Goal: Task Accomplishment & Management: Complete application form

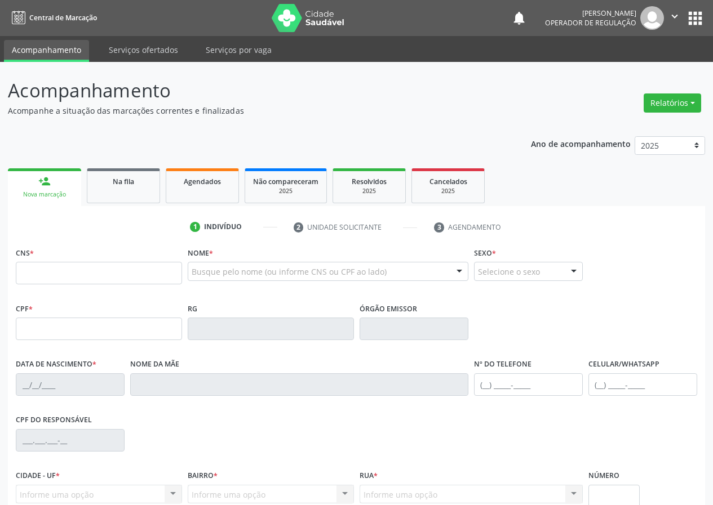
click at [25, 276] on input "text" at bounding box center [99, 273] width 166 height 23
type input "700 6089 3181 7966"
type input "183.821.224-85"
type input "[DATE]"
type input "[PERSON_NAME]"
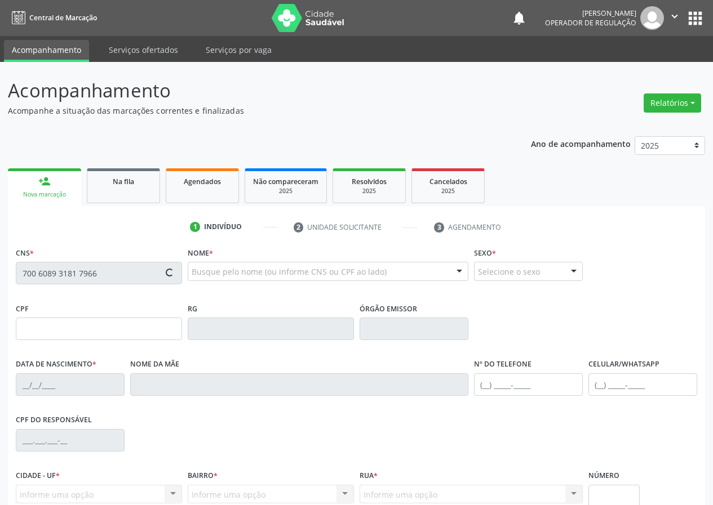
type input "[PHONE_NUMBER]"
type input "110.268.854-18"
type input "90"
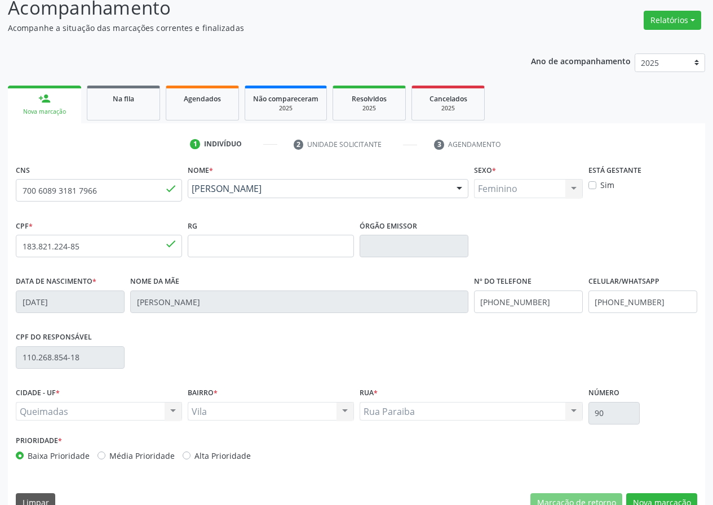
scroll to position [105, 0]
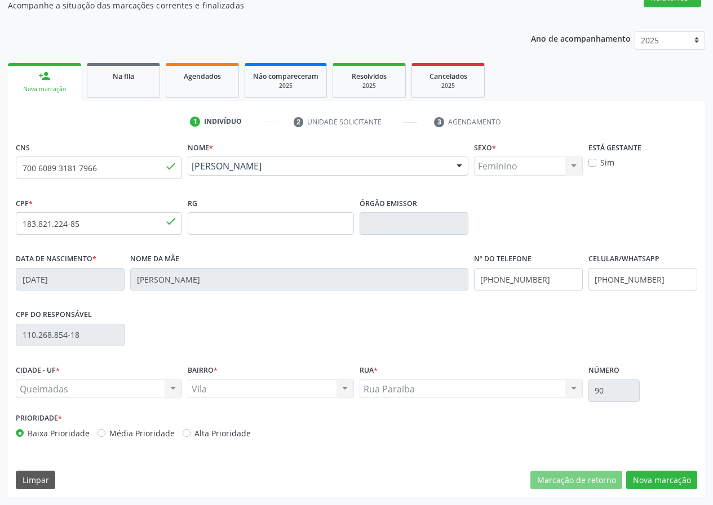
click at [670, 467] on div "CNS 700 6089 3181 7966 done Nome * [PERSON_NAME] [PERSON_NAME] CNS: 700 6089 31…" at bounding box center [356, 318] width 697 height 358
click at [655, 481] on button "Nova marcação" at bounding box center [661, 480] width 71 height 19
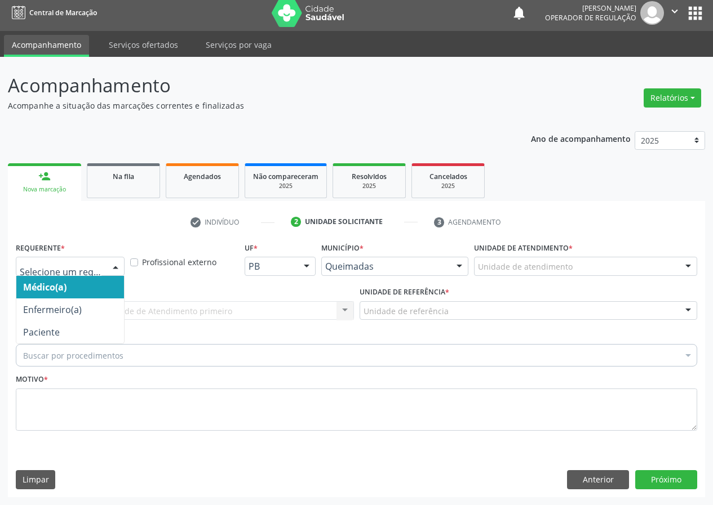
click at [112, 268] on div at bounding box center [115, 267] width 17 height 19
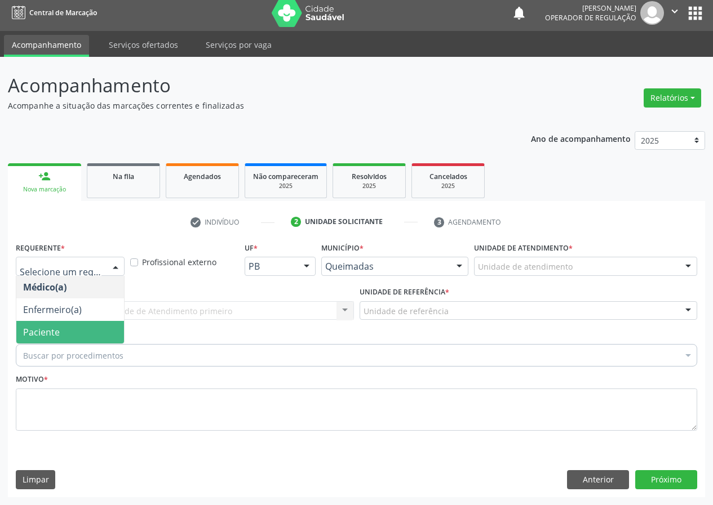
drag, startPoint x: 88, startPoint y: 331, endPoint x: 223, endPoint y: 316, distance: 135.5
click at [88, 331] on span "Paciente" at bounding box center [70, 332] width 108 height 23
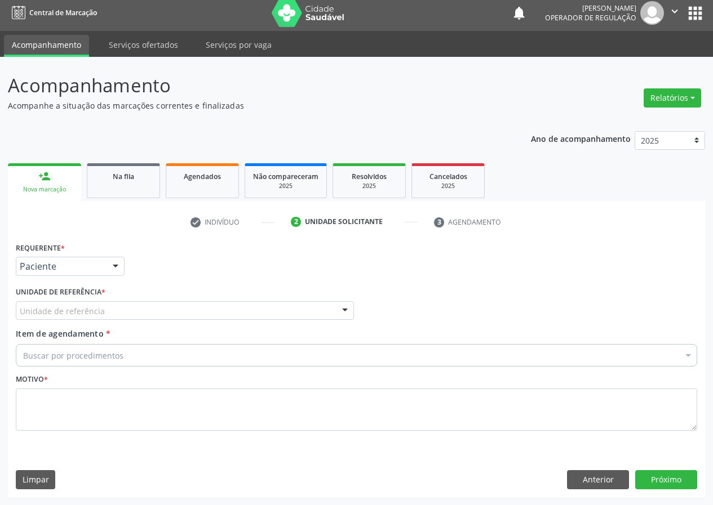
drag, startPoint x: 330, startPoint y: 314, endPoint x: 309, endPoint y: 321, distance: 21.2
click at [329, 314] on div "Unidade de referência" at bounding box center [185, 310] width 338 height 19
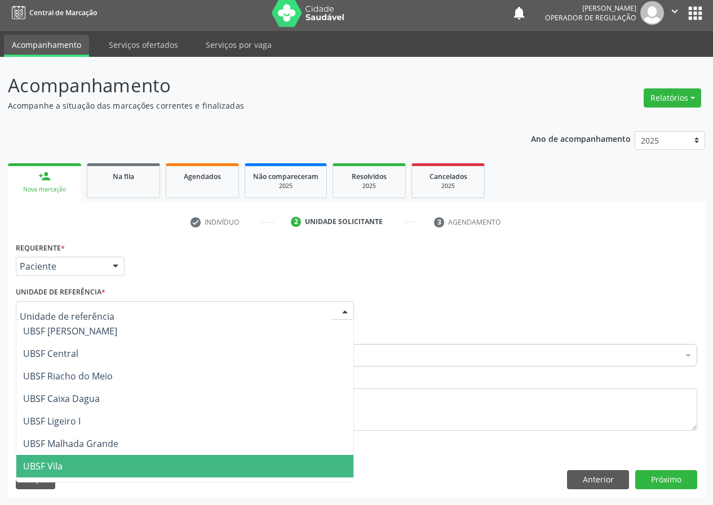
scroll to position [282, 0]
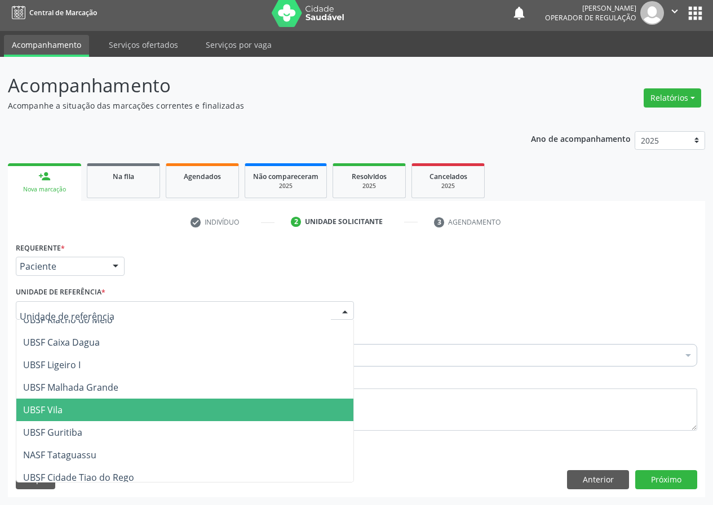
click at [86, 408] on span "UBSF Vila" at bounding box center [184, 410] width 337 height 23
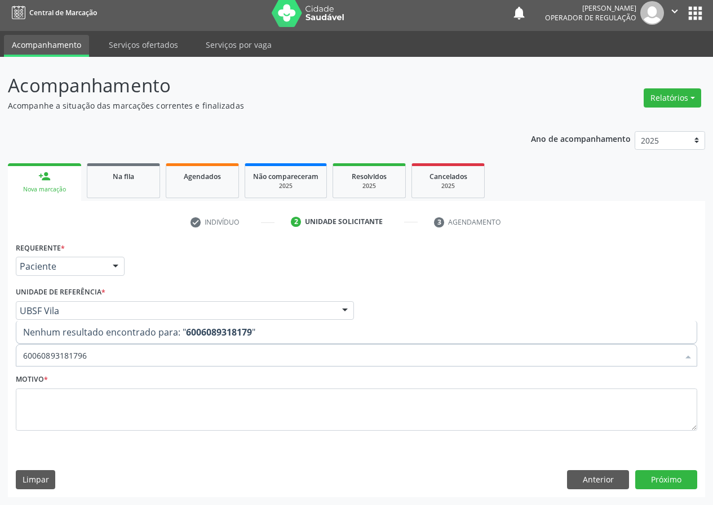
type input "600608931817966"
drag, startPoint x: 108, startPoint y: 352, endPoint x: 0, endPoint y: 335, distance: 109.0
click at [0, 363] on div "Acompanhamento Acompanhe a situação das marcações correntes e finalizadas Relat…" at bounding box center [356, 281] width 713 height 449
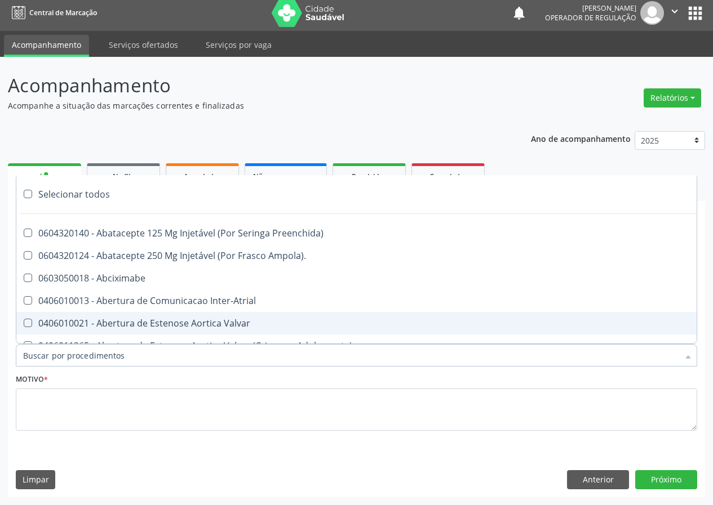
click at [48, 358] on input "Item de agendamento *" at bounding box center [350, 355] width 655 height 23
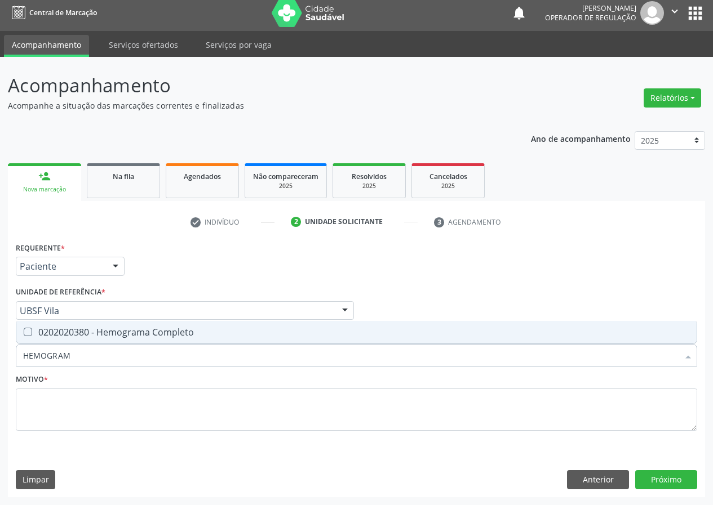
type input "HEMOGRAMA"
click at [27, 329] on Completo at bounding box center [28, 332] width 8 height 8
click at [24, 329] on Completo "checkbox" at bounding box center [19, 332] width 7 height 7
checkbox Completo "true"
drag, startPoint x: 94, startPoint y: 353, endPoint x: 0, endPoint y: 350, distance: 93.6
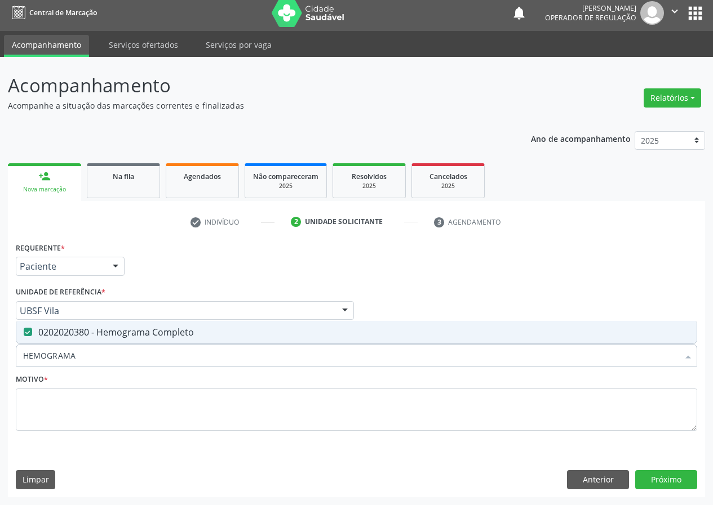
click at [0, 359] on div "Acompanhamento Acompanhe a situação das marcações correntes e finalizadas Relat…" at bounding box center [356, 281] width 713 height 449
type input "G"
checkbox Completo "false"
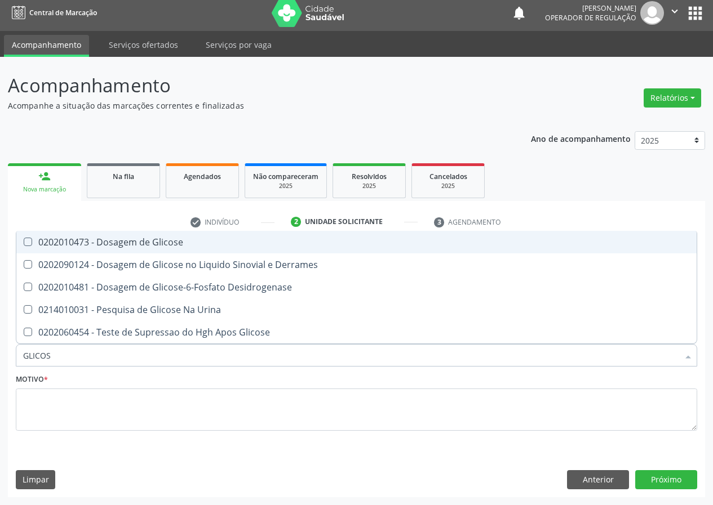
type input "GLICOSE"
click at [28, 234] on span "0202010473 - Dosagem de Glicose" at bounding box center [356, 242] width 680 height 23
checkbox Glicose "true"
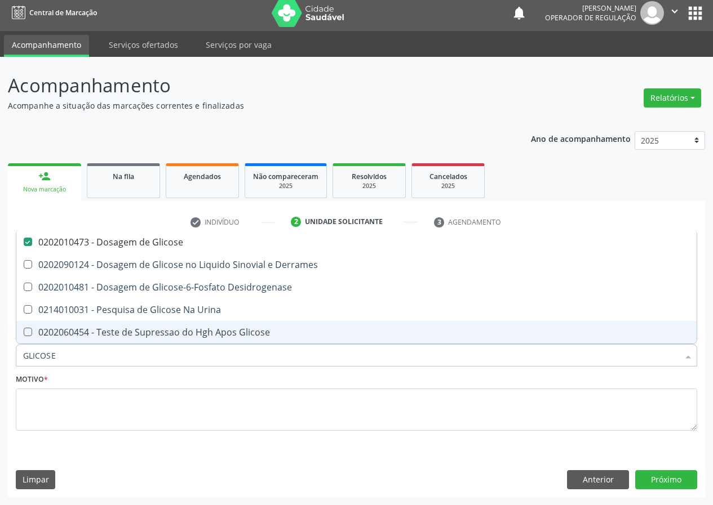
drag, startPoint x: 65, startPoint y: 357, endPoint x: 0, endPoint y: 347, distance: 66.2
click at [0, 347] on div "Acompanhamento Acompanhe a situação das marcações correntes e finalizadas Relat…" at bounding box center [356, 281] width 713 height 449
type input "F"
checkbox Glicose "false"
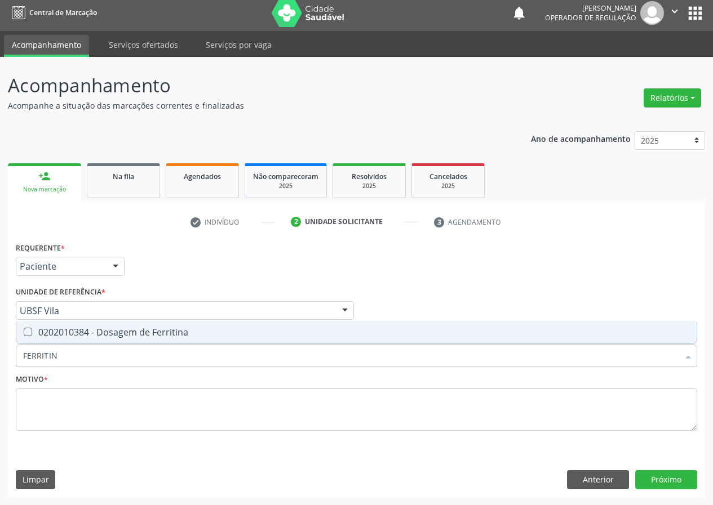
type input "FERRITINA"
drag, startPoint x: 20, startPoint y: 329, endPoint x: 79, endPoint y: 356, distance: 65.6
click at [50, 344] on span "0202010384 - Dosagem de Ferritina" at bounding box center [356, 332] width 680 height 23
checkbox Ferritina "true"
drag, startPoint x: 81, startPoint y: 356, endPoint x: 0, endPoint y: 339, distance: 82.3
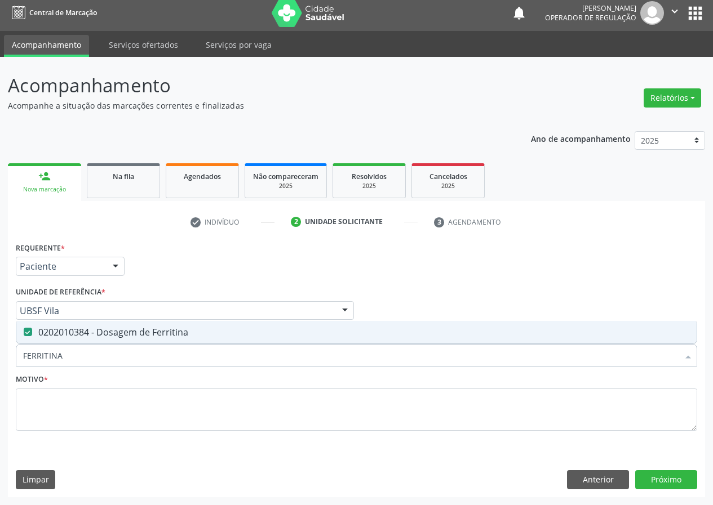
click at [0, 340] on div "Acompanhamento Acompanhe a situação das marcações correntes e finalizadas Relat…" at bounding box center [356, 281] width 713 height 449
type input "02"
checkbox Ferritina "false"
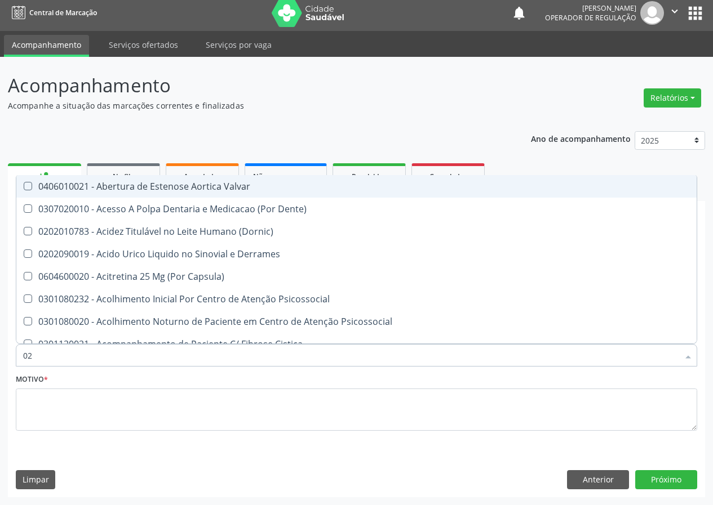
type input "020"
checkbox \(Ch50\) "true"
checkbox Osmolaridade "true"
checkbox Ferritina "false"
checkbox Glicose "false"
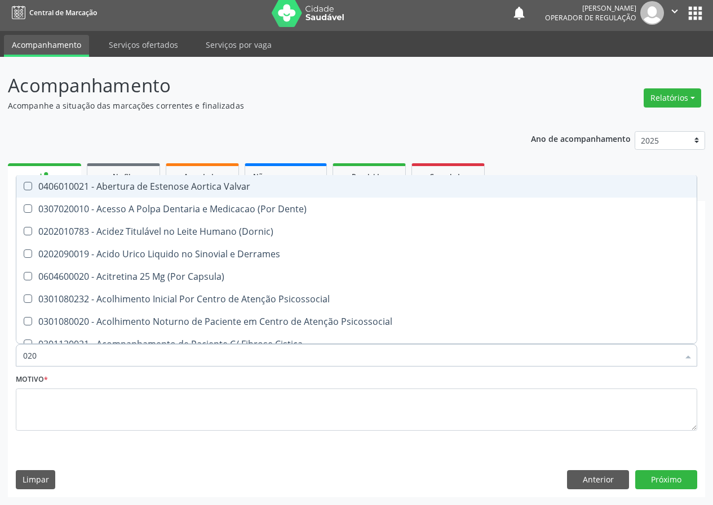
checkbox Eletro-Oculografia "true"
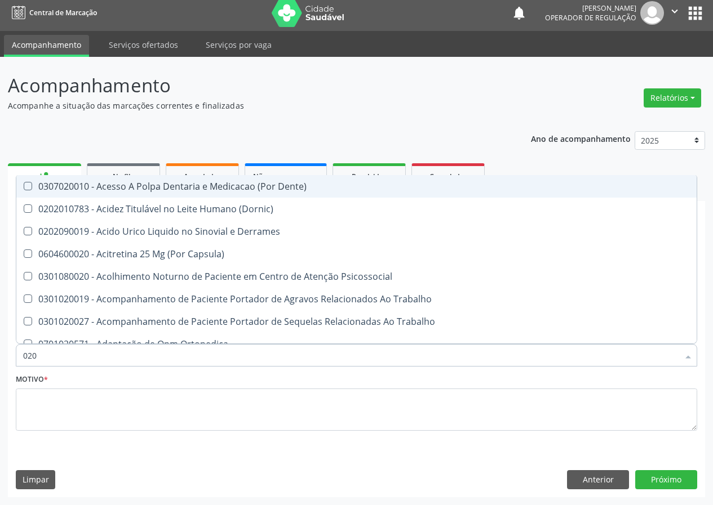
type input "0202"
checkbox Farmacêuticos "true"
checkbox Cortante "true"
checkbox Revisao "true"
type input "02020"
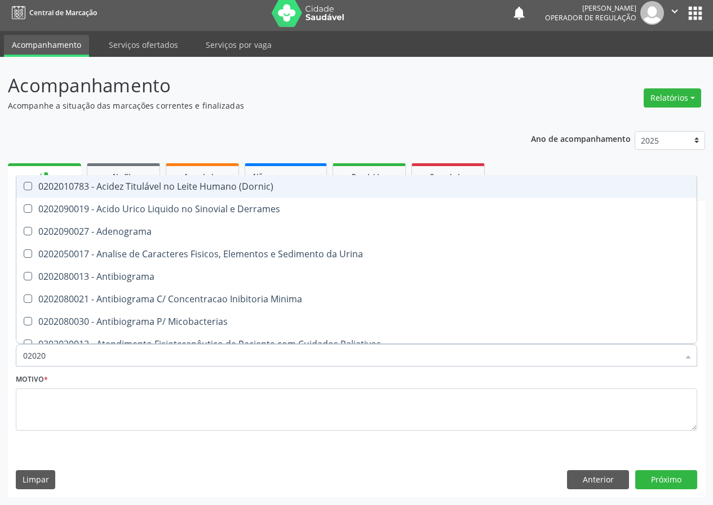
checkbox Ferritina "true"
checkbox Glicose "true"
checkbox Haptoglobina "false"
checkbox Insulina "false"
checkbox Completo "true"
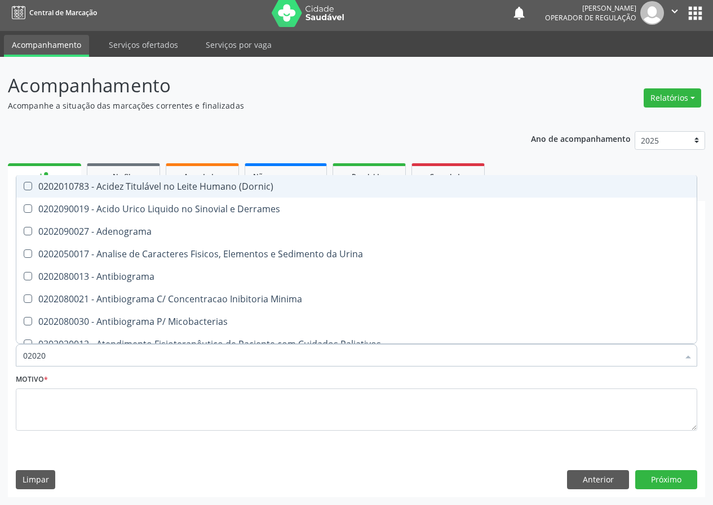
checkbox \(Western-Blot\) "false"
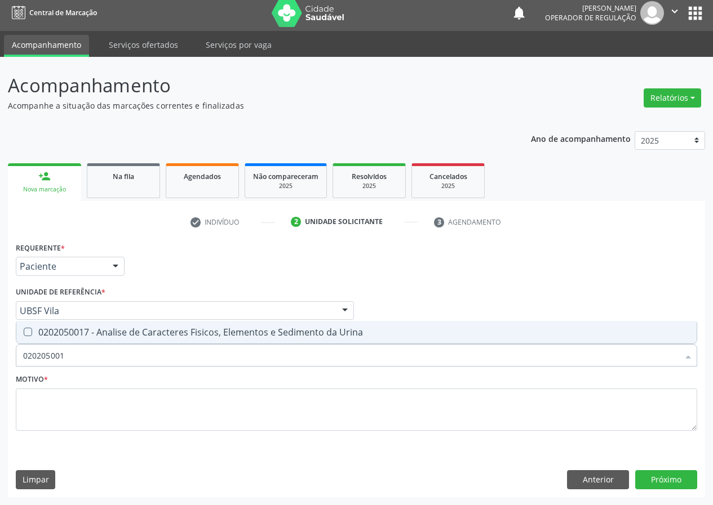
type input "0202050017"
click at [29, 332] on Urina at bounding box center [28, 332] width 8 height 8
click at [24, 332] on Urina "checkbox" at bounding box center [19, 332] width 7 height 7
checkbox Urina "true"
drag, startPoint x: 80, startPoint y: 358, endPoint x: 0, endPoint y: 339, distance: 82.3
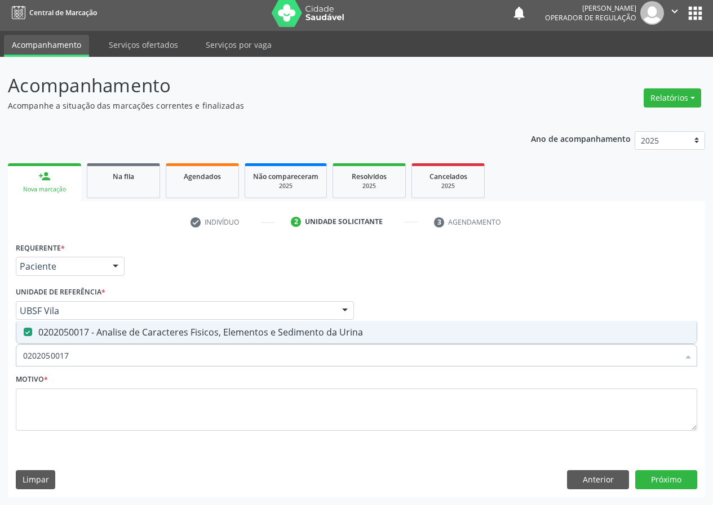
click at [0, 351] on div "Acompanhamento Acompanhe a situação das marcações correntes e finalizadas Relat…" at bounding box center [356, 281] width 713 height 449
type input "0"
checkbox Urina "false"
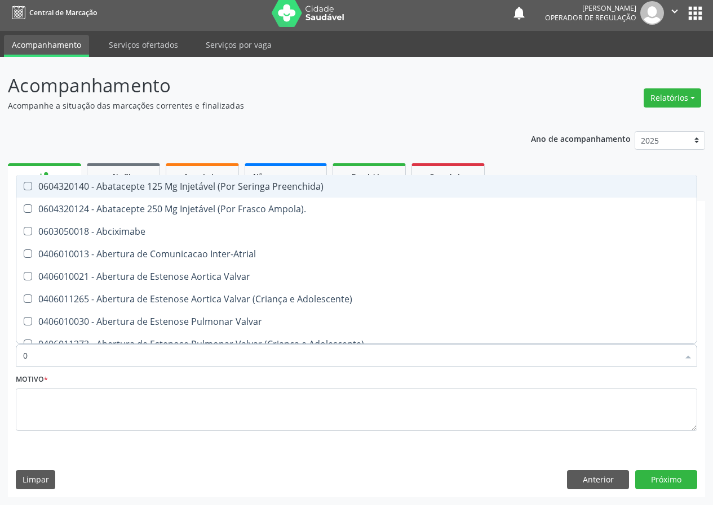
type input "02"
checkbox Psicossocial "true"
checkbox Urina "false"
checkbox Simples "true"
checkbox Comprimido\) "true"
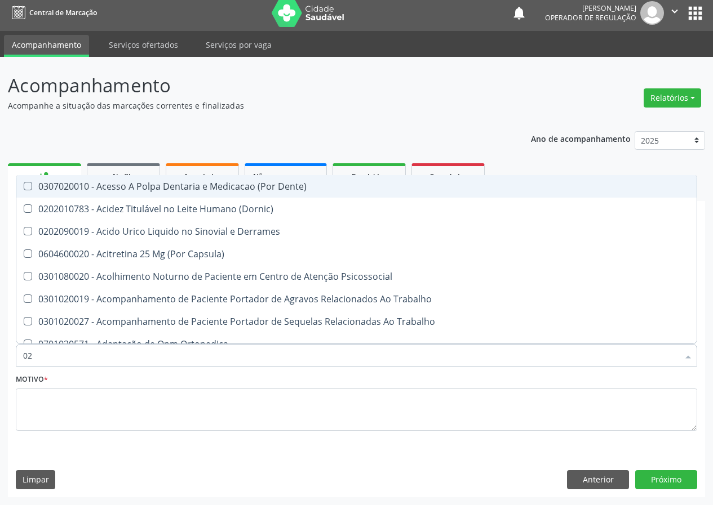
type input "020"
checkbox Urina "true"
checkbox Coagulacao "false"
checkbox Ferritina "true"
checkbox Glicose "true"
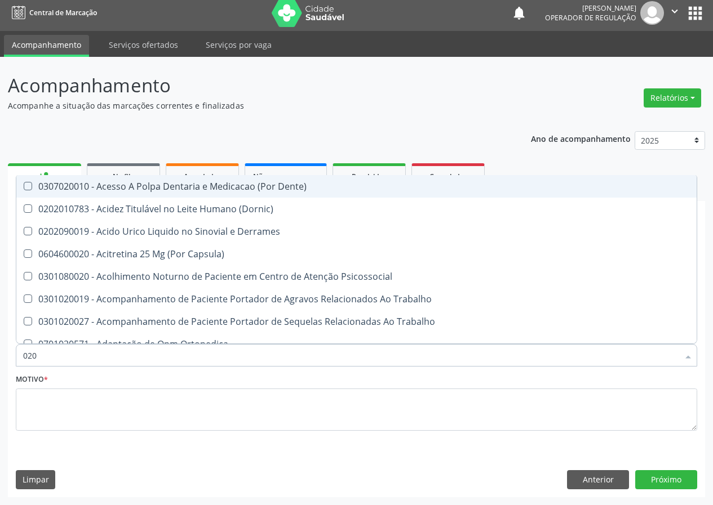
checkbox Mama "false"
checkbox Salivar "false"
checkbox Completo "true"
type input "0202"
checkbox Capsula\) "true"
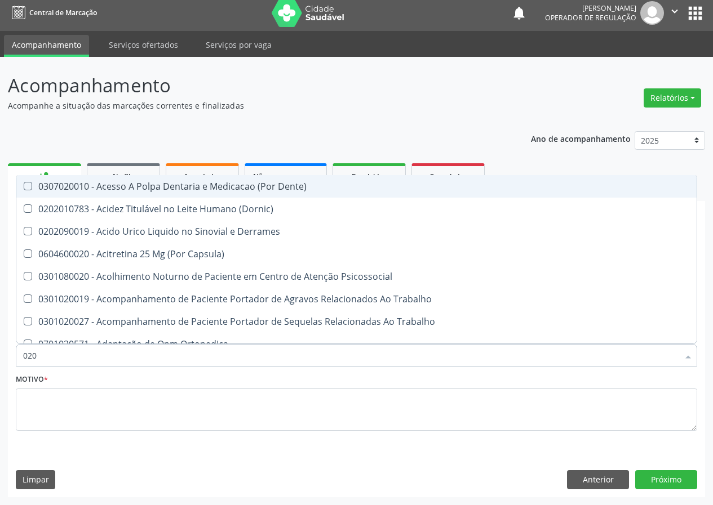
checkbox Urina "false"
checkbox Farmacêuticos "true"
checkbox Cortante "true"
checkbox Revisao "true"
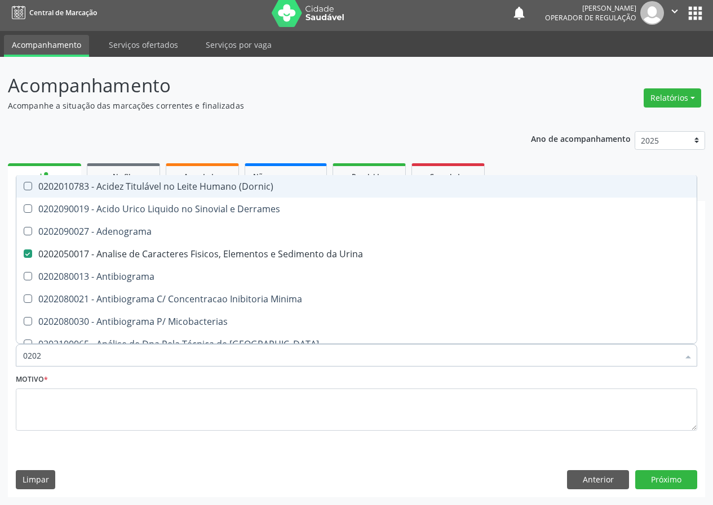
type input "02020"
checkbox \(Dht\) "true"
checkbox Xiii "true"
checkbox Ferritina "false"
checkbox Glicose "false"
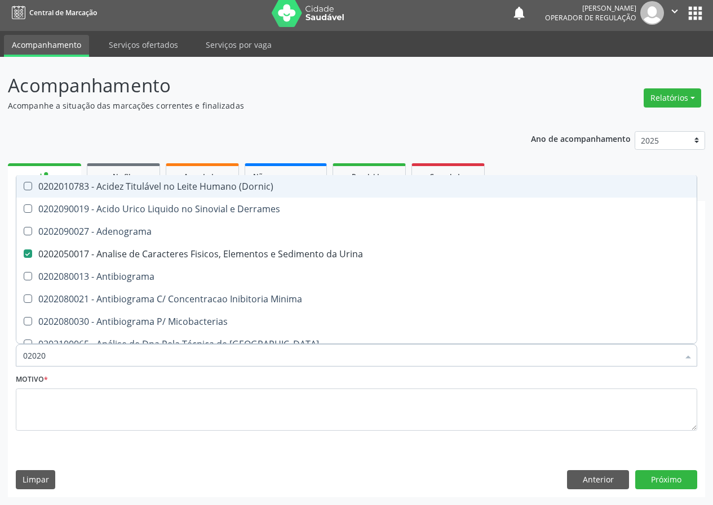
checkbox Zinco "true"
checkbox Completo "false"
type input "020204"
checkbox Urina "false"
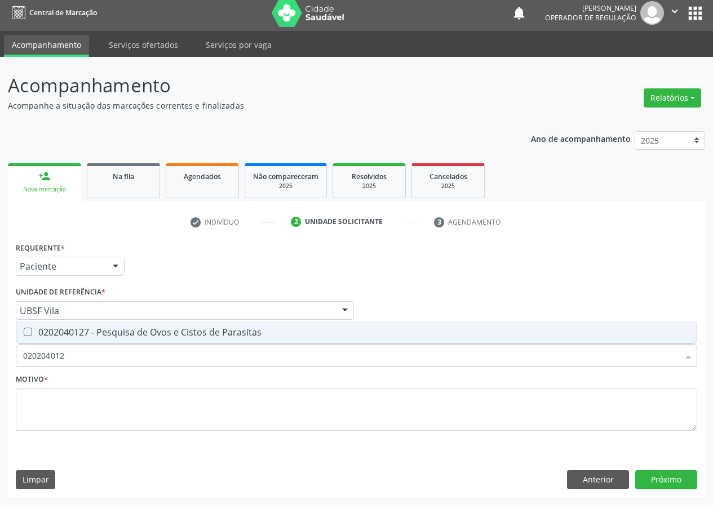
type input "0202040127"
drag, startPoint x: 32, startPoint y: 332, endPoint x: 16, endPoint y: 364, distance: 35.5
click at [28, 335] on Parasitas at bounding box center [28, 332] width 8 height 8
click at [24, 335] on Parasitas "checkbox" at bounding box center [19, 332] width 7 height 7
checkbox Parasitas "true"
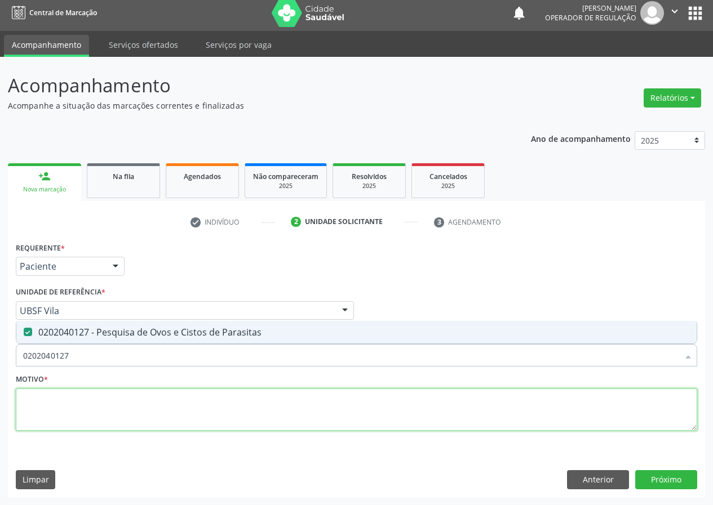
click at [54, 365] on div "Requerente * Paciente Médico(a) Enfermeiro(a) Paciente Nenhum resultado encontr…" at bounding box center [356, 342] width 681 height 207
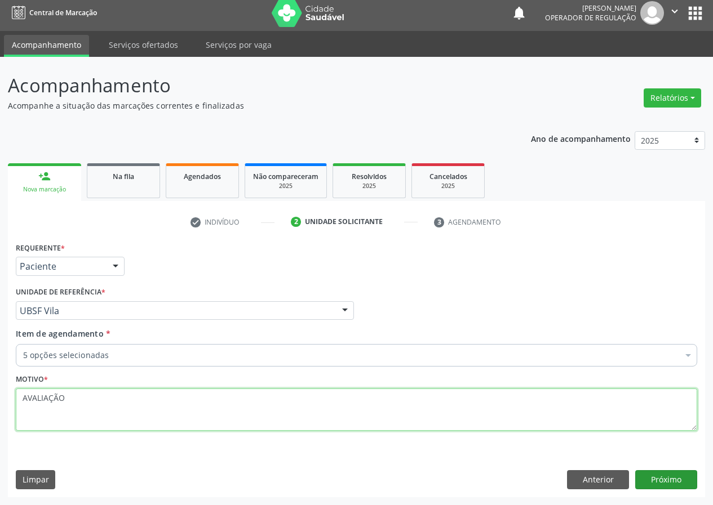
type textarea "AVALIAÇÃO"
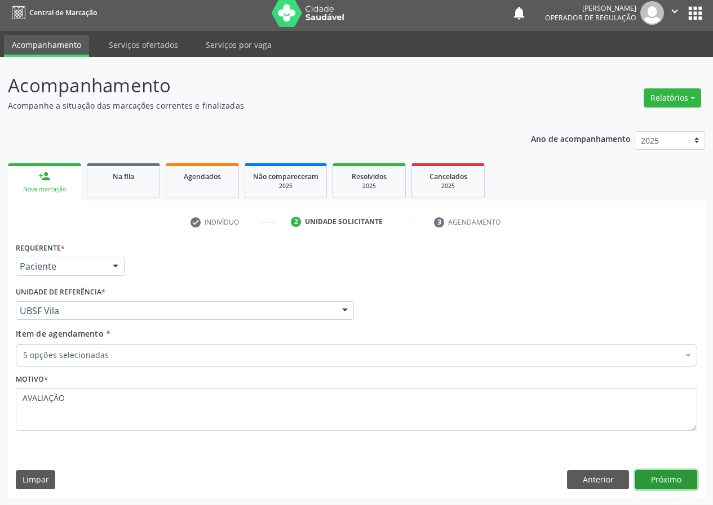
drag, startPoint x: 674, startPoint y: 476, endPoint x: 0, endPoint y: 449, distance: 675.0
click at [656, 476] on button "Próximo" at bounding box center [666, 479] width 62 height 19
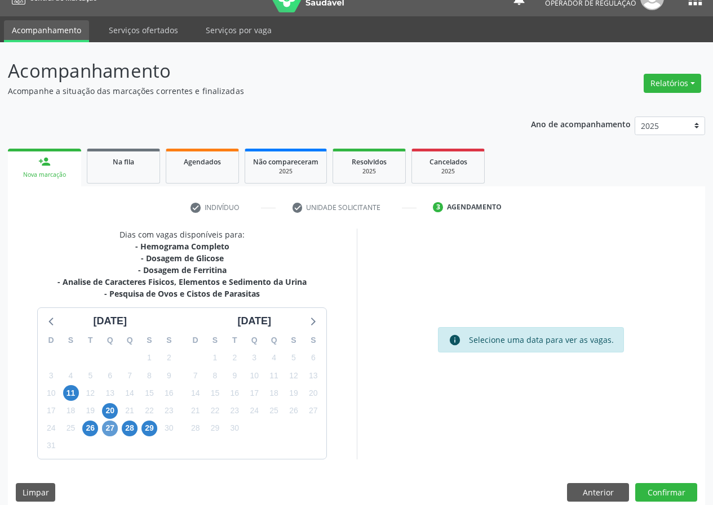
scroll to position [32, 0]
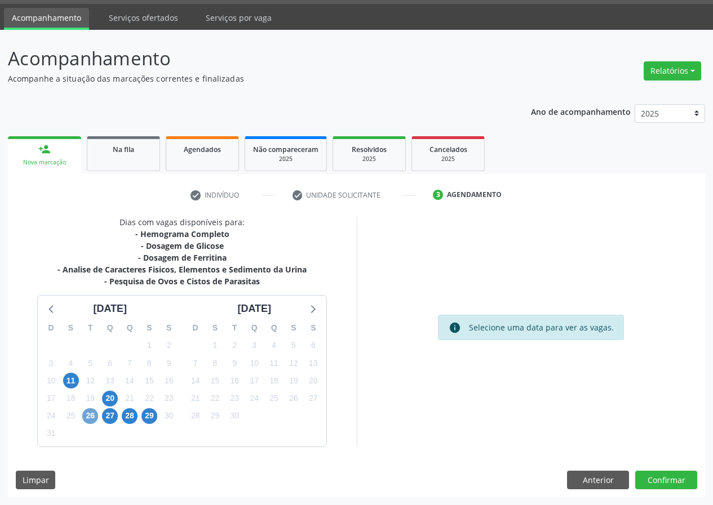
click at [90, 416] on span "26" at bounding box center [90, 417] width 16 height 16
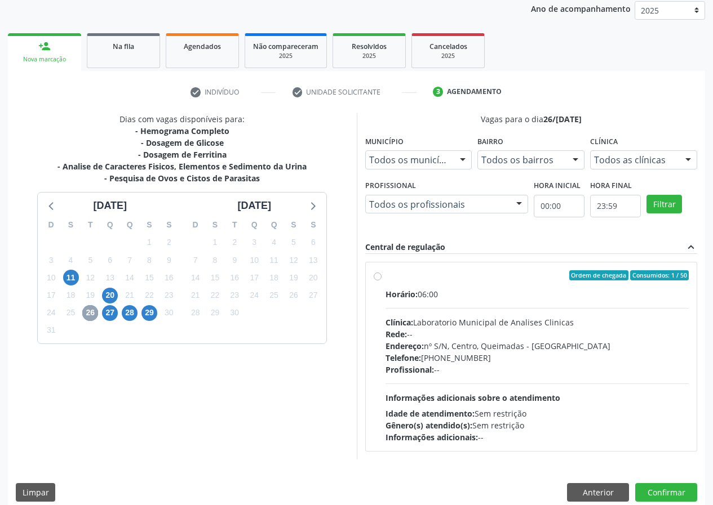
scroll to position [148, 0]
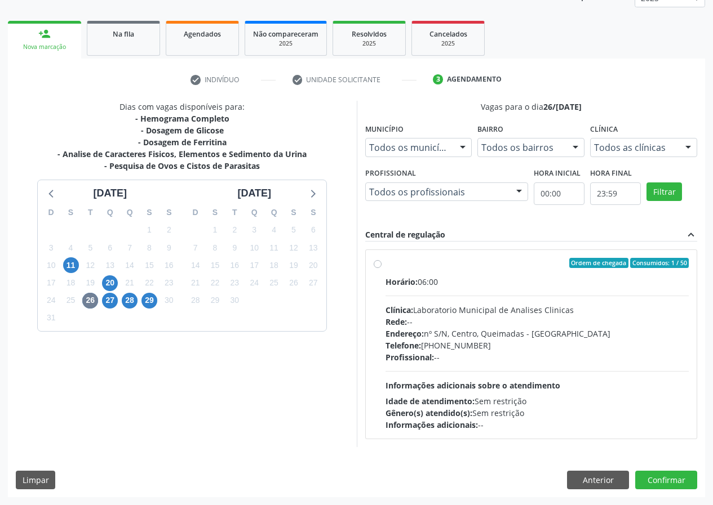
click at [385, 265] on label "Ordem de chegada Consumidos: 1 / 50 Horário: 06:00 Clínica: Laboratorio Municip…" at bounding box center [537, 344] width 304 height 173
click at [379, 265] on input "Ordem de chegada Consumidos: 1 / 50 Horário: 06:00 Clínica: Laboratorio Municip…" at bounding box center [378, 263] width 8 height 10
radio input "true"
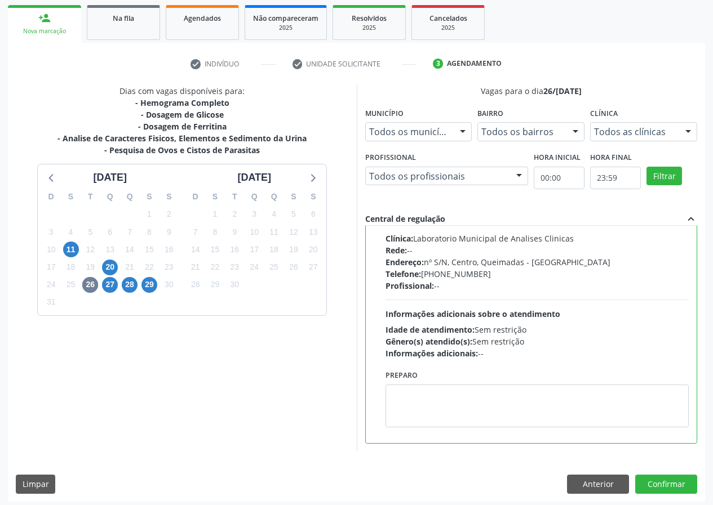
scroll to position [168, 0]
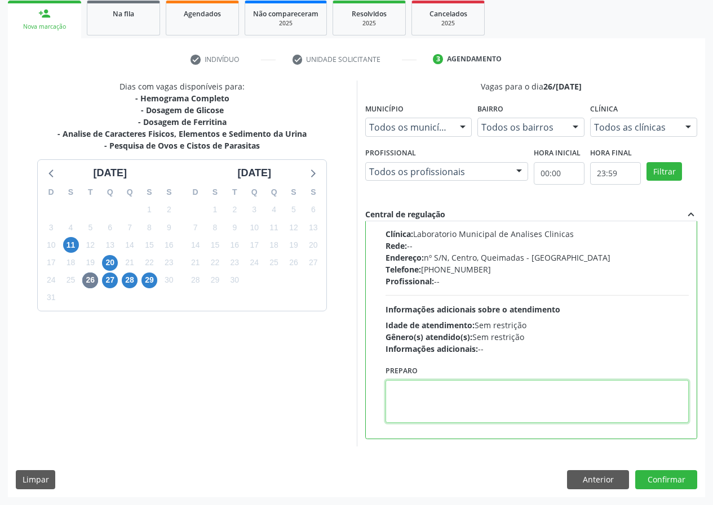
click at [445, 412] on textarea at bounding box center [537, 401] width 304 height 43
type textarea "IR EM [GEOGRAPHIC_DATA]"
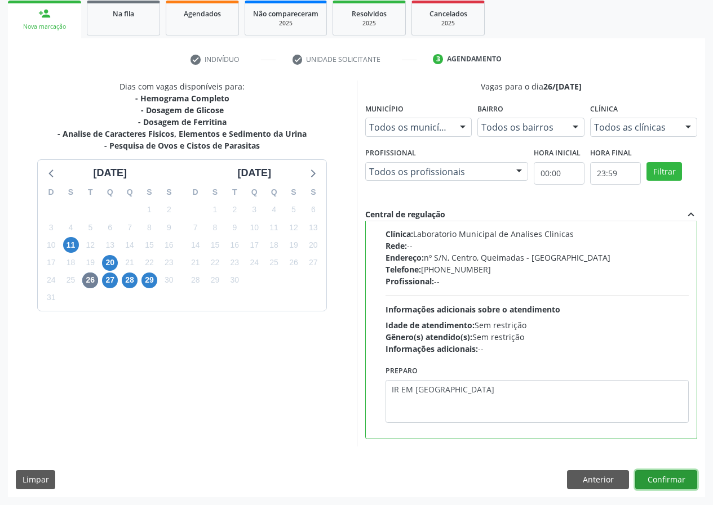
drag, startPoint x: 671, startPoint y: 481, endPoint x: 278, endPoint y: 393, distance: 403.1
click at [665, 478] on button "Confirmar" at bounding box center [666, 479] width 62 height 19
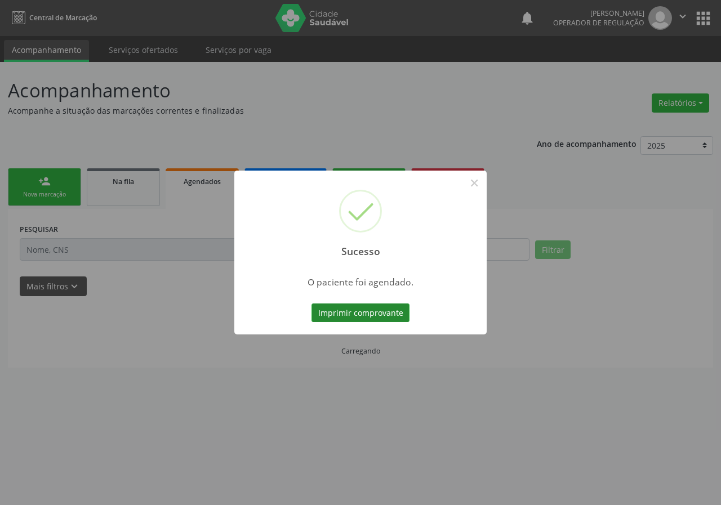
drag, startPoint x: 385, startPoint y: 314, endPoint x: 379, endPoint y: 313, distance: 5.9
click at [379, 313] on button "Imprimir comprovante" at bounding box center [361, 313] width 98 height 19
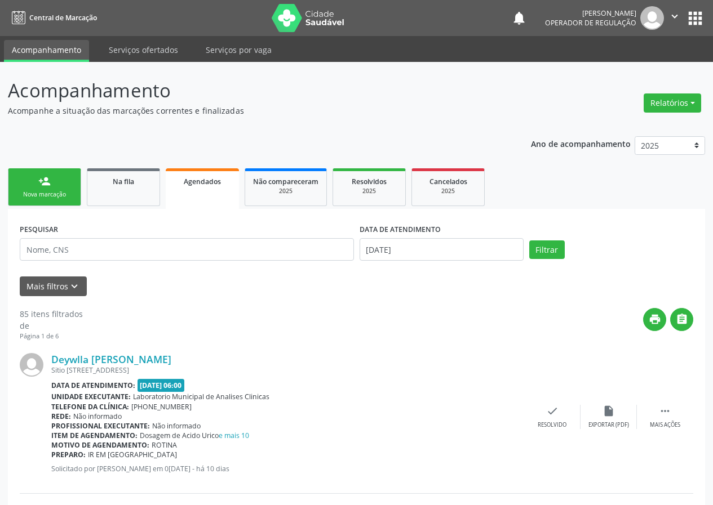
click at [54, 196] on div "Nova marcação" at bounding box center [44, 194] width 56 height 8
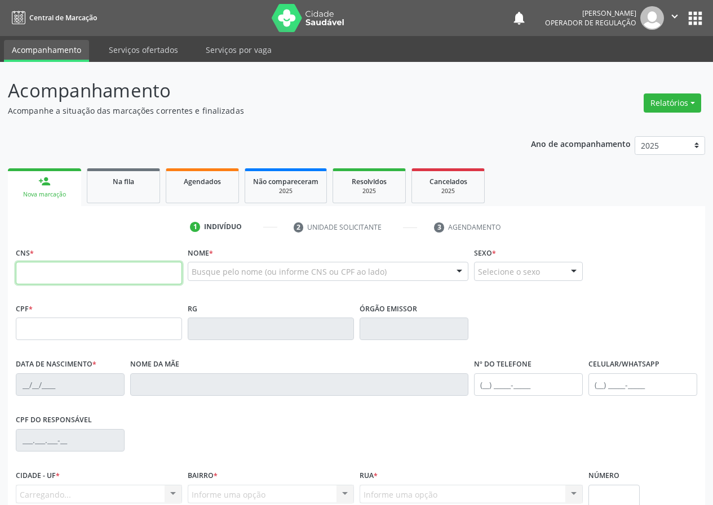
click at [35, 273] on input "text" at bounding box center [99, 273] width 166 height 23
click at [45, 281] on input "text" at bounding box center [99, 273] width 166 height 23
click at [45, 269] on input "text" at bounding box center [99, 273] width 166 height 23
type input "701 0068 9388 3091"
type input "886.095.454-15"
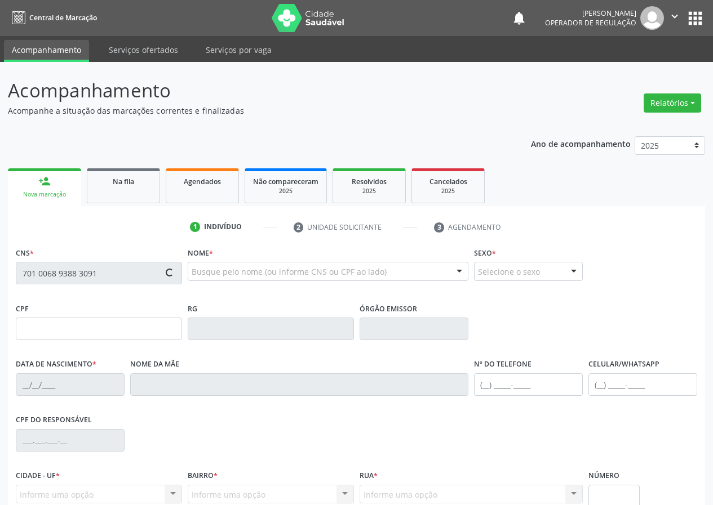
type input "28/[DATE]"
type input "[PERSON_NAME]"
type input "[PHONE_NUMBER]"
type input "094.845.224-24"
type input "31"
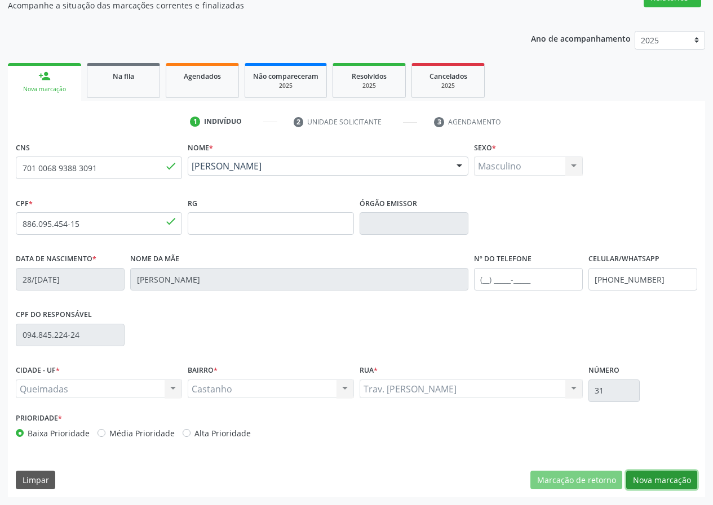
drag, startPoint x: 656, startPoint y: 480, endPoint x: 57, endPoint y: 302, distance: 624.7
click at [654, 479] on button "Nova marcação" at bounding box center [661, 480] width 71 height 19
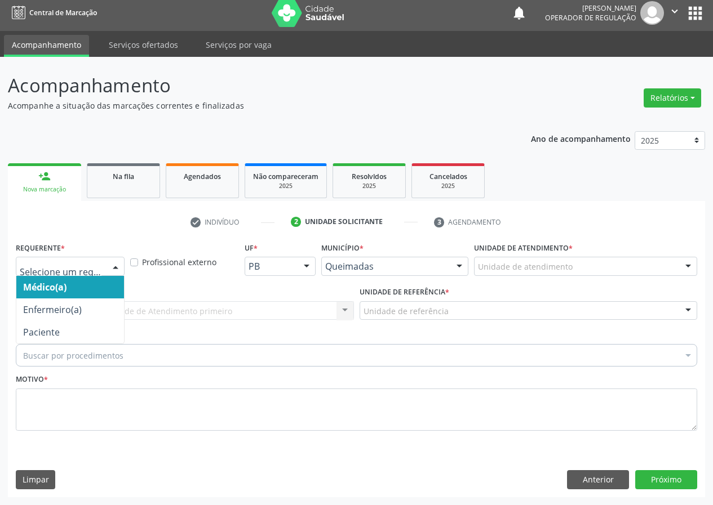
drag, startPoint x: 113, startPoint y: 267, endPoint x: 92, endPoint y: 336, distance: 72.5
click at [110, 274] on div at bounding box center [115, 267] width 17 height 19
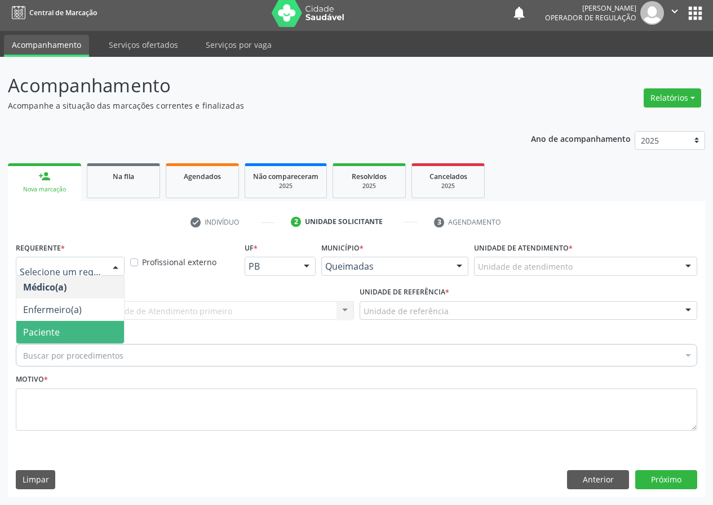
drag, startPoint x: 98, startPoint y: 341, endPoint x: 228, endPoint y: 342, distance: 130.2
click at [99, 341] on span "Paciente" at bounding box center [70, 332] width 108 height 23
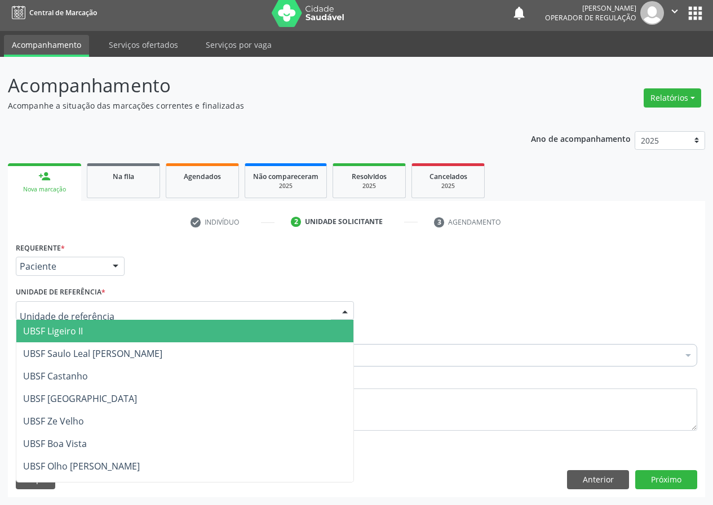
drag, startPoint x: 350, startPoint y: 304, endPoint x: 273, endPoint y: 366, distance: 99.0
click at [342, 310] on div at bounding box center [344, 311] width 17 height 19
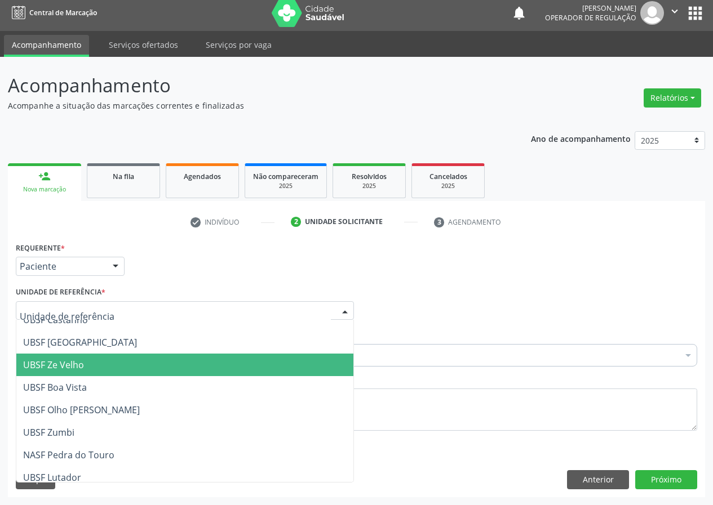
scroll to position [0, 0]
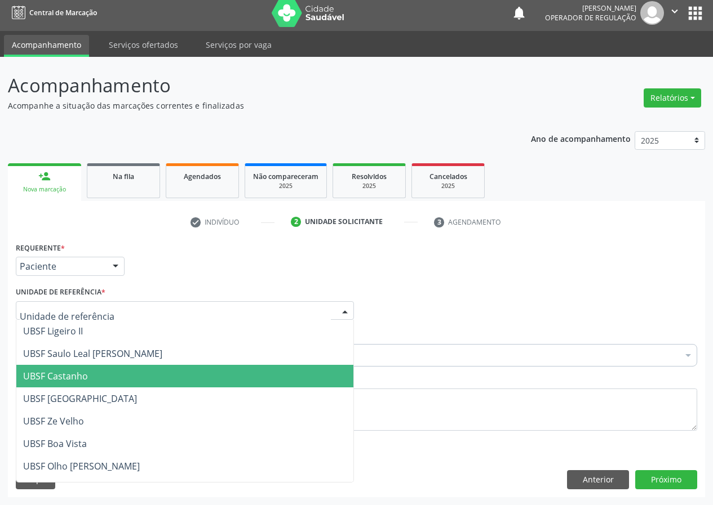
click at [82, 377] on span "UBSF Castanho" at bounding box center [55, 376] width 65 height 12
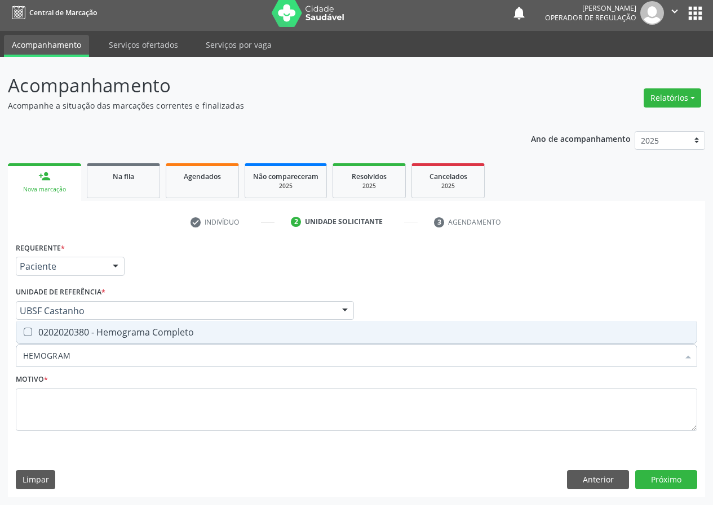
type input "HEMOGRAMA"
click at [29, 328] on Completo at bounding box center [28, 332] width 8 height 8
click at [24, 329] on Completo "checkbox" at bounding box center [19, 332] width 7 height 7
checkbox Completo "true"
drag, startPoint x: 87, startPoint y: 348, endPoint x: 0, endPoint y: 367, distance: 88.9
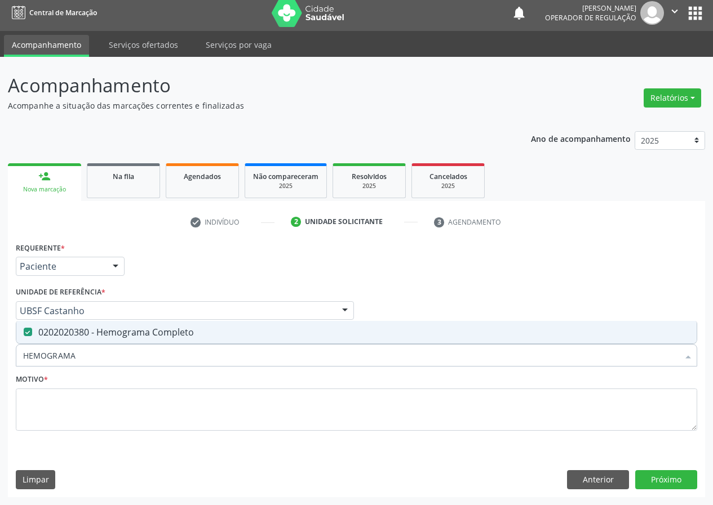
click at [0, 367] on div "Acompanhamento Acompanhe a situação das marcações correntes e finalizadas Relat…" at bounding box center [356, 281] width 713 height 449
type input "U"
checkbox Completo "false"
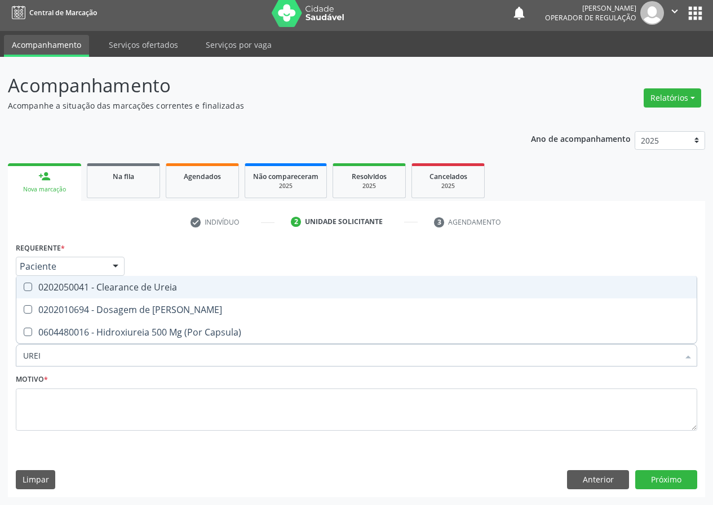
type input "UREIA"
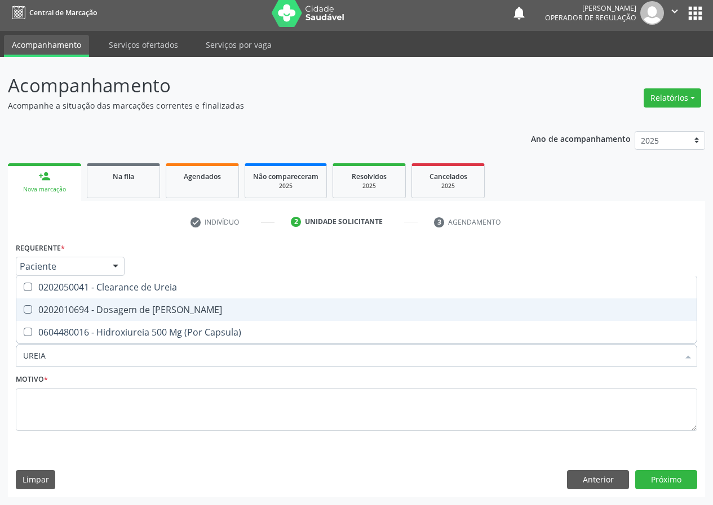
click at [32, 313] on div "0202010694 - Dosagem de [PERSON_NAME]" at bounding box center [356, 309] width 667 height 9
checkbox Ureia "true"
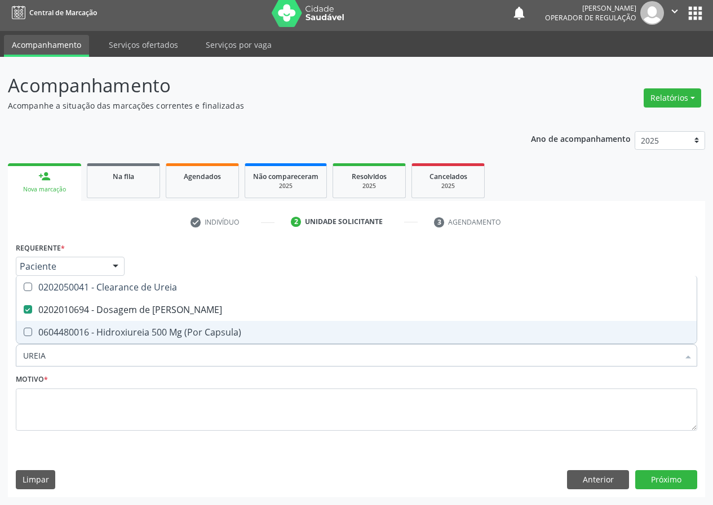
drag, startPoint x: 24, startPoint y: 355, endPoint x: 0, endPoint y: 330, distance: 34.7
click at [0, 342] on div "Acompanhamento Acompanhe a situação das marcações correntes e finalizadas Relat…" at bounding box center [356, 281] width 713 height 449
drag, startPoint x: 59, startPoint y: 354, endPoint x: 0, endPoint y: 339, distance: 60.7
click at [0, 350] on div "Acompanhamento Acompanhe a situação das marcações correntes e finalizadas Relat…" at bounding box center [356, 281] width 713 height 449
type input "C"
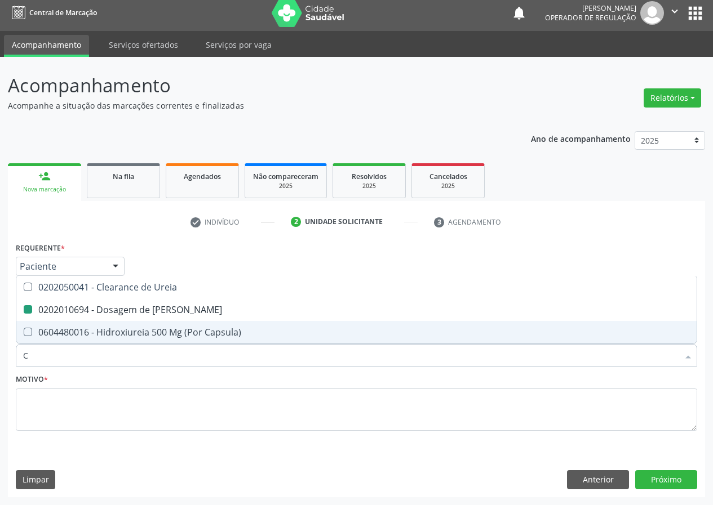
checkbox Ureia "false"
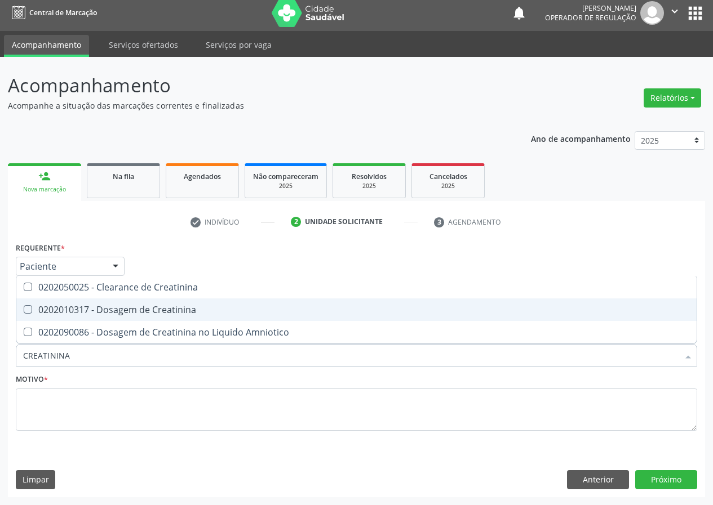
drag, startPoint x: 28, startPoint y: 310, endPoint x: 66, endPoint y: 365, distance: 66.7
click at [35, 332] on ul "Desfazer seleção 0202050025 - Clearance de Creatinina 0202010317 - Dosagem de C…" at bounding box center [356, 310] width 680 height 68
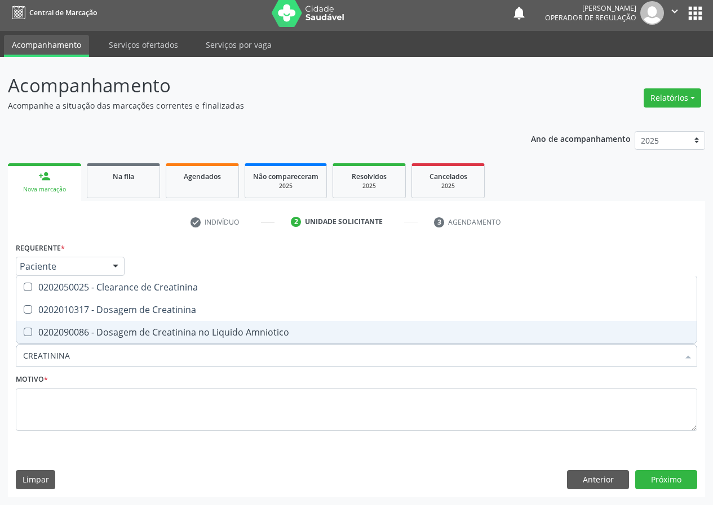
drag, startPoint x: 79, startPoint y: 356, endPoint x: 0, endPoint y: 345, distance: 80.2
click at [0, 356] on div "Acompanhamento Acompanhe a situação das marcações correntes e finalizadas Relat…" at bounding box center [356, 281] width 713 height 449
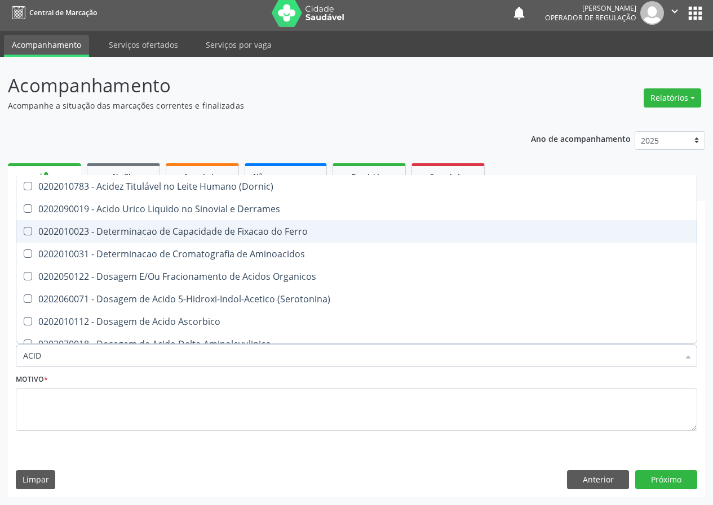
type input "ACIDO"
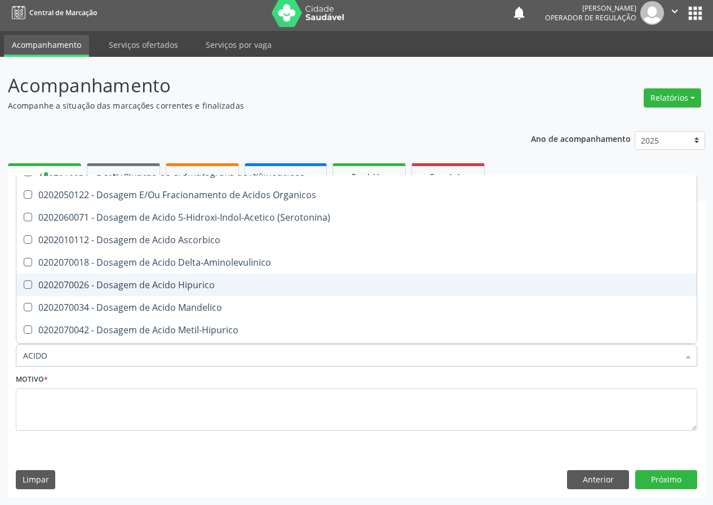
scroll to position [56, 0]
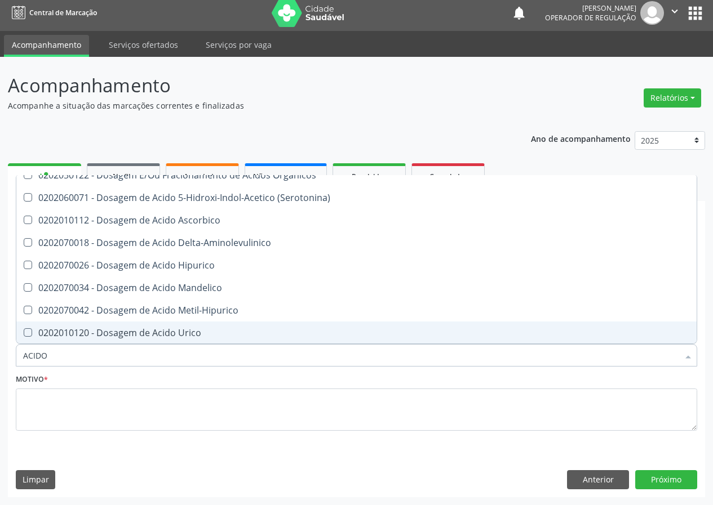
drag, startPoint x: 176, startPoint y: 331, endPoint x: 148, endPoint y: 336, distance: 28.2
click at [173, 331] on div "0202010120 - Dosagem de Acido Urico" at bounding box center [356, 333] width 667 height 9
checkbox Urico "true"
drag, startPoint x: 58, startPoint y: 359, endPoint x: 0, endPoint y: 368, distance: 58.6
click at [0, 372] on div "Acompanhamento Acompanhe a situação das marcações correntes e finalizadas Relat…" at bounding box center [356, 281] width 713 height 449
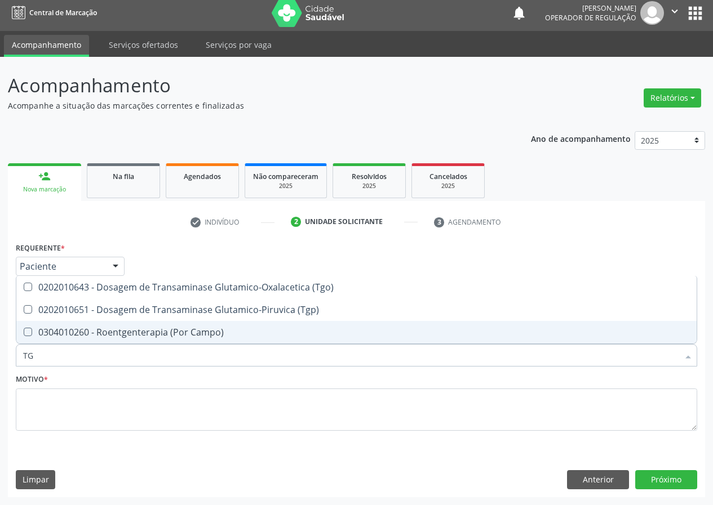
scroll to position [0, 0]
type input "TGO"
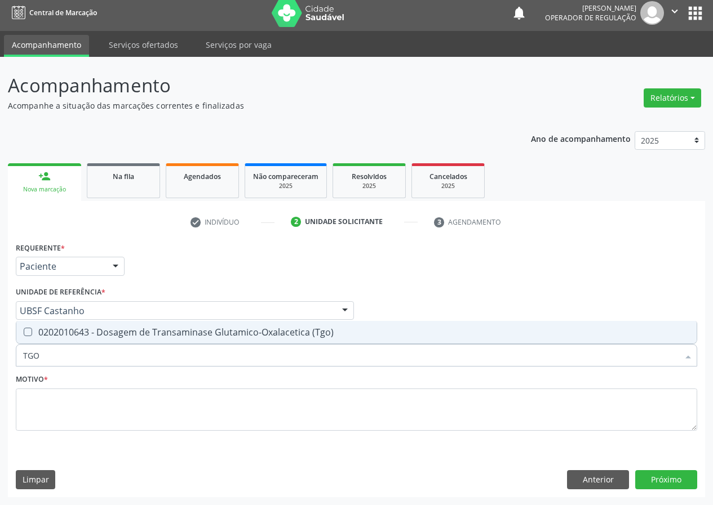
drag, startPoint x: 20, startPoint y: 326, endPoint x: 29, endPoint y: 331, distance: 10.8
click at [26, 329] on span "0202010643 - Dosagem de Transaminase Glutamico-Oxalacetica (Tgo)" at bounding box center [356, 332] width 680 height 23
checkbox \(Tgo\) "true"
click at [48, 347] on input "TGO" at bounding box center [350, 355] width 655 height 23
drag, startPoint x: 22, startPoint y: 365, endPoint x: 4, endPoint y: 365, distance: 18.0
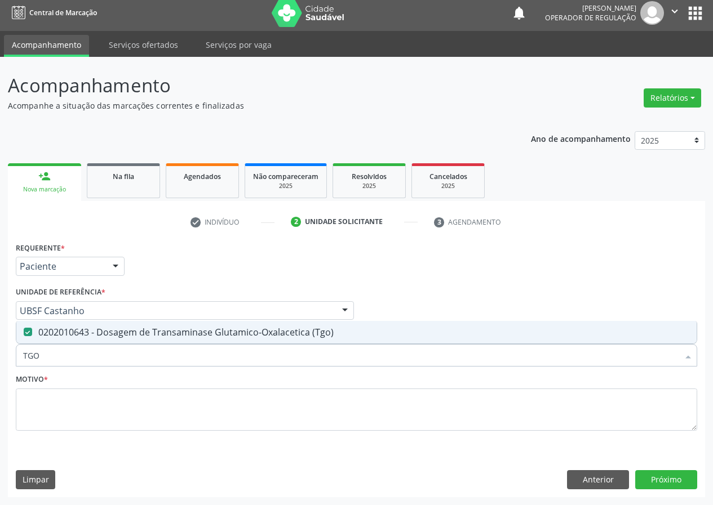
click at [5, 366] on div "Acompanhamento Acompanhe a situação das marcações correntes e finalizadas Relat…" at bounding box center [356, 281] width 713 height 449
drag, startPoint x: 6, startPoint y: 362, endPoint x: 0, endPoint y: 330, distance: 32.1
click at [0, 363] on div "Acompanhamento Acompanhe a situação das marcações correntes e finalizadas Relat…" at bounding box center [356, 281] width 713 height 449
type input "TG"
checkbox \(Tgo\) "true"
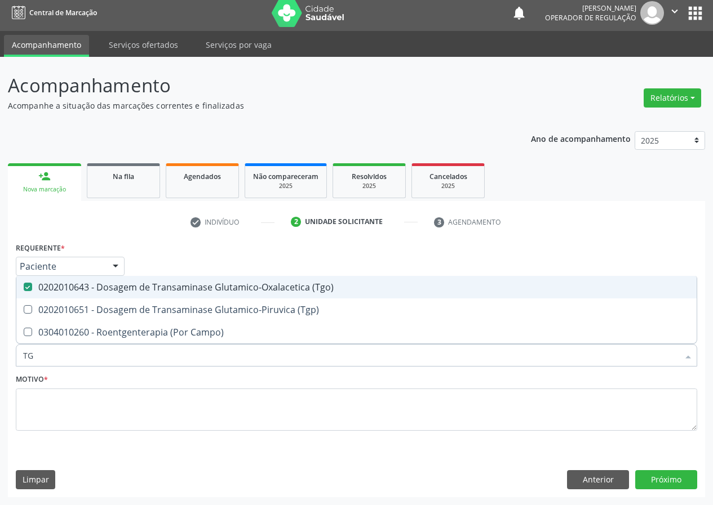
type input "TGP"
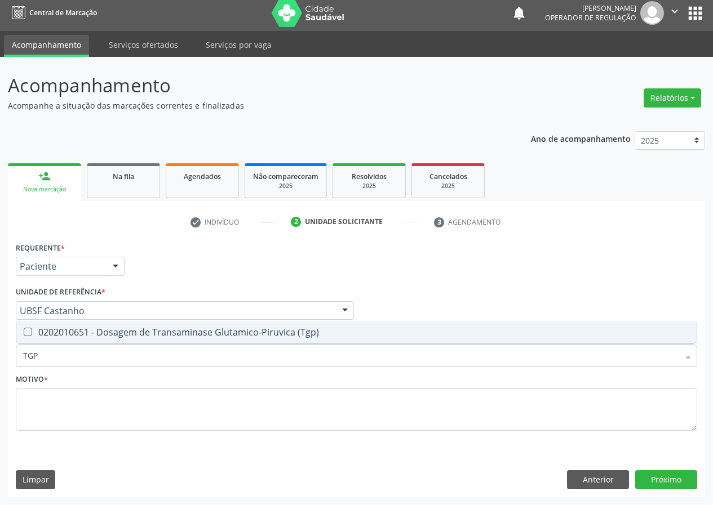
drag, startPoint x: 28, startPoint y: 329, endPoint x: 29, endPoint y: 336, distance: 7.5
click at [28, 329] on \(Tgp\) at bounding box center [28, 332] width 8 height 8
click at [24, 329] on \(Tgp\) "checkbox" at bounding box center [19, 332] width 7 height 7
checkbox \(Tgp\) "true"
drag, startPoint x: 44, startPoint y: 356, endPoint x: 0, endPoint y: 357, distance: 44.0
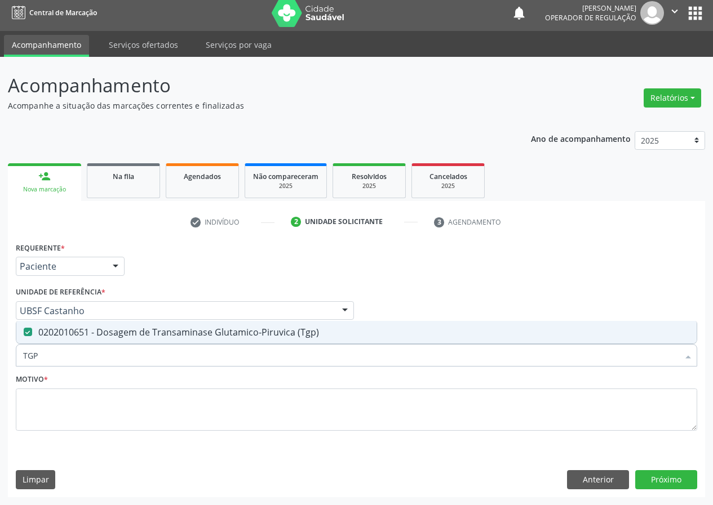
click at [0, 361] on div "Acompanhamento Acompanhe a situação das marcações correntes e finalizadas Relat…" at bounding box center [356, 281] width 713 height 449
type input "C"
checkbox \(Tgp\) "false"
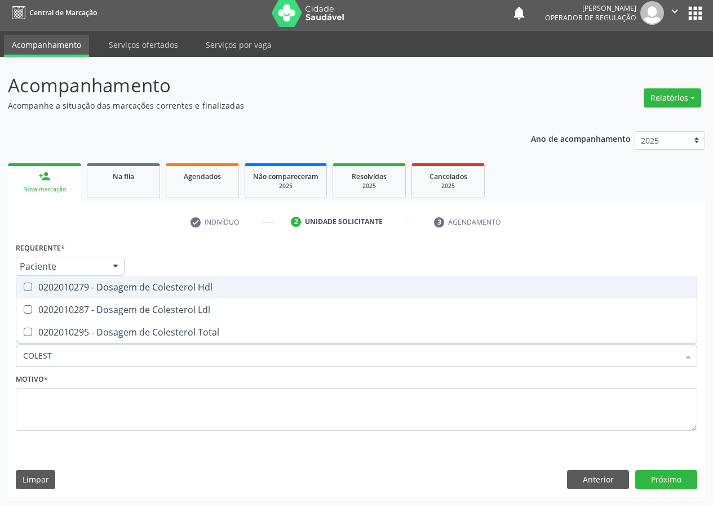
type input "COLESTE"
drag, startPoint x: 32, startPoint y: 287, endPoint x: 28, endPoint y: 302, distance: 15.2
click at [30, 288] on Hdl at bounding box center [28, 287] width 8 height 8
click at [24, 288] on Hdl "checkbox" at bounding box center [19, 286] width 7 height 7
checkbox Hdl "true"
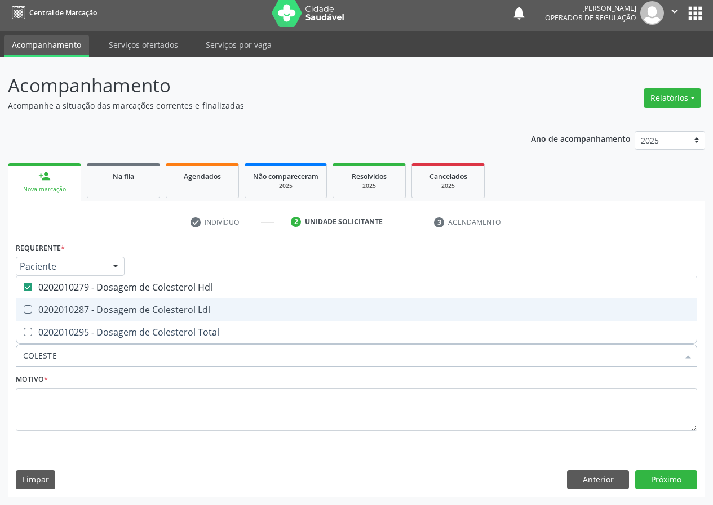
drag, startPoint x: 28, startPoint y: 303, endPoint x: 41, endPoint y: 359, distance: 58.4
click at [30, 319] on span "0202010287 - Dosagem de Colesterol Ldl" at bounding box center [356, 310] width 680 height 23
checkbox Ldl "true"
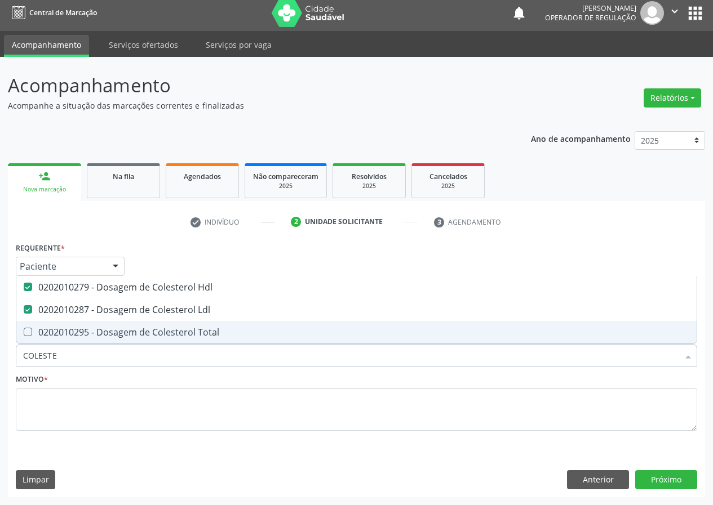
drag, startPoint x: 71, startPoint y: 359, endPoint x: 0, endPoint y: 362, distance: 71.1
click at [0, 362] on div "Acompanhamento Acompanhe a situação das marcações correntes e finalizadas Relat…" at bounding box center [356, 281] width 713 height 449
type input "TR"
checkbox Hdl "false"
checkbox Ldl "false"
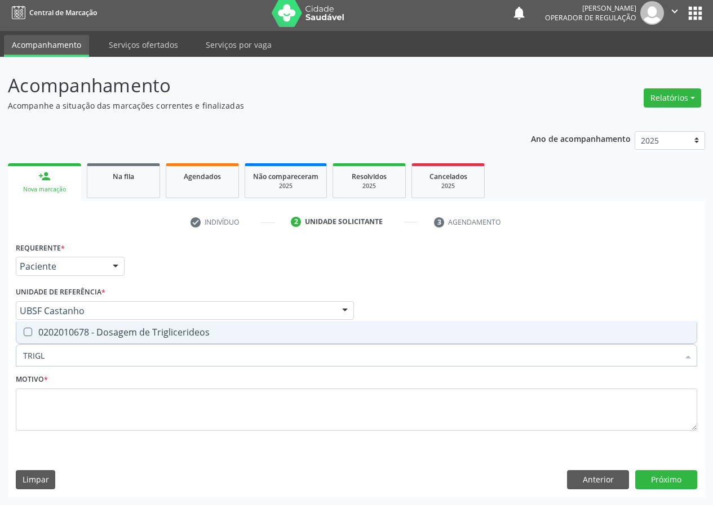
type input "TRIGLI"
drag, startPoint x: 25, startPoint y: 330, endPoint x: 51, endPoint y: 346, distance: 31.1
click at [27, 331] on Triglicerideos at bounding box center [28, 332] width 8 height 8
click at [24, 331] on Triglicerideos "checkbox" at bounding box center [19, 332] width 7 height 7
checkbox Triglicerideos "true"
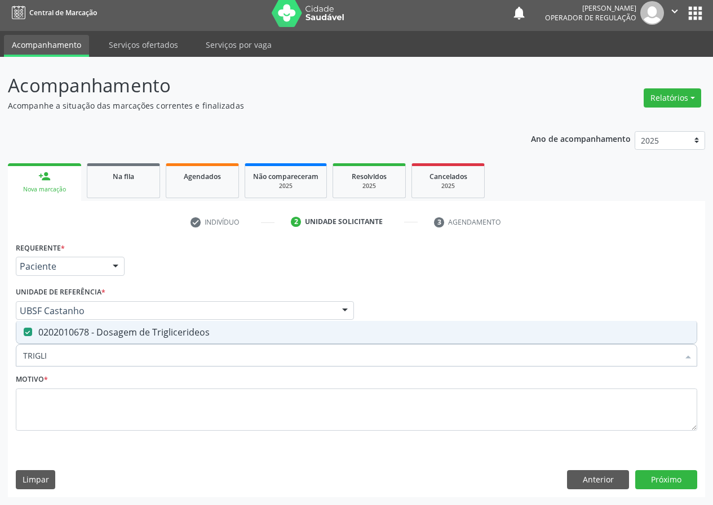
drag, startPoint x: 59, startPoint y: 352, endPoint x: 0, endPoint y: 365, distance: 60.0
click at [0, 365] on div "Acompanhamento Acompanhe a situação das marcações correntes e finalizadas Relat…" at bounding box center [356, 281] width 713 height 449
type input "V"
checkbox Triglicerideos "false"
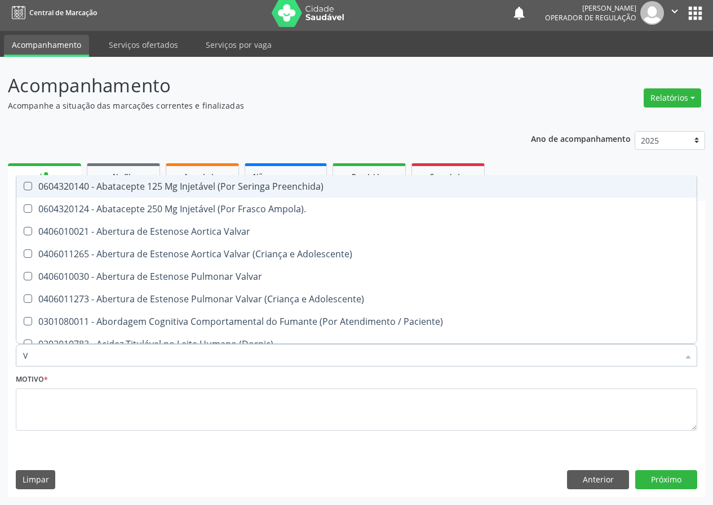
type input "VI"
checkbox Psicoterapia "true"
checkbox \(Tgp\) "false"
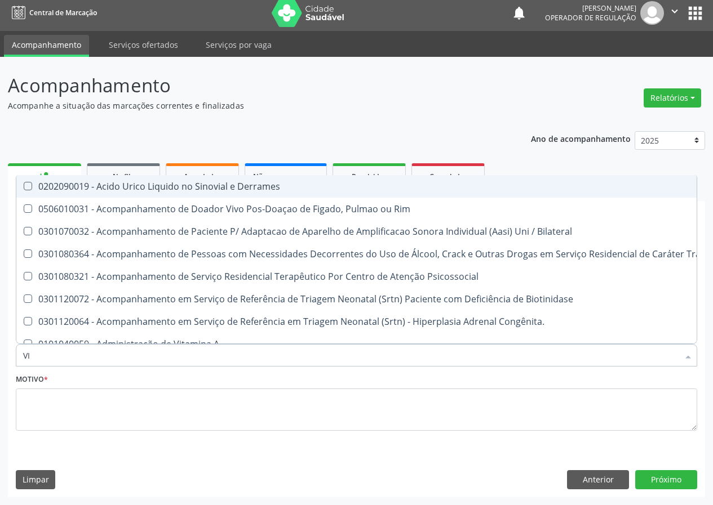
type input "VIT"
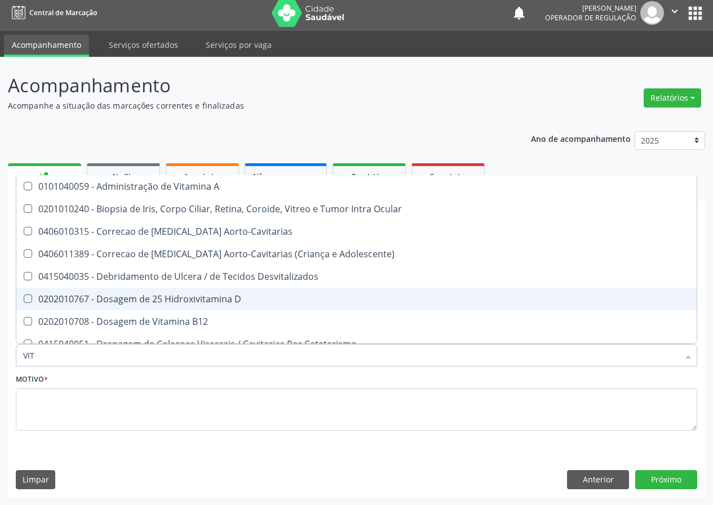
click at [189, 299] on div "0202010767 - Dosagem de 25 Hidroxivitamina D" at bounding box center [356, 299] width 667 height 9
checkbox D "true"
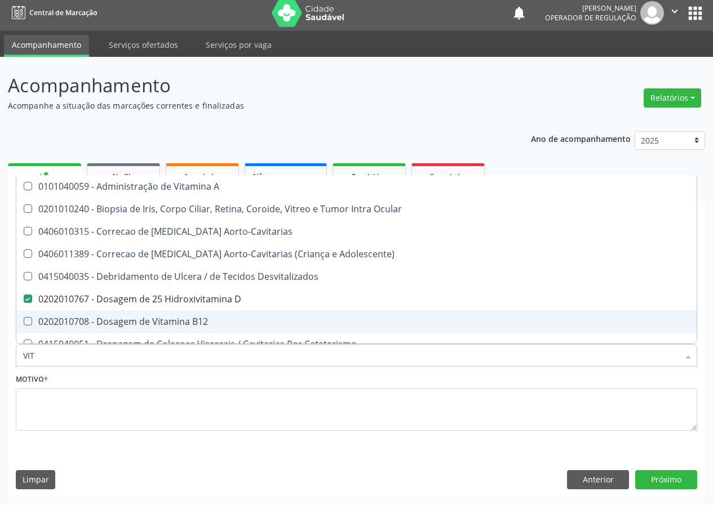
drag, startPoint x: 183, startPoint y: 316, endPoint x: 125, endPoint y: 374, distance: 82.1
click at [179, 318] on div "0202010708 - Dosagem de Vitamina B12" at bounding box center [356, 321] width 667 height 9
checkbox B12 "true"
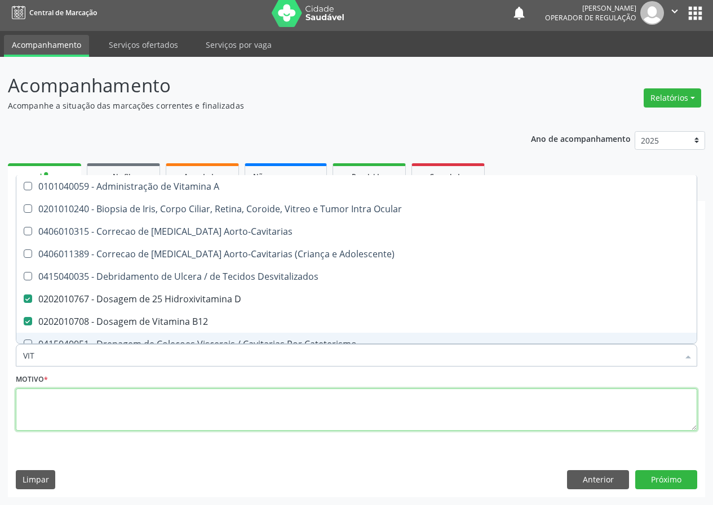
click at [104, 399] on textarea at bounding box center [356, 410] width 681 height 43
checkbox Ocular "true"
checkbox Aorto-Cavitarias "true"
checkbox Adolescente\) "true"
checkbox Desvitalizados "true"
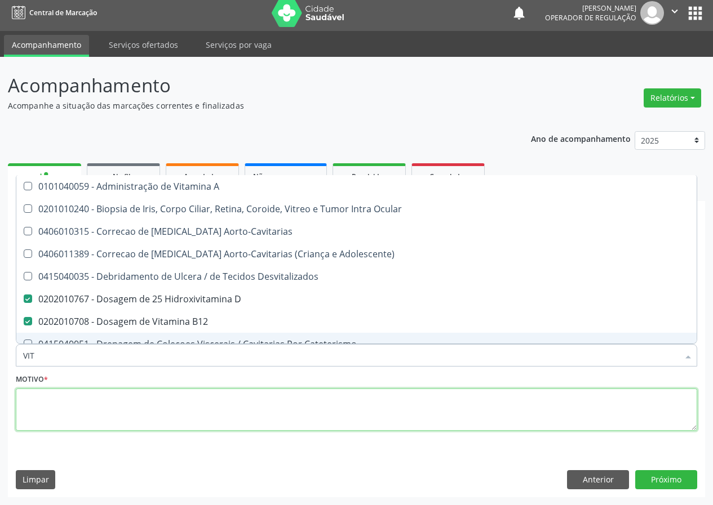
checkbox Cateterismo "true"
checkbox Toracotomia "true"
checkbox Toracotomia\) "true"
checkbox Intra-Vitreo "true"
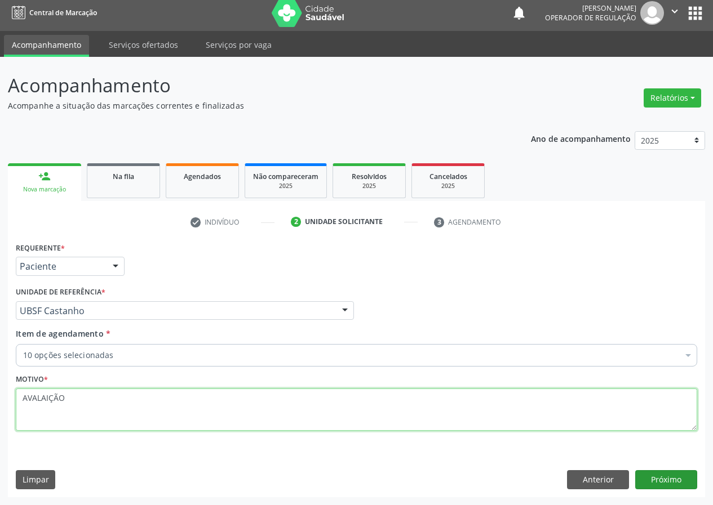
type textarea "AVALAIÇÃO"
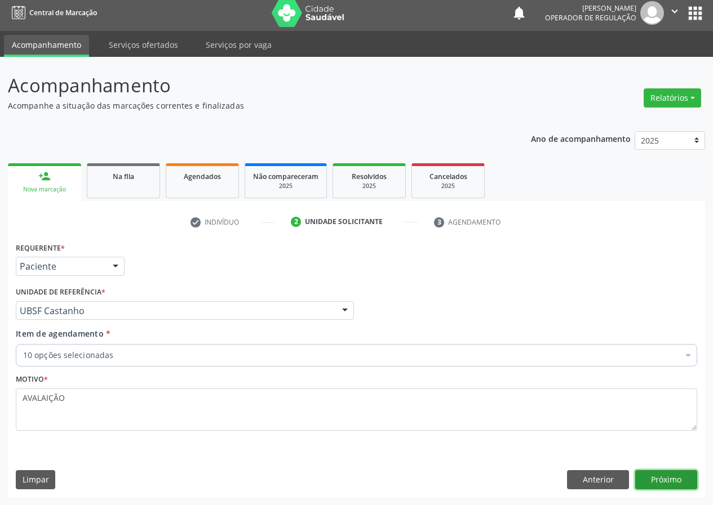
drag, startPoint x: 678, startPoint y: 477, endPoint x: 5, endPoint y: 436, distance: 674.0
click at [667, 477] on button "Próximo" at bounding box center [666, 479] width 62 height 19
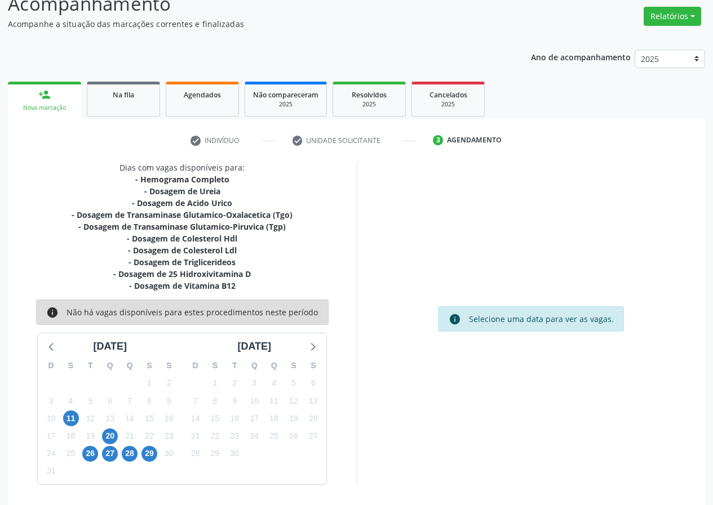
scroll to position [91, 0]
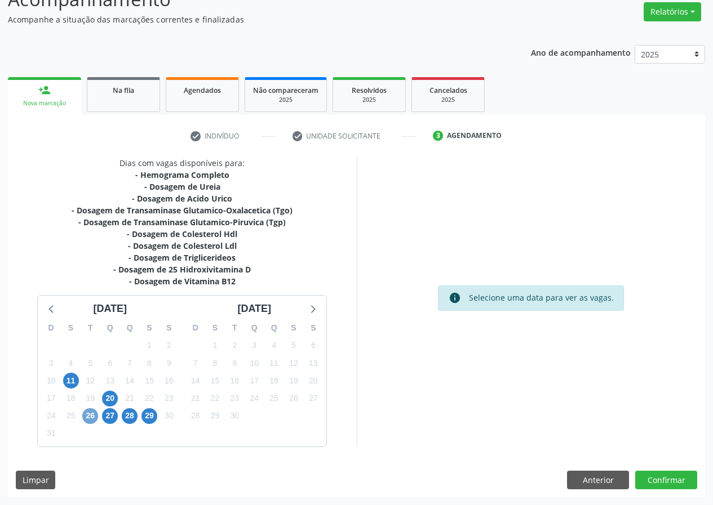
click at [92, 419] on span "26" at bounding box center [90, 417] width 16 height 16
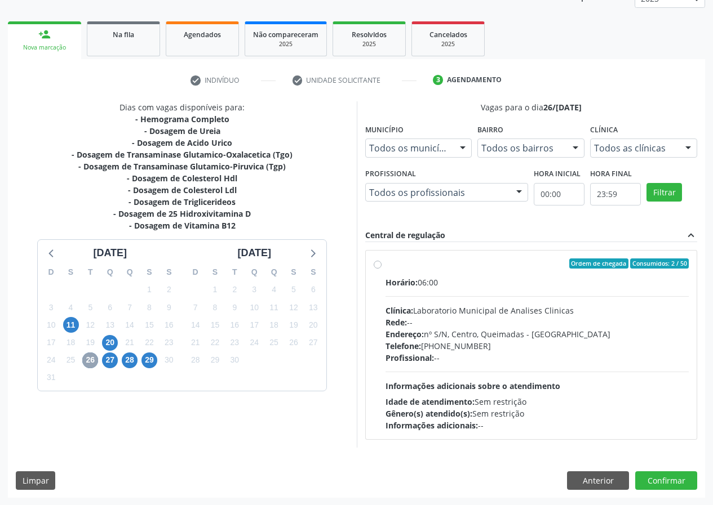
scroll to position [148, 0]
click at [385, 265] on label "Ordem de chegada Consumidos: 2 / 50 Horário: 06:00 Clínica: Laboratorio Municip…" at bounding box center [537, 344] width 304 height 173
click at [379, 265] on input "Ordem de chegada Consumidos: 2 / 50 Horário: 06:00 Clínica: Laboratorio Municip…" at bounding box center [378, 263] width 8 height 10
radio input "true"
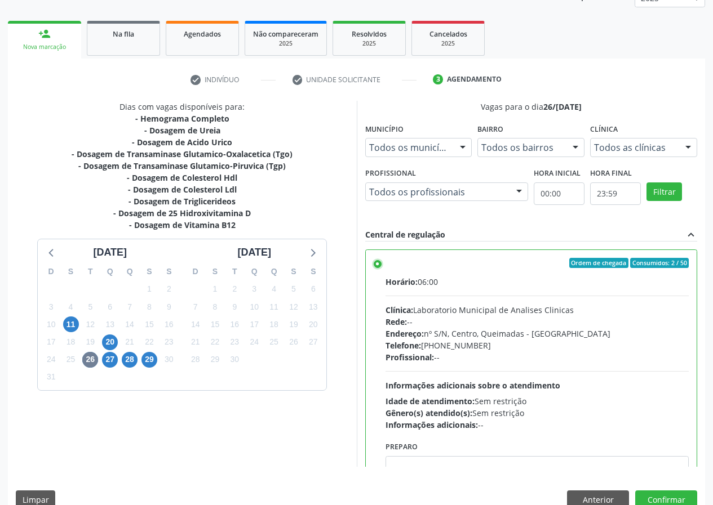
scroll to position [56, 0]
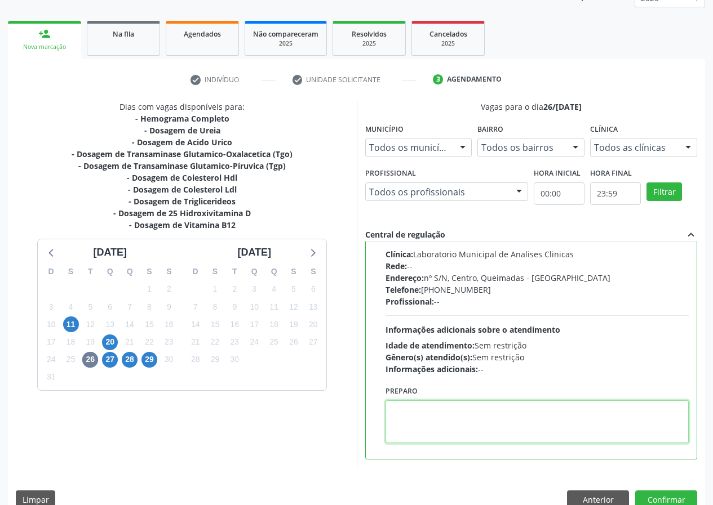
click at [403, 418] on textarea at bounding box center [537, 422] width 304 height 43
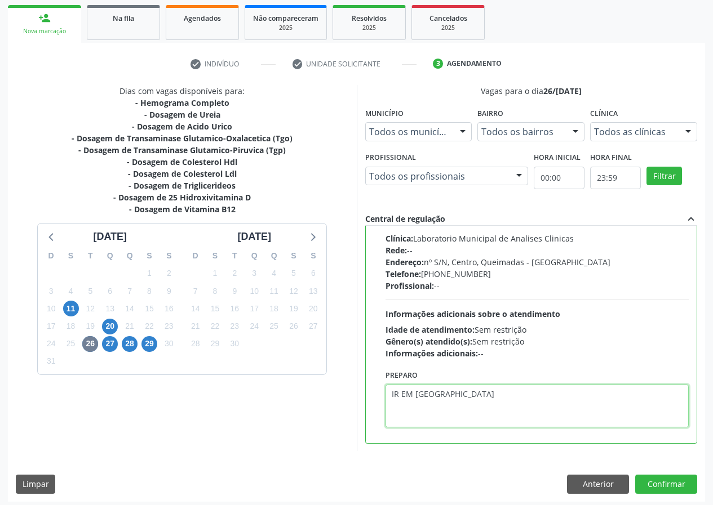
scroll to position [168, 0]
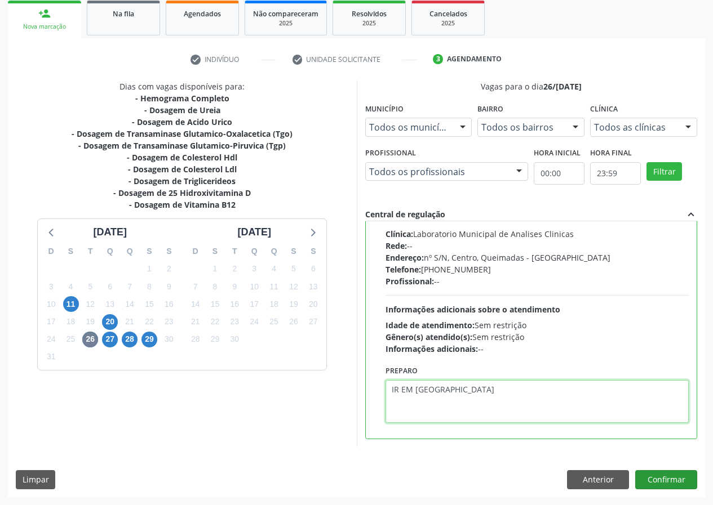
type textarea "IR EM [GEOGRAPHIC_DATA]"
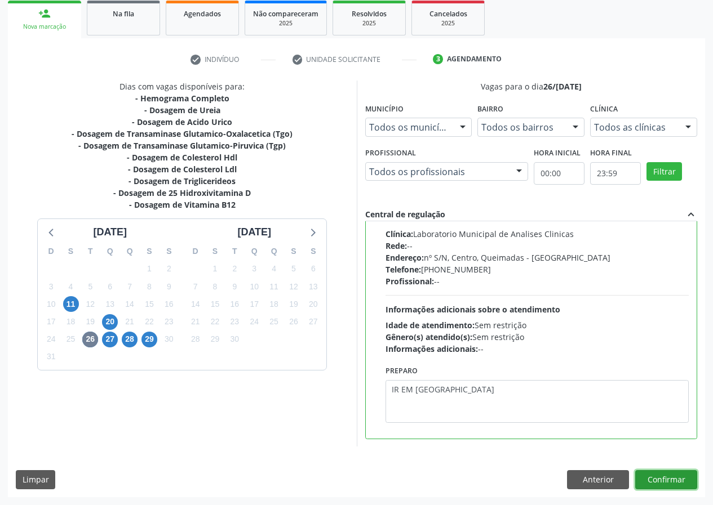
drag, startPoint x: 669, startPoint y: 482, endPoint x: 664, endPoint y: 450, distance: 32.5
click at [669, 480] on button "Confirmar" at bounding box center [666, 479] width 62 height 19
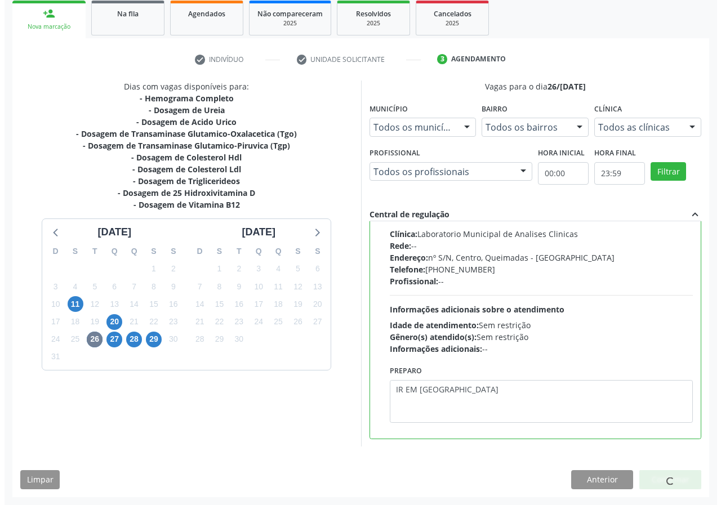
scroll to position [0, 0]
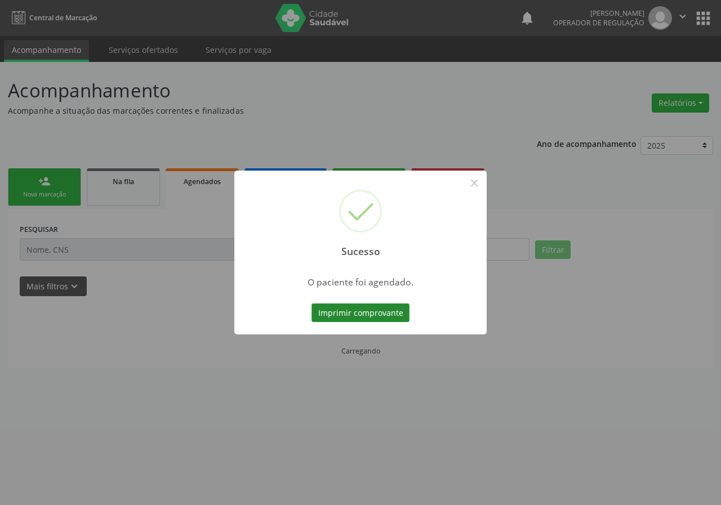
click at [362, 319] on button "Imprimir comprovante" at bounding box center [361, 313] width 98 height 19
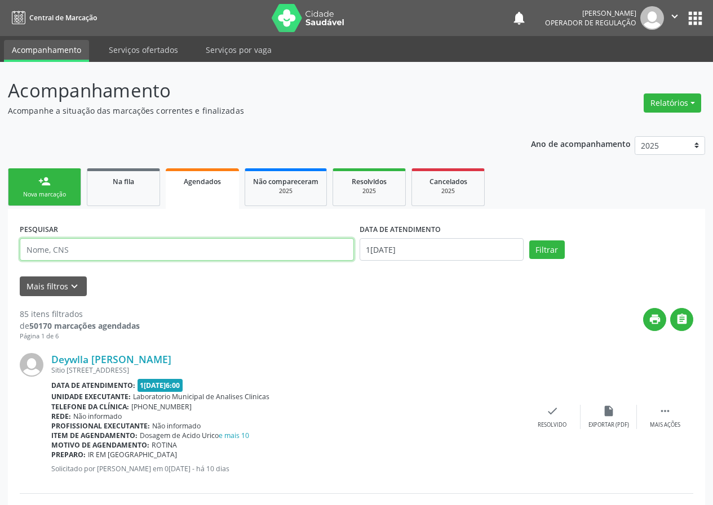
click at [41, 252] on input "text" at bounding box center [187, 249] width 334 height 23
click at [58, 197] on div "Nova marcação" at bounding box center [44, 194] width 56 height 8
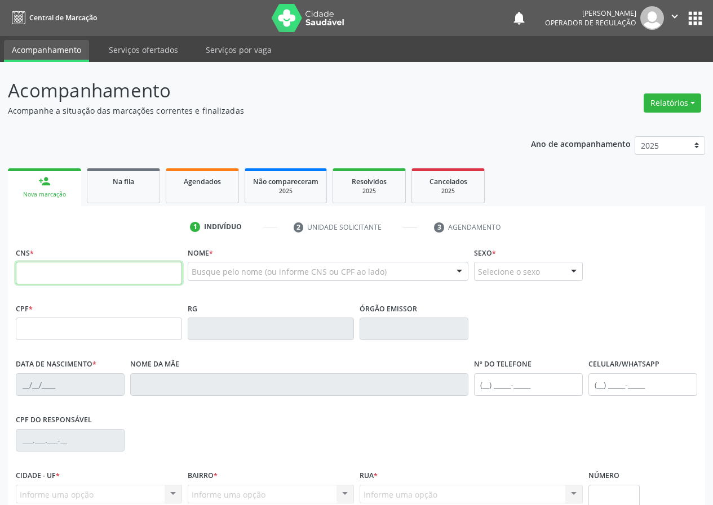
click at [39, 279] on input "text" at bounding box center [99, 273] width 166 height 23
type input "700 6014 9045 7568"
type input "106.677.444-79"
type input "0[DATE]"
type input "[PERSON_NAME][DATE]"
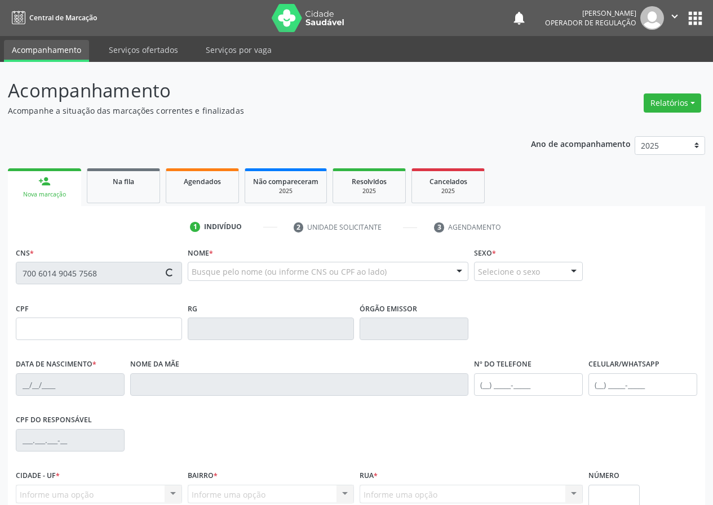
type input "[PHONE_NUMBER]"
type input "41"
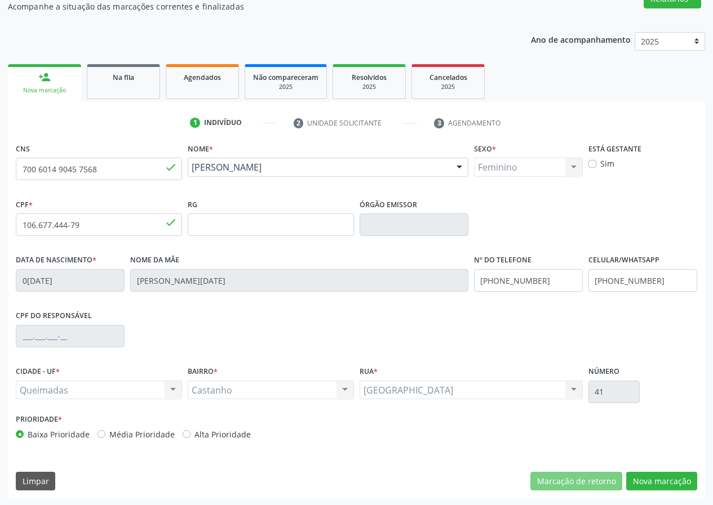
scroll to position [105, 0]
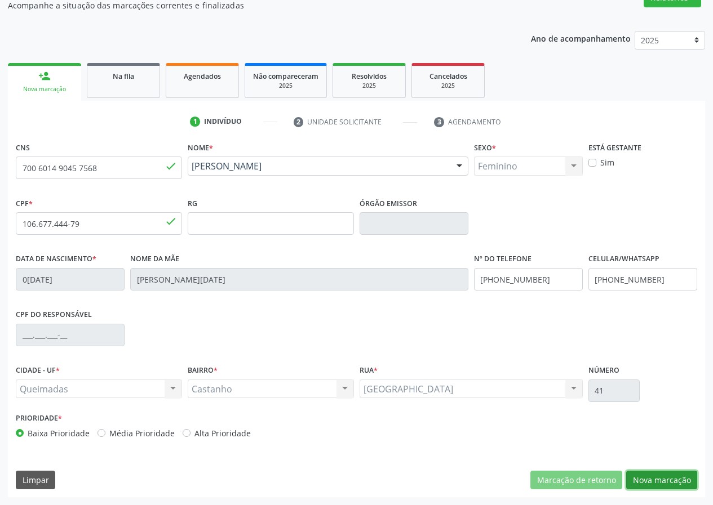
drag, startPoint x: 670, startPoint y: 482, endPoint x: 0, endPoint y: 290, distance: 696.8
click at [664, 479] on button "Nova marcação" at bounding box center [661, 480] width 71 height 19
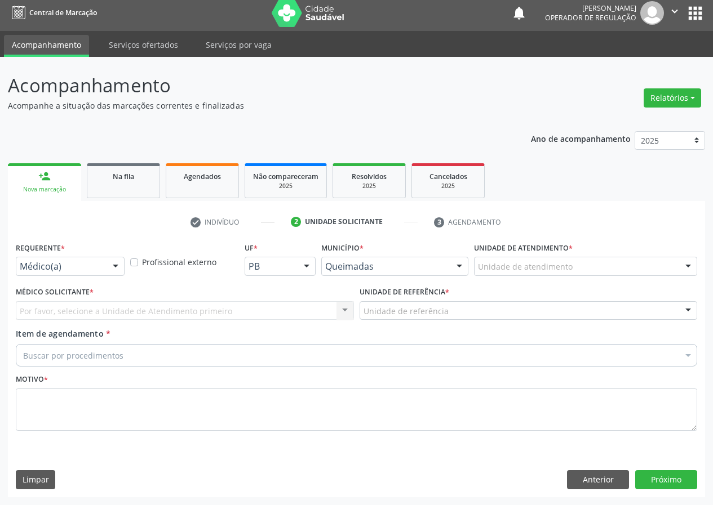
drag, startPoint x: 115, startPoint y: 272, endPoint x: 96, endPoint y: 307, distance: 40.3
click at [113, 274] on div at bounding box center [115, 267] width 17 height 19
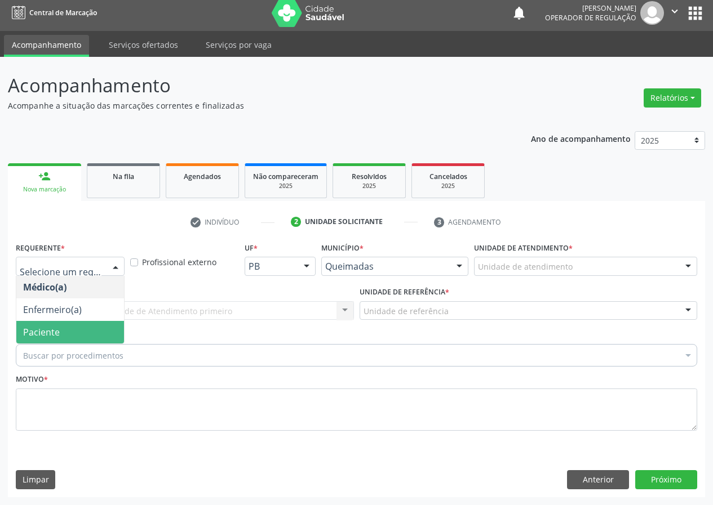
drag, startPoint x: 99, startPoint y: 336, endPoint x: 290, endPoint y: 329, distance: 191.7
click at [101, 334] on span "Paciente" at bounding box center [70, 332] width 108 height 23
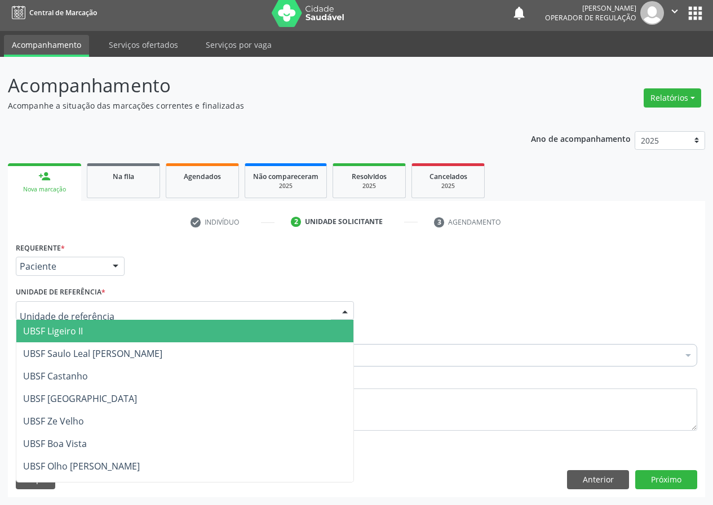
drag, startPoint x: 337, startPoint y: 317, endPoint x: 166, endPoint y: 402, distance: 191.5
click at [330, 320] on div "UBSF Ligeiro II UBSF Saulo Leal Ernesto de Melo UBSF Castanho UBSF Baixa Verde …" at bounding box center [185, 310] width 338 height 19
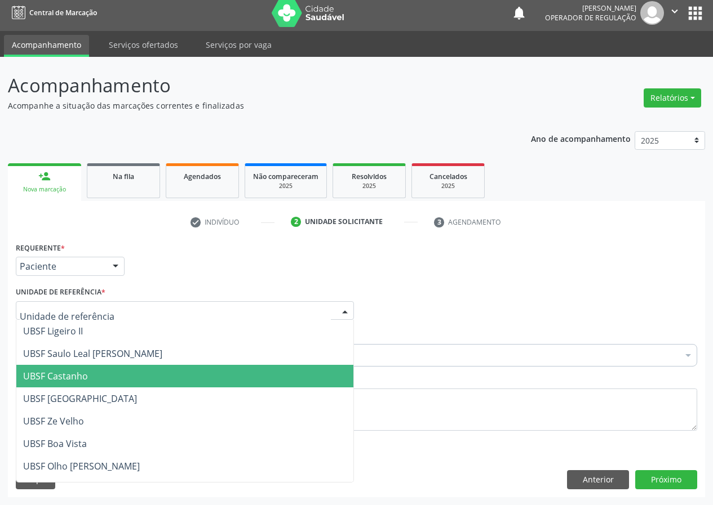
drag, startPoint x: 94, startPoint y: 367, endPoint x: 32, endPoint y: 367, distance: 62.5
click at [93, 367] on span "UBSF Castanho" at bounding box center [184, 376] width 337 height 23
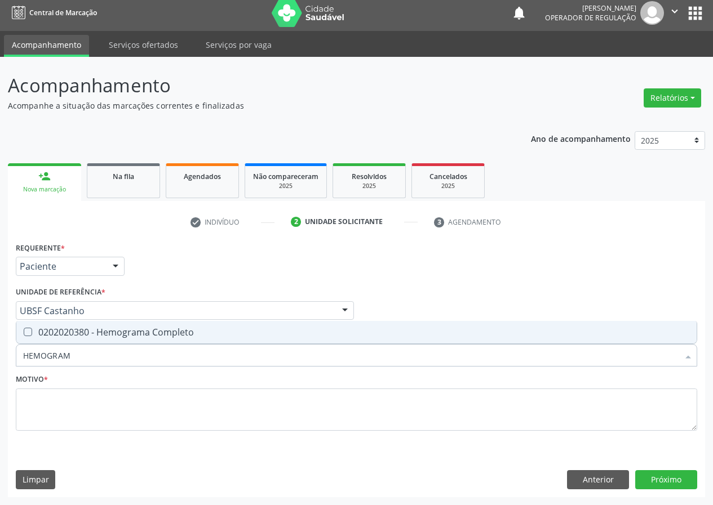
type input "HEMOGRAMA"
click at [26, 329] on Completo at bounding box center [28, 332] width 8 height 8
click at [24, 329] on Completo "checkbox" at bounding box center [19, 332] width 7 height 7
checkbox Completo "true"
drag, startPoint x: 93, startPoint y: 360, endPoint x: 0, endPoint y: 359, distance: 93.0
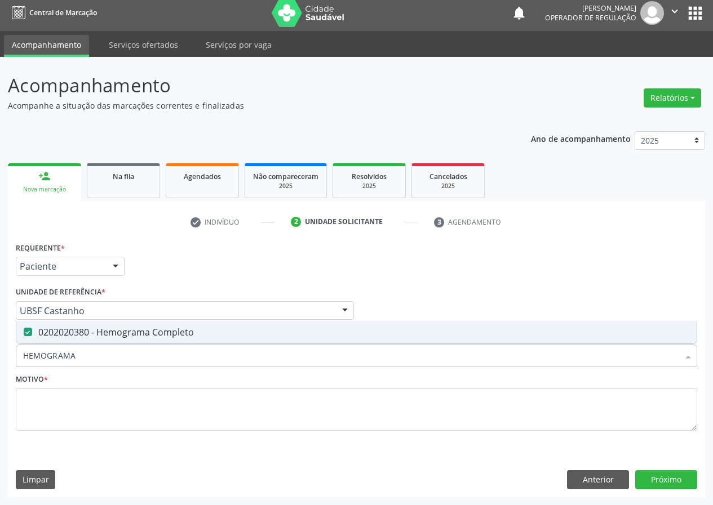
click at [0, 367] on div "Acompanhamento Acompanhe a situação das marcações correntes e finalizadas Relat…" at bounding box center [356, 281] width 713 height 449
type input "G"
checkbox Completo "false"
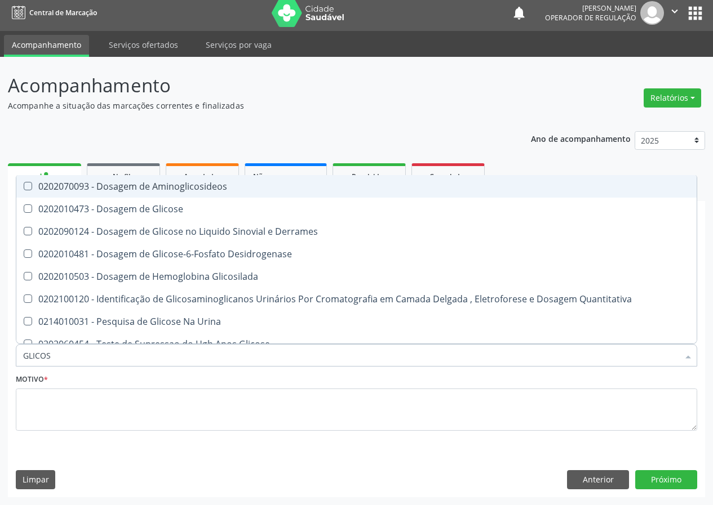
type input "GLICOSE"
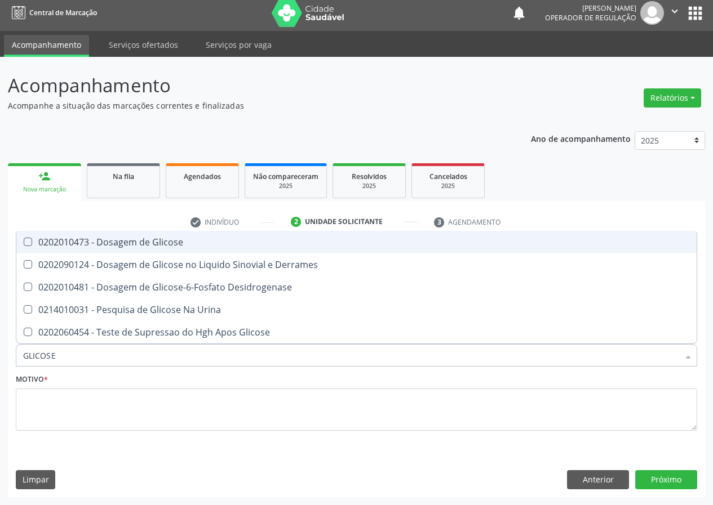
click at [25, 243] on Glicose at bounding box center [28, 242] width 8 height 8
click at [24, 243] on Glicose "checkbox" at bounding box center [19, 241] width 7 height 7
checkbox Glicose "true"
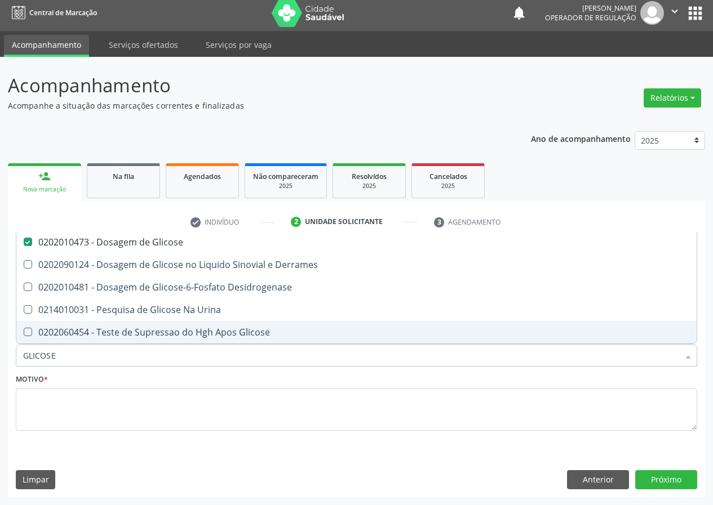
drag, startPoint x: 59, startPoint y: 352, endPoint x: 0, endPoint y: 344, distance: 59.8
click at [0, 352] on div "Acompanhamento Acompanhe a situação das marcações correntes e finalizadas Relat…" at bounding box center [356, 281] width 713 height 449
type input "HE"
checkbox Glicose "false"
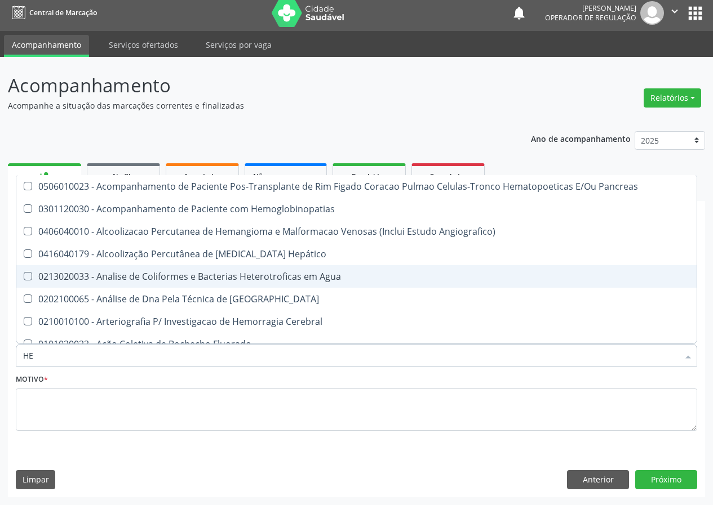
type input "HEM"
checkbox Transplante "true"
checkbox Completo "false"
type input "HEMO"
checkbox Retro-Retal "true"
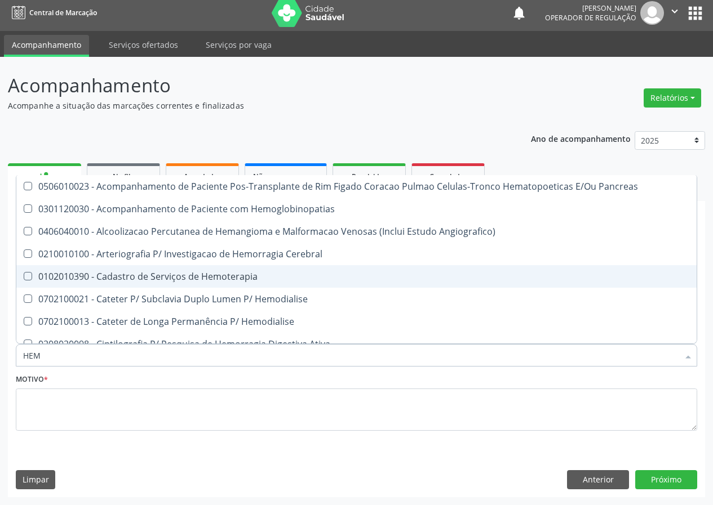
checkbox Completo "false"
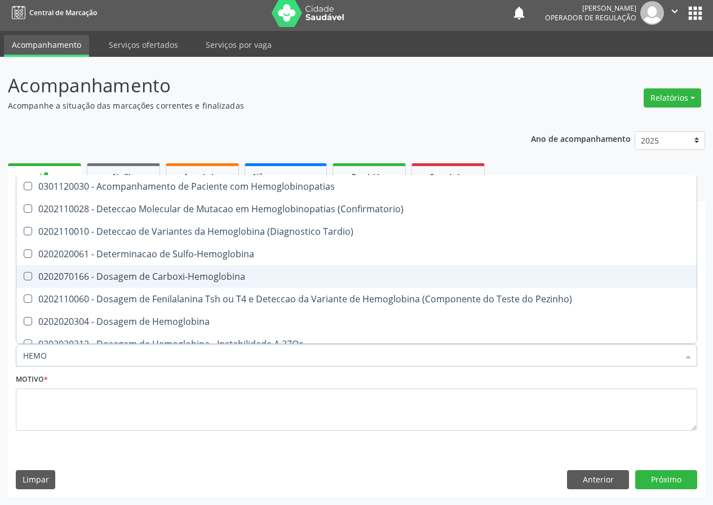
type input "HEMOG"
checkbox Completo "true"
type input "HEMOGL"
checkbox Completo "false"
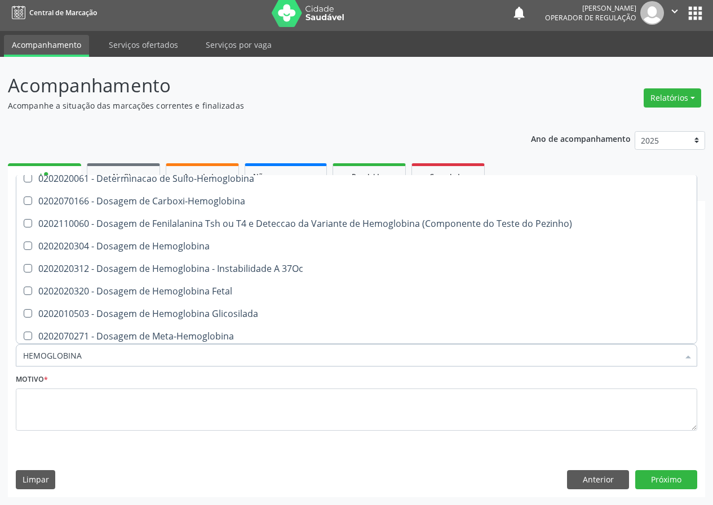
scroll to position [56, 0]
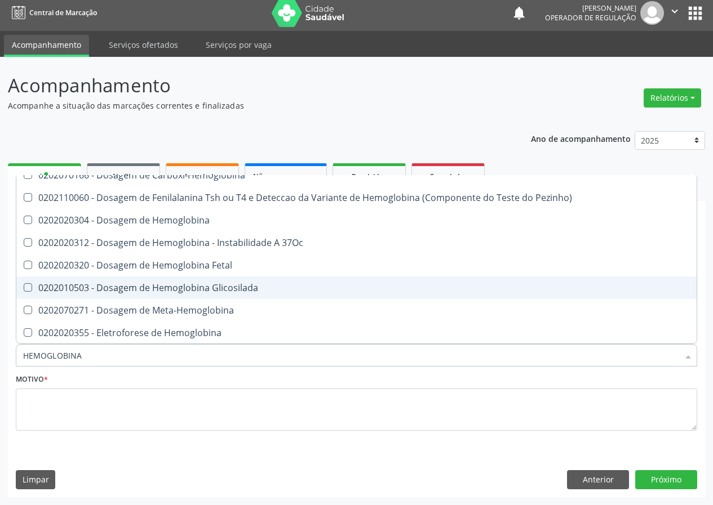
drag, startPoint x: 161, startPoint y: 291, endPoint x: 127, endPoint y: 308, distance: 37.3
click at [150, 300] on ul "Desfazer seleção 0202110010 - Deteccao de Variantes da Hemoglobina (Diagnostico…" at bounding box center [356, 254] width 680 height 270
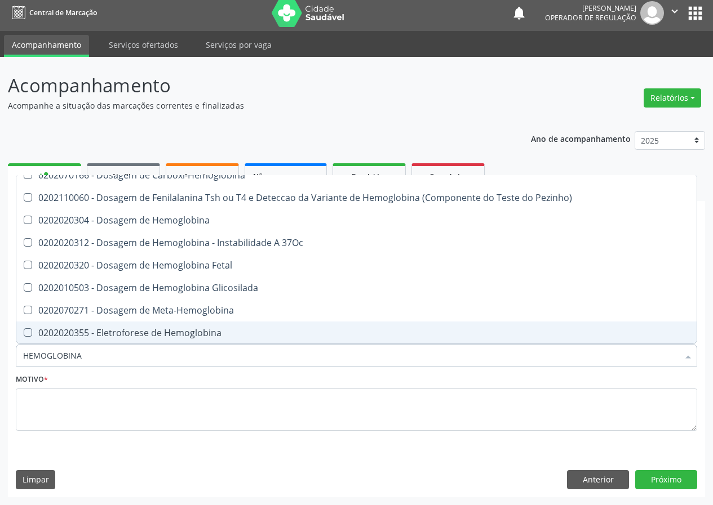
drag, startPoint x: 8, startPoint y: 357, endPoint x: 0, endPoint y: 353, distance: 9.3
click at [0, 353] on div "Acompanhamento Acompanhe a situação das marcações correntes e finalizadas Relat…" at bounding box center [356, 281] width 713 height 449
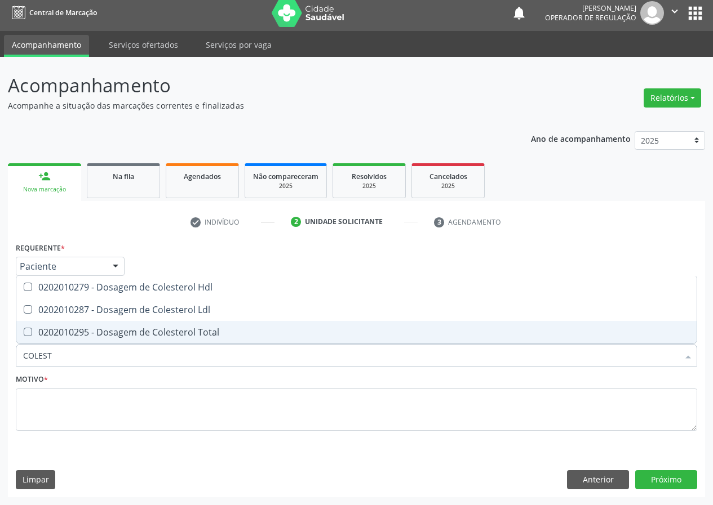
scroll to position [0, 0]
type input "COLESTE"
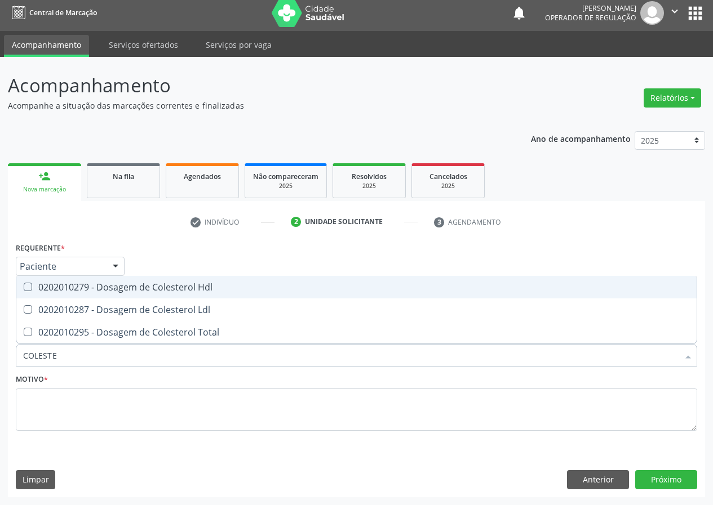
drag, startPoint x: 31, startPoint y: 286, endPoint x: 19, endPoint y: 308, distance: 25.0
click at [26, 294] on span "0202010279 - Dosagem de Colesterol Hdl" at bounding box center [356, 287] width 680 height 23
checkbox Hdl "true"
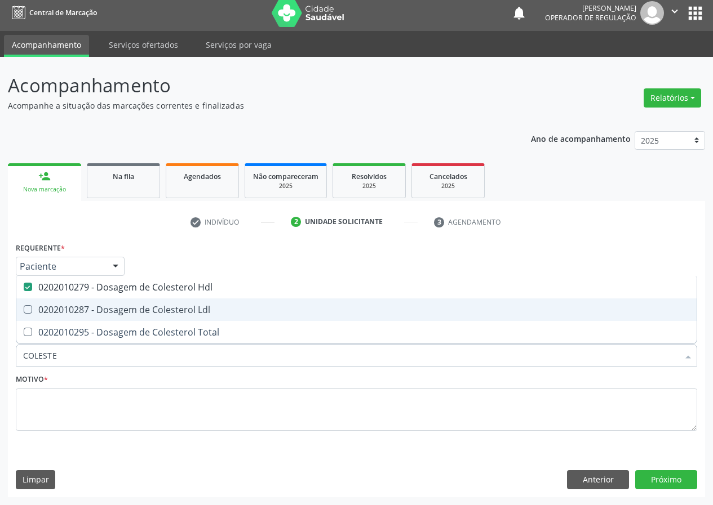
drag, startPoint x: 29, startPoint y: 309, endPoint x: 49, endPoint y: 330, distance: 28.7
click at [32, 314] on div "0202010287 - Dosagem de Colesterol Ldl" at bounding box center [356, 309] width 667 height 9
checkbox Ldl "true"
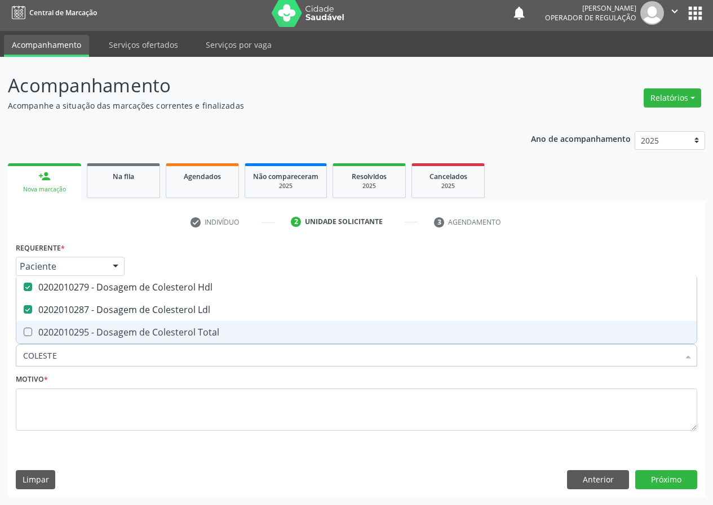
drag, startPoint x: 35, startPoint y: 356, endPoint x: 0, endPoint y: 343, distance: 37.8
click at [0, 359] on div "Acompanhamento Acompanhe a situação das marcações correntes e finalizadas Relat…" at bounding box center [356, 281] width 713 height 449
type input "TR"
checkbox Hdl "false"
checkbox Ldl "false"
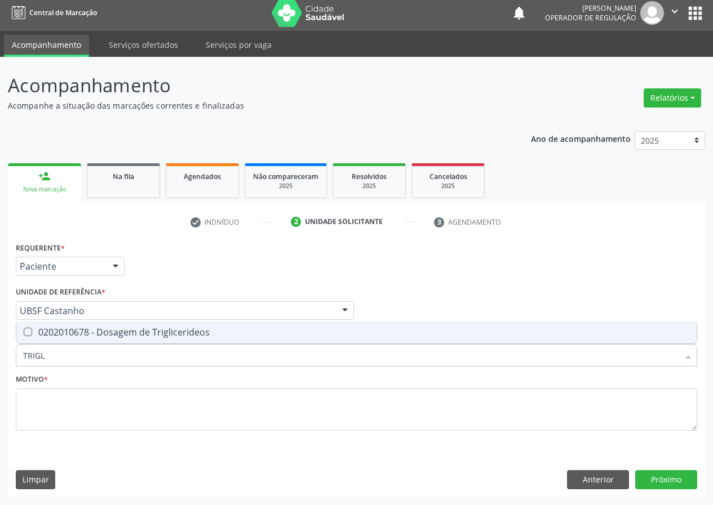
type input "TRIGLI"
drag, startPoint x: 26, startPoint y: 330, endPoint x: 39, endPoint y: 340, distance: 16.9
click at [29, 334] on Triglicerideos at bounding box center [28, 332] width 8 height 8
click at [24, 334] on Triglicerideos "checkbox" at bounding box center [19, 332] width 7 height 7
checkbox Triglicerideos "true"
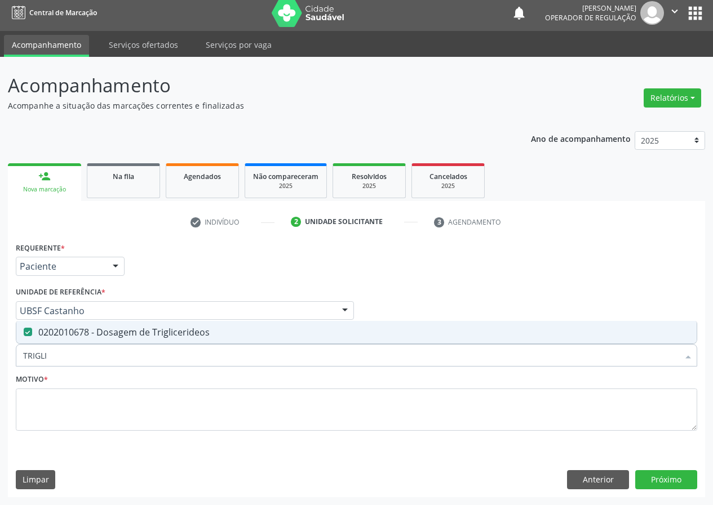
drag, startPoint x: 15, startPoint y: 361, endPoint x: 0, endPoint y: 358, distance: 15.5
click at [0, 360] on div "Acompanhamento Acompanhe a situação das marcações correntes e finalizadas Relat…" at bounding box center [356, 281] width 713 height 449
type input "T"
checkbox Triglicerideos "false"
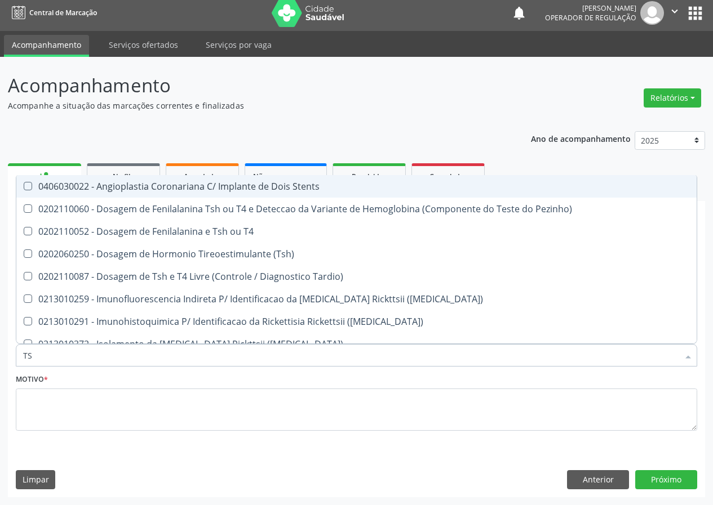
type input "TSH"
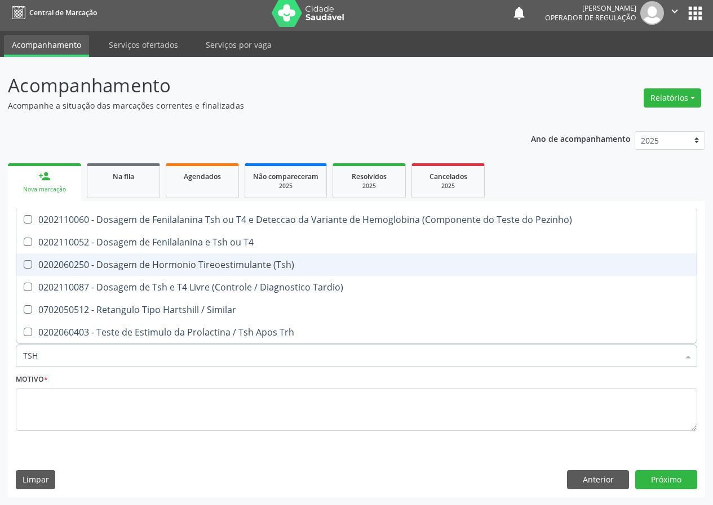
drag, startPoint x: 192, startPoint y: 266, endPoint x: 77, endPoint y: 271, distance: 115.1
click at [191, 266] on div "0202060250 - Dosagem de Hormonio Tireoestimulante (Tsh)" at bounding box center [356, 264] width 667 height 9
checkbox \(Tsh\) "true"
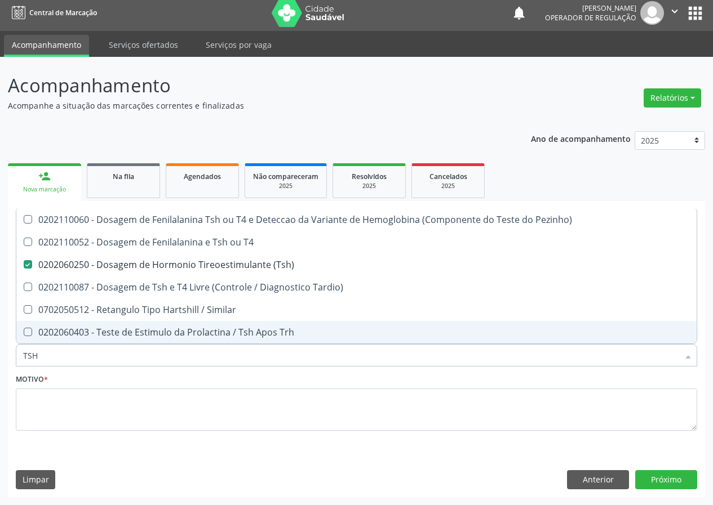
drag, startPoint x: 42, startPoint y: 355, endPoint x: 0, endPoint y: 356, distance: 42.3
click at [0, 361] on div "Acompanhamento Acompanhe a situação das marcações correntes e finalizadas Relat…" at bounding box center [356, 281] width 713 height 449
type input "T"
checkbox \(Tsh\) "false"
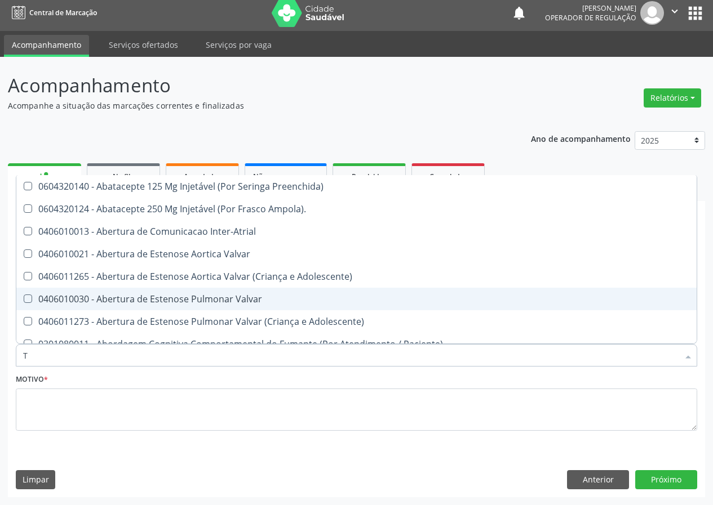
type input "T4"
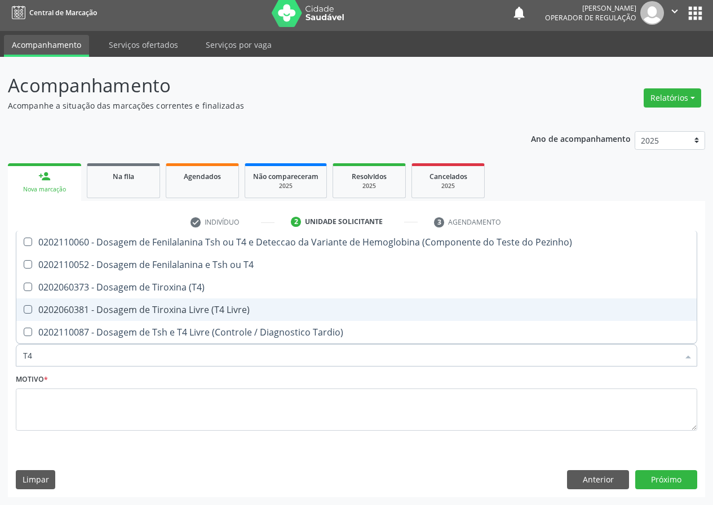
click at [30, 306] on Livre\) at bounding box center [28, 309] width 8 height 8
click at [24, 306] on Livre\) "checkbox" at bounding box center [19, 309] width 7 height 7
checkbox Livre\) "true"
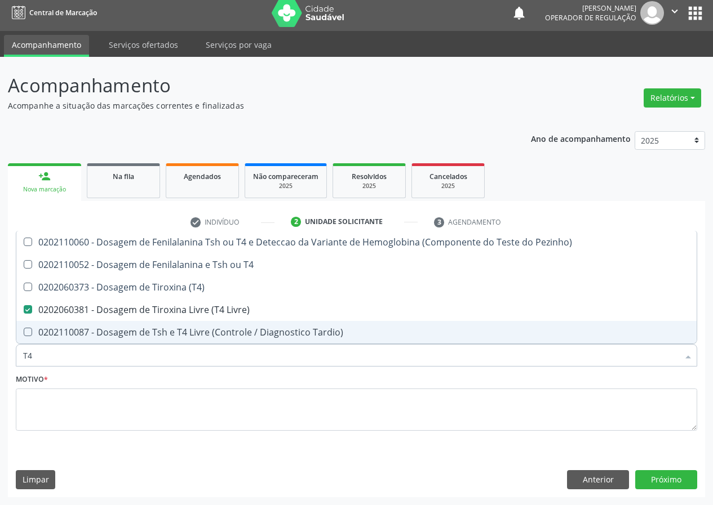
drag, startPoint x: 1, startPoint y: 355, endPoint x: 0, endPoint y: 346, distance: 9.1
click at [0, 347] on div "Acompanhamento Acompanhe a situação das marcações correntes e finalizadas Relat…" at bounding box center [356, 281] width 713 height 449
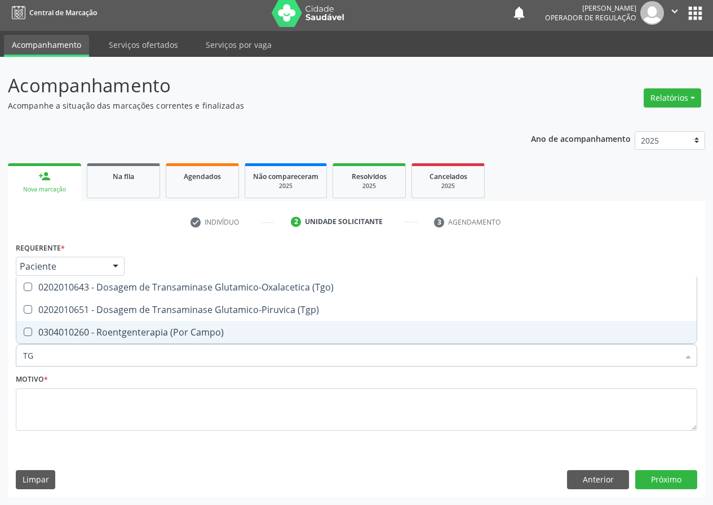
type input "TGO"
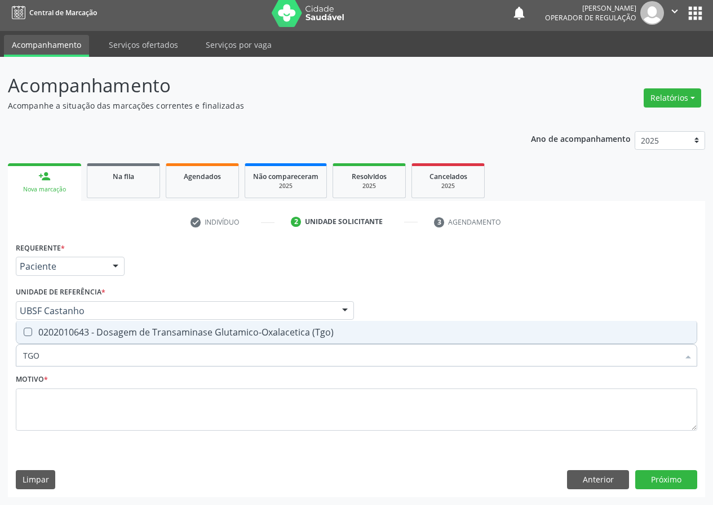
drag, startPoint x: 27, startPoint y: 329, endPoint x: 34, endPoint y: 350, distance: 21.9
click at [28, 335] on \(Tgo\) at bounding box center [28, 332] width 8 height 8
click at [24, 335] on \(Tgo\) "checkbox" at bounding box center [19, 332] width 7 height 7
checkbox \(Tgo\) "true"
drag, startPoint x: 11, startPoint y: 354, endPoint x: 0, endPoint y: 354, distance: 11.3
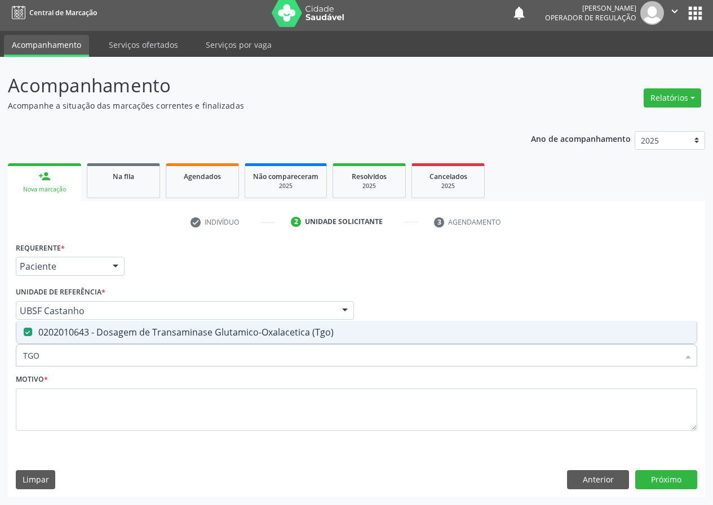
click at [0, 354] on div "Acompanhamento Acompanhe a situação das marcações correntes e finalizadas Relat…" at bounding box center [356, 281] width 713 height 449
type input "TG"
checkbox \(Tgo\) "true"
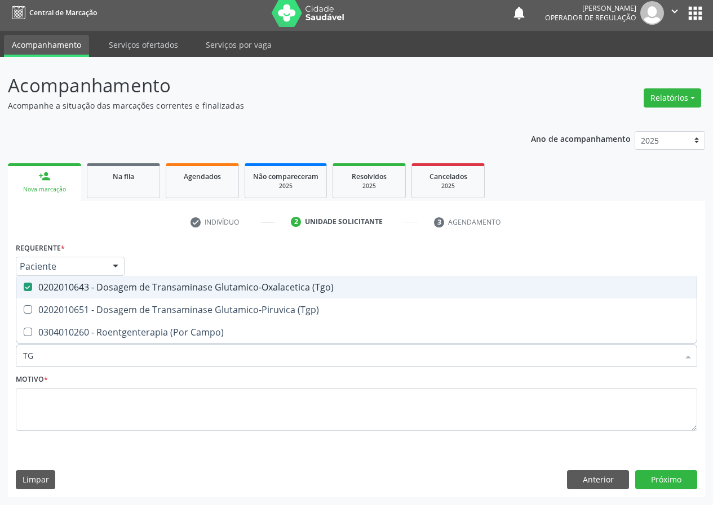
type input "TGP"
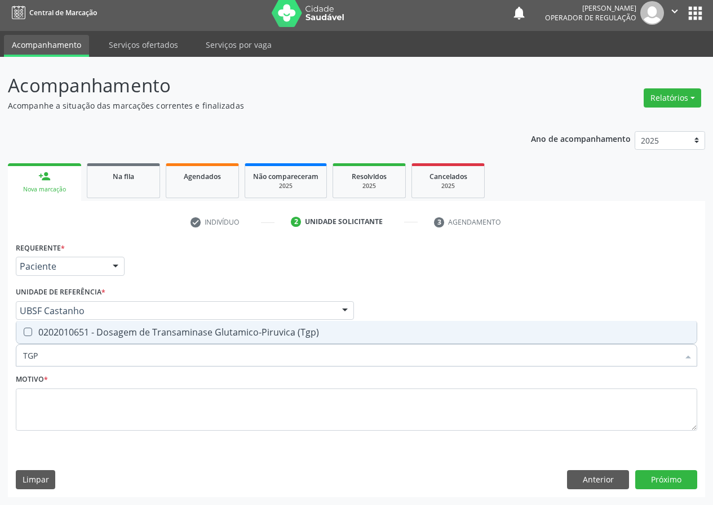
click at [29, 335] on \(Tgp\) at bounding box center [28, 332] width 8 height 8
click at [24, 335] on \(Tgp\) "checkbox" at bounding box center [19, 332] width 7 height 7
checkbox \(Tgp\) "true"
drag, startPoint x: 50, startPoint y: 356, endPoint x: 0, endPoint y: 331, distance: 55.7
click at [0, 343] on div "Acompanhamento Acompanhe a situação das marcações correntes e finalizadas Relat…" at bounding box center [356, 281] width 713 height 449
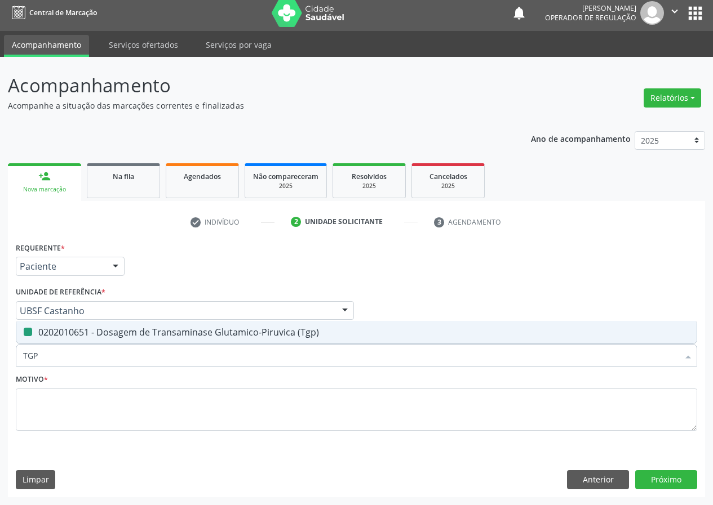
type input "U"
checkbox \(Tgp\) "false"
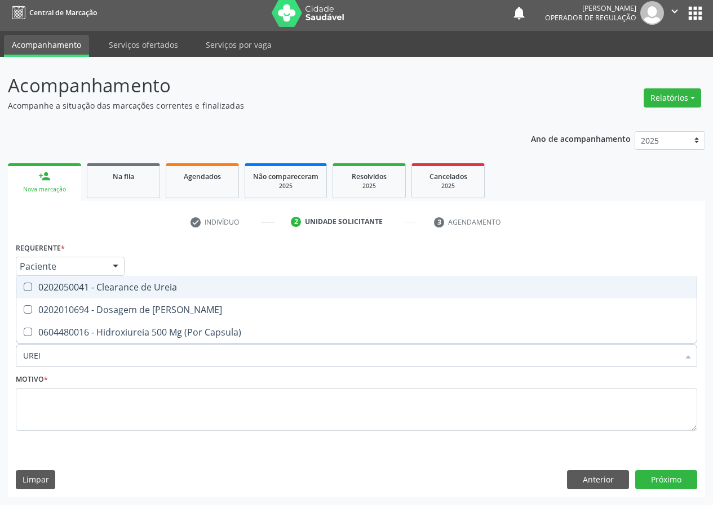
type input "UREIA"
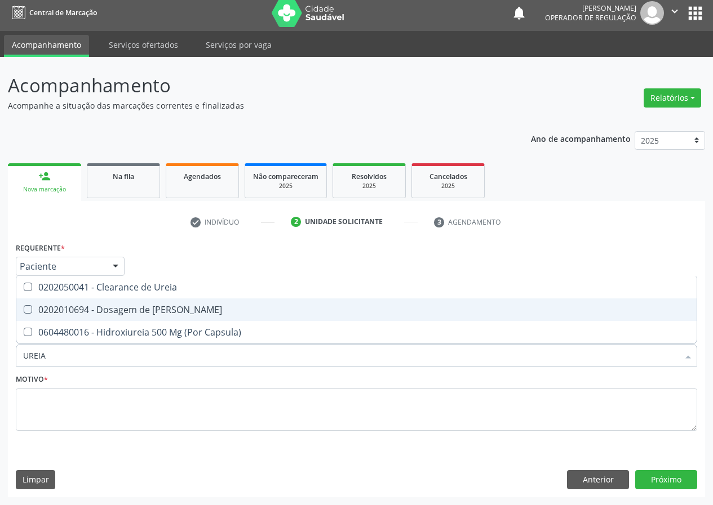
drag, startPoint x: 26, startPoint y: 310, endPoint x: 54, endPoint y: 350, distance: 48.8
click at [28, 310] on Ureia at bounding box center [28, 309] width 8 height 8
click at [24, 310] on Ureia "checkbox" at bounding box center [19, 309] width 7 height 7
checkbox Ureia "true"
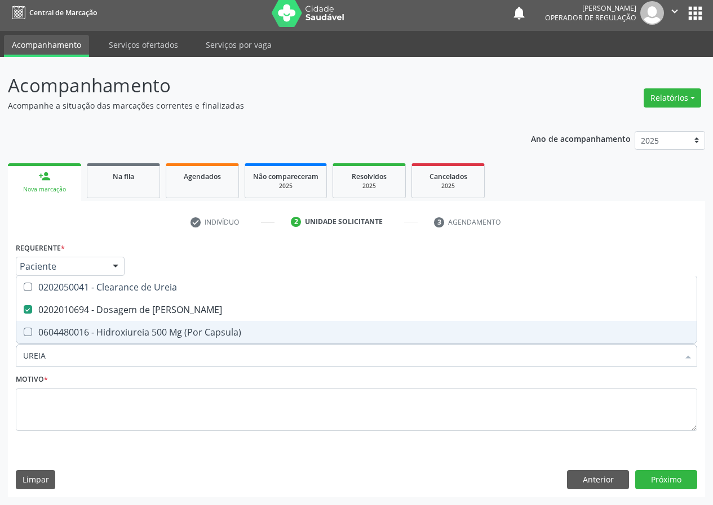
drag, startPoint x: 46, startPoint y: 354, endPoint x: 0, endPoint y: 343, distance: 47.6
click at [0, 343] on div "Acompanhamento Acompanhe a situação das marcações correntes e finalizadas Relat…" at bounding box center [356, 281] width 713 height 449
type input "C"
checkbox Ureia "false"
type input "CREATININA"
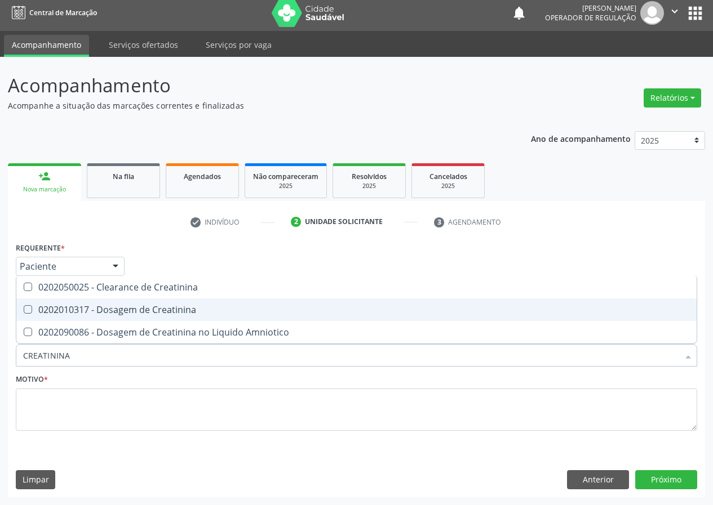
drag, startPoint x: 27, startPoint y: 302, endPoint x: 55, endPoint y: 352, distance: 57.2
click at [30, 313] on span "0202010317 - Dosagem de Creatinina" at bounding box center [356, 310] width 680 height 23
checkbox Creatinina "true"
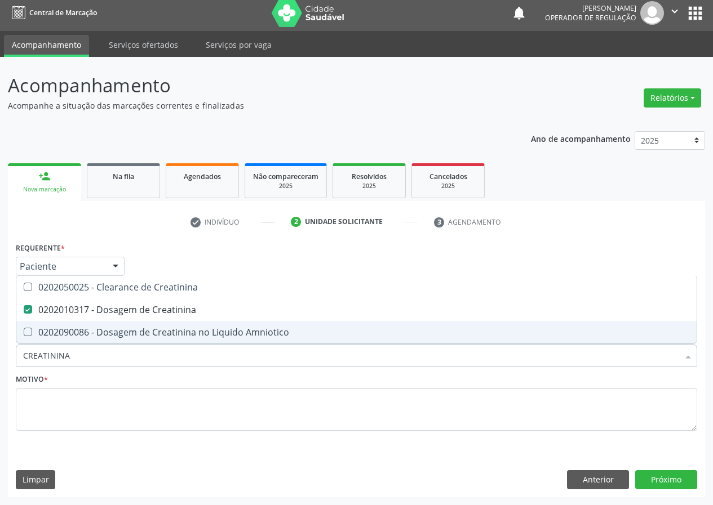
drag, startPoint x: 75, startPoint y: 354, endPoint x: 0, endPoint y: 344, distance: 75.6
click at [0, 352] on div "Acompanhamento Acompanhe a situação das marcações correntes e finalizadas Relat…" at bounding box center [356, 281] width 713 height 449
type input "V"
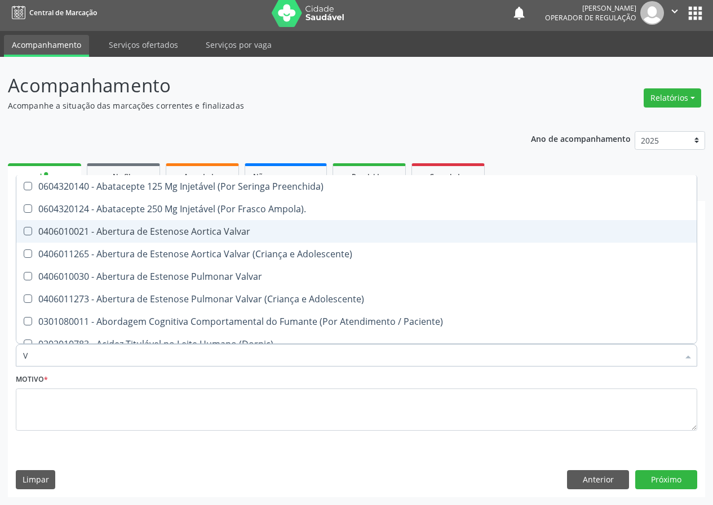
checkbox Ampola\)\ "false"
type input "VI"
checkbox Psicoterapia "true"
checkbox Livre\) "false"
checkbox \(Tgp\) "false"
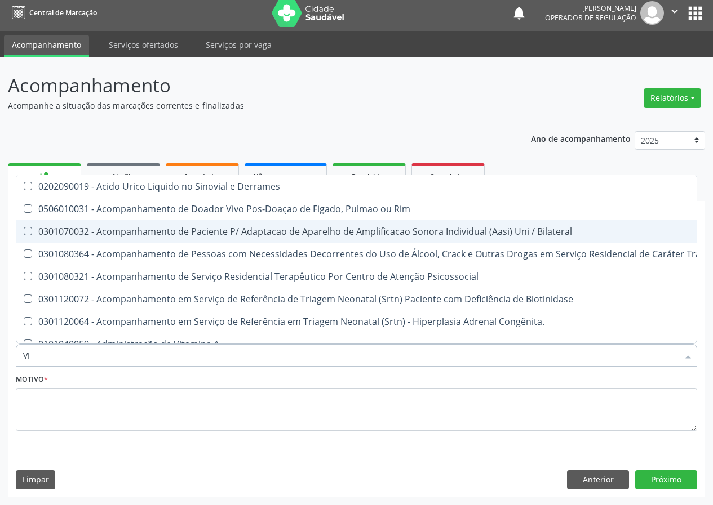
type input "VIT"
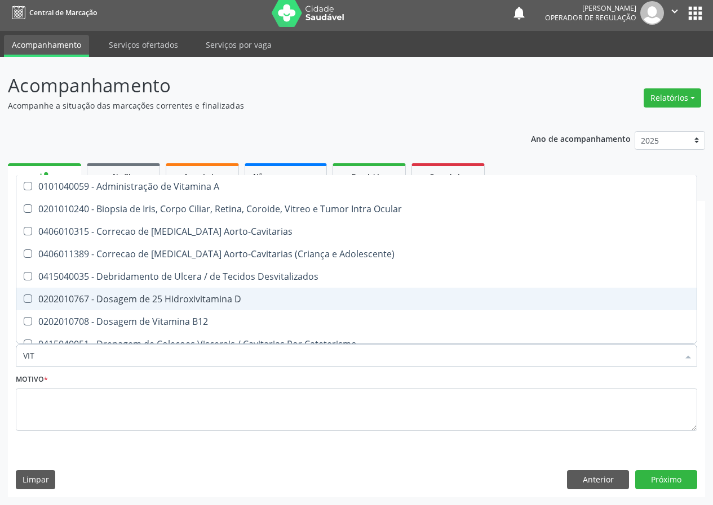
drag, startPoint x: 177, startPoint y: 295, endPoint x: 172, endPoint y: 299, distance: 6.1
click at [176, 296] on div "0202010767 - Dosagem de 25 Hidroxivitamina D" at bounding box center [356, 299] width 667 height 9
checkbox D "true"
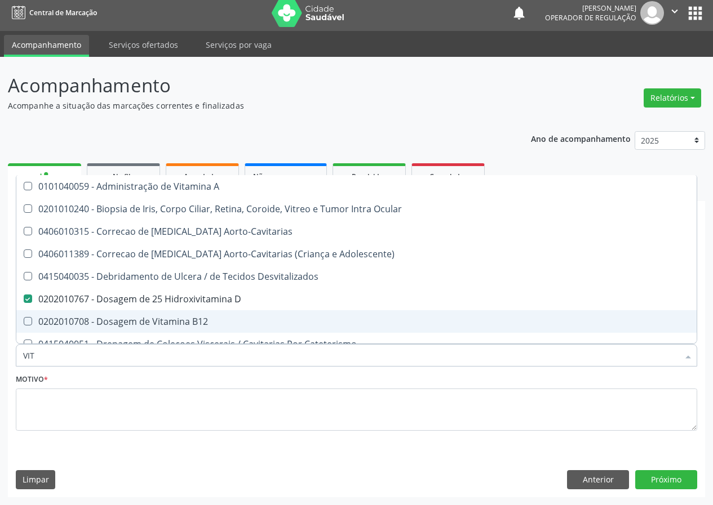
click at [167, 319] on div "0202010708 - Dosagem de Vitamina B12" at bounding box center [356, 321] width 667 height 9
checkbox B12 "true"
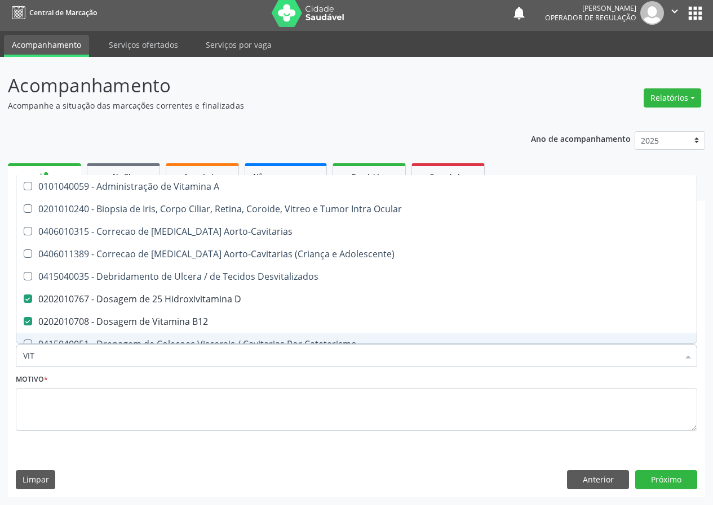
drag, startPoint x: 39, startPoint y: 353, endPoint x: 0, endPoint y: 349, distance: 39.6
click at [0, 356] on div "Acompanhamento Acompanhe a situação das marcações correntes e finalizadas Relat…" at bounding box center [356, 281] width 713 height 449
type input "02"
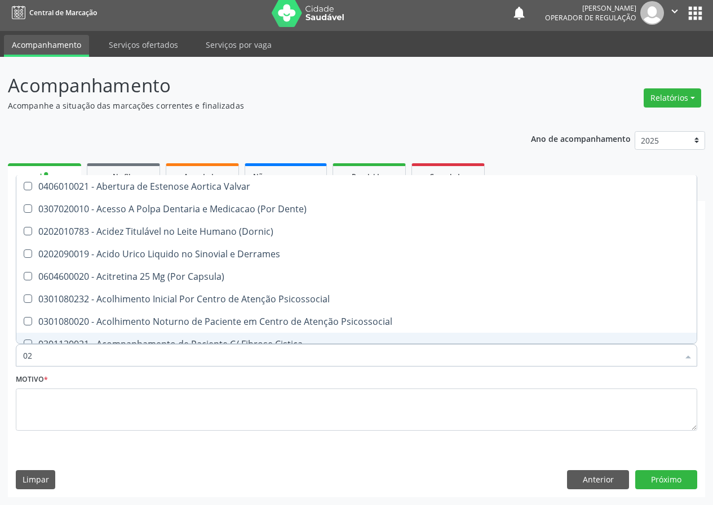
checkbox Psicossocial "false"
type input "020"
checkbox Cerebral "true"
checkbox \(Pos-Pasteurização\) "true"
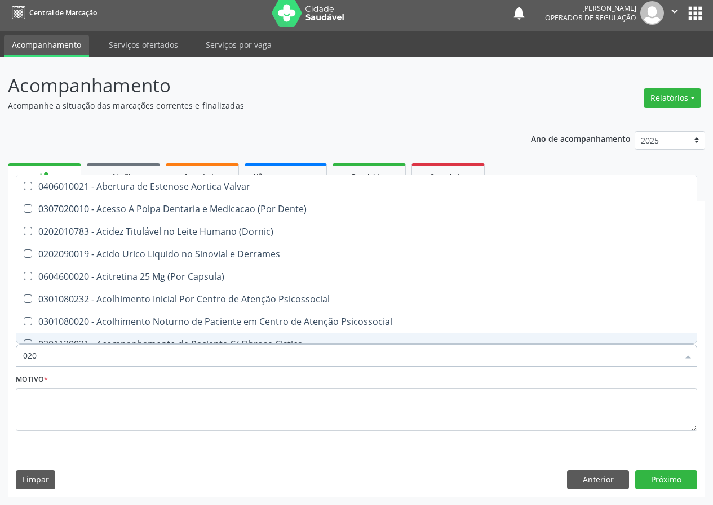
checkbox Debridamento "true"
checkbox Dacriocistografia "true"
checkbox Osmolaridade "true"
checkbox \(Vhs\) "true"
checkbox Totais "true"
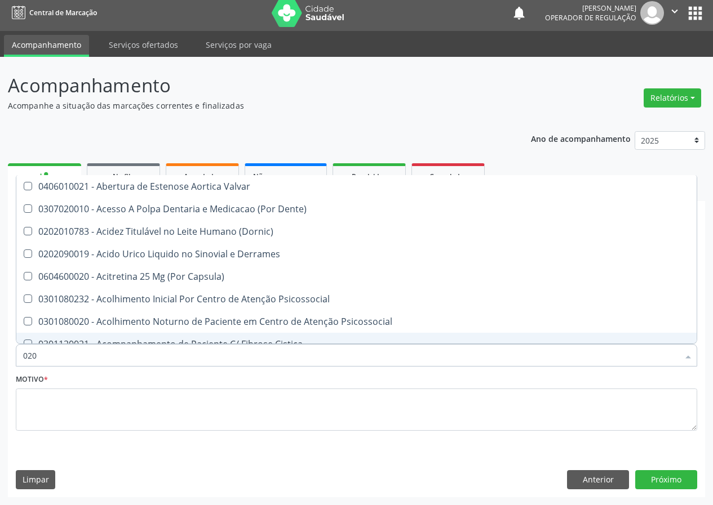
checkbox 17-Hidroxicorticosteroides "true"
checkbox Acetona "true"
checkbox Metil-Hipurico "true"
checkbox Urico "true"
checkbox Hdl "false"
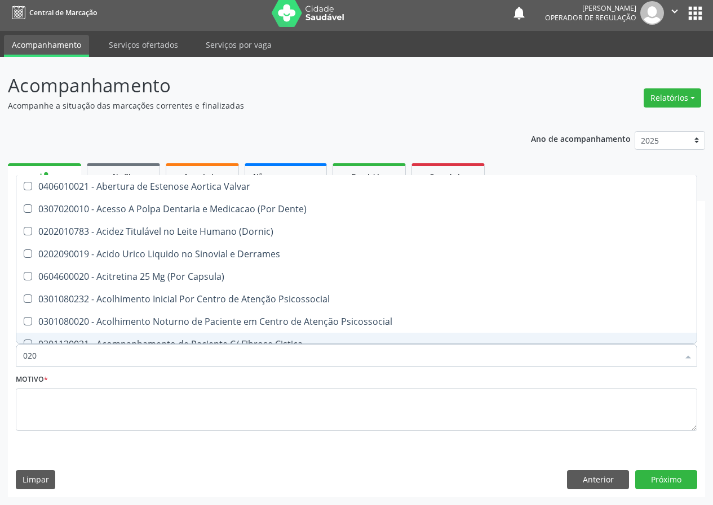
checkbox Ldl "false"
checkbox Creatinina "false"
checkbox Glicose "false"
checkbox \(Tsh\) "false"
checkbox Livre\) "false"
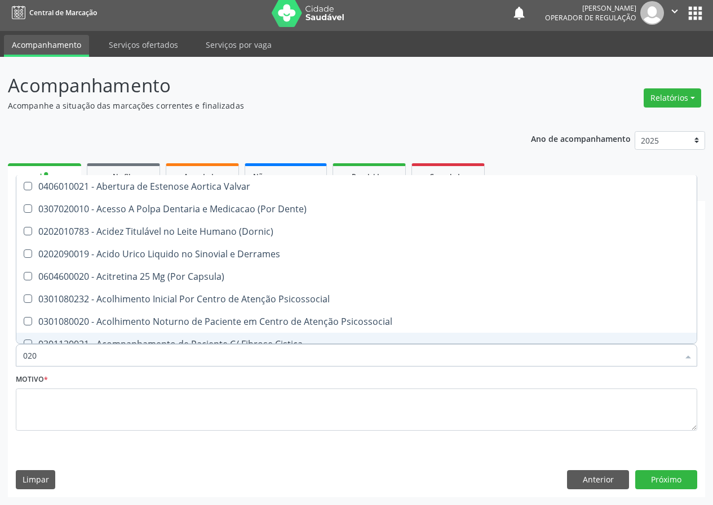
checkbox \(Tgo\) "false"
checkbox \(Tgp\) "false"
checkbox Triglicerideos "false"
checkbox Ureia "false"
checkbox B12 "false"
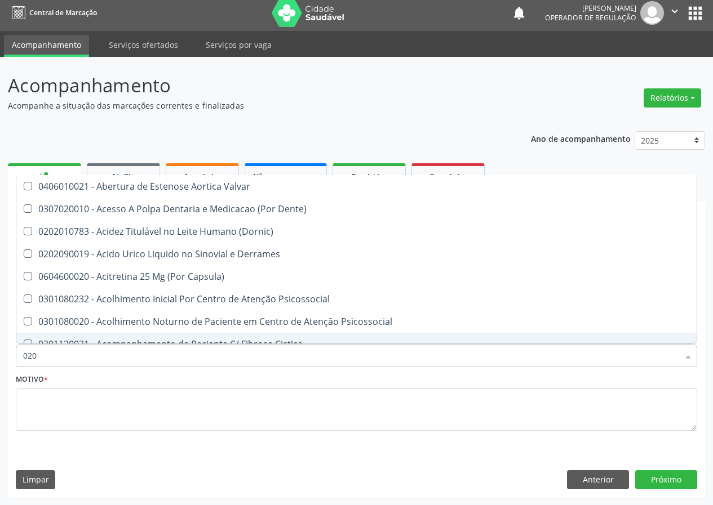
checkbox Eletro-Oculografia "true"
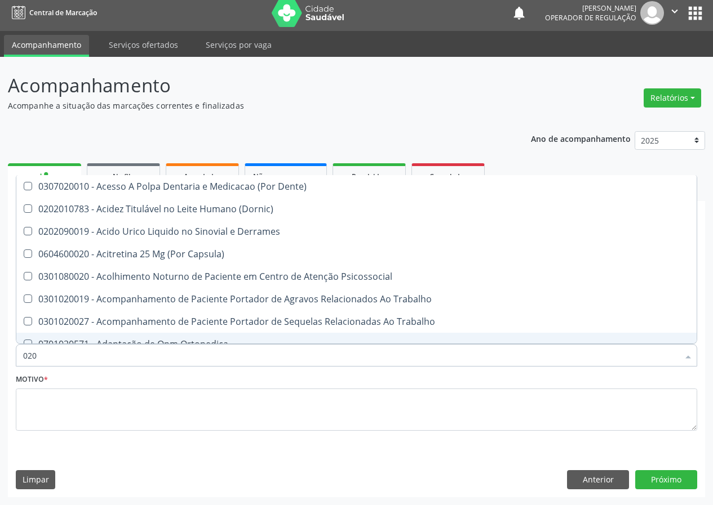
type input "0202"
checkbox Esqueléticas "true"
checkbox Ocular "true"
checkbox Aberto\) "true"
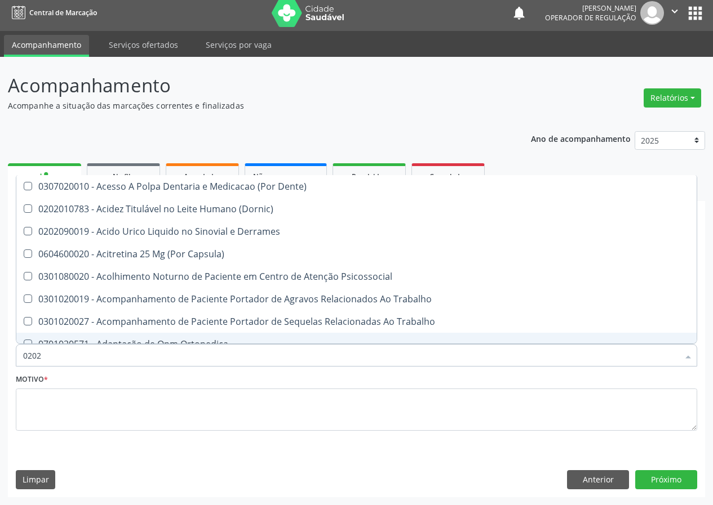
checkbox Cortante "true"
checkbox Reservatorio "true"
checkbox \(Spcto\) "true"
checkbox 67 "true"
checkbox Aspiracao "true"
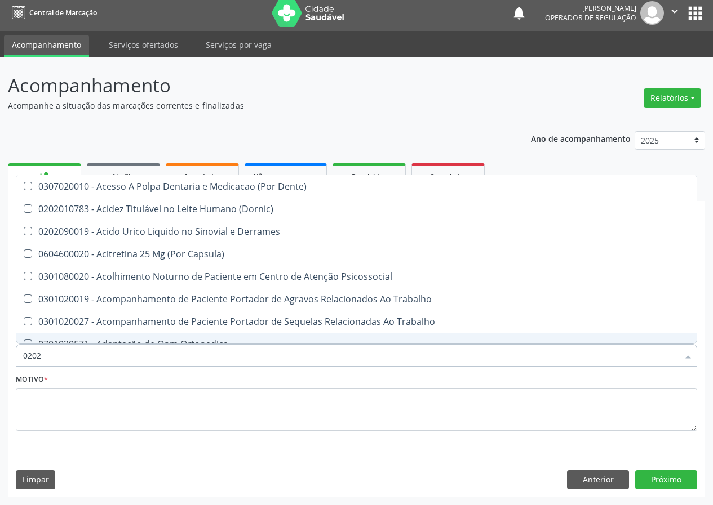
checkbox Projecoes\) "true"
checkbox Captacao "true"
checkbox \(Cantoplastia\) "true"
checkbox Revisao "true"
checkbox D "false"
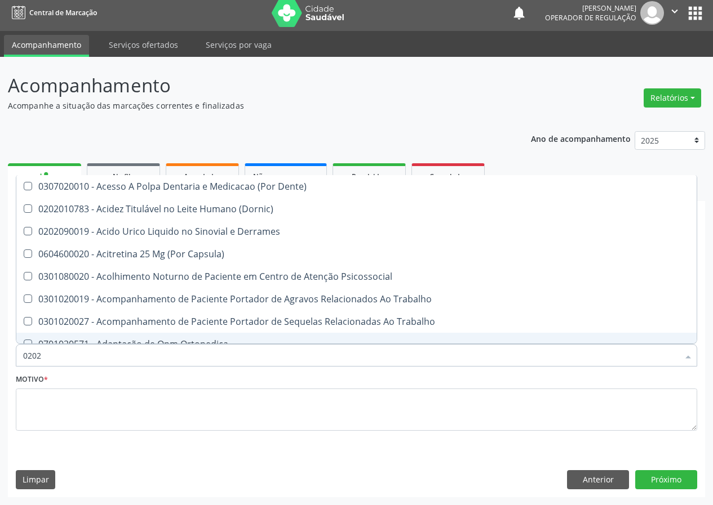
checkbox Hdl "false"
checkbox Ldl "false"
checkbox Creatinina "false"
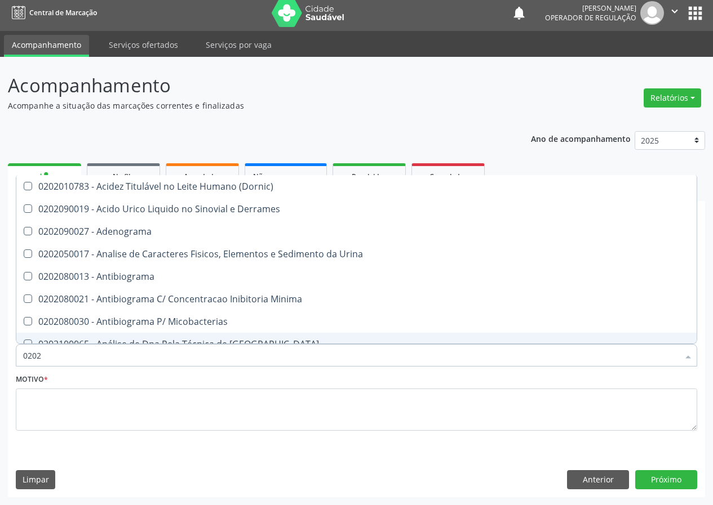
type input "02020"
checkbox Ivy "true"
checkbox D "false"
checkbox Barbituratos "true"
checkbox Benzodiazepinicos "true"
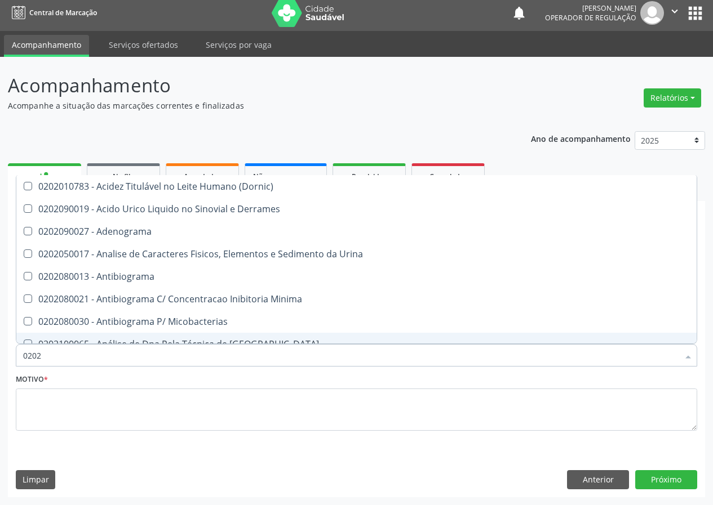
checkbox Calcitonina "true"
checkbox Hdl "false"
checkbox Ldl "false"
checkbox Creatinina "false"
checkbox Xiii "true"
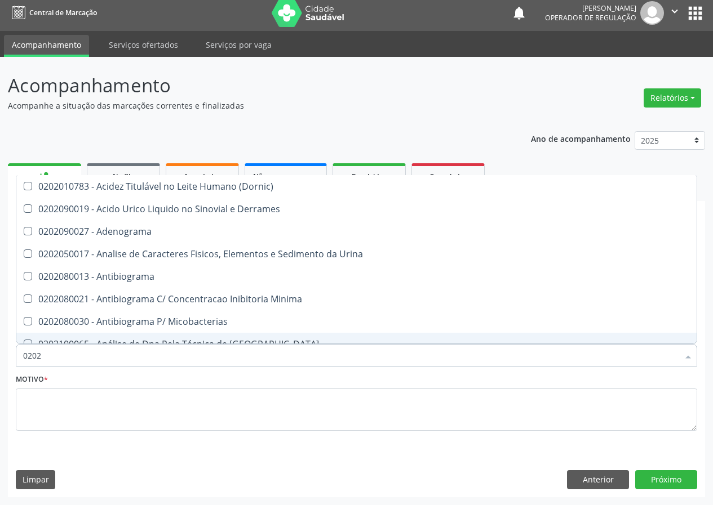
checkbox Fosforo "true"
checkbox Glicose "false"
checkbox \(Tsh\) "false"
checkbox Potassio "true"
checkbox Progesterona "true"
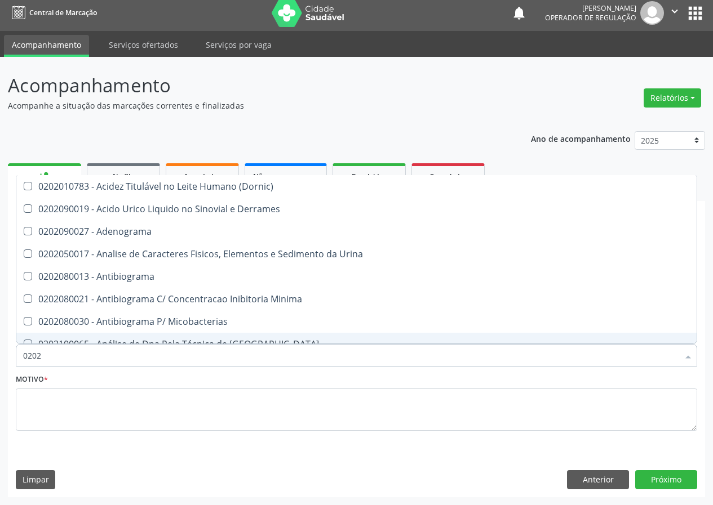
checkbox Prolactina "true"
checkbox Horas\) "true"
checkbox Quinidina "true"
checkbox Renina "true"
checkbox Livre\) "false"
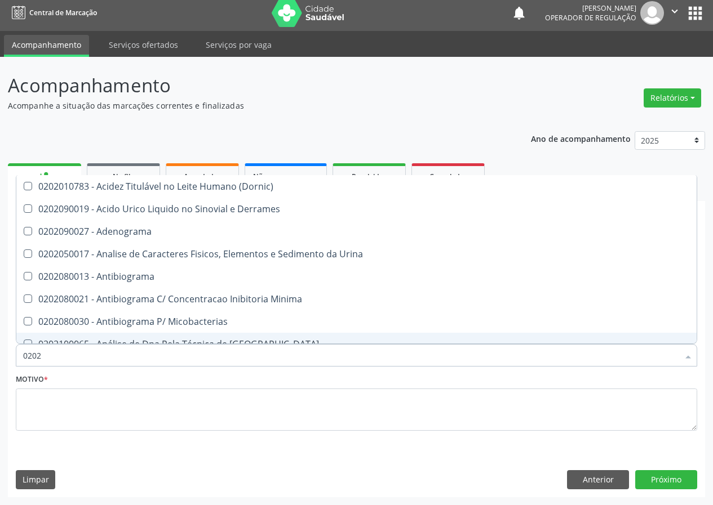
checkbox \(Tgo\) "false"
checkbox \(Tgp\) "false"
checkbox Triglicerideos "false"
checkbox Ureia "false"
checkbox B12 "false"
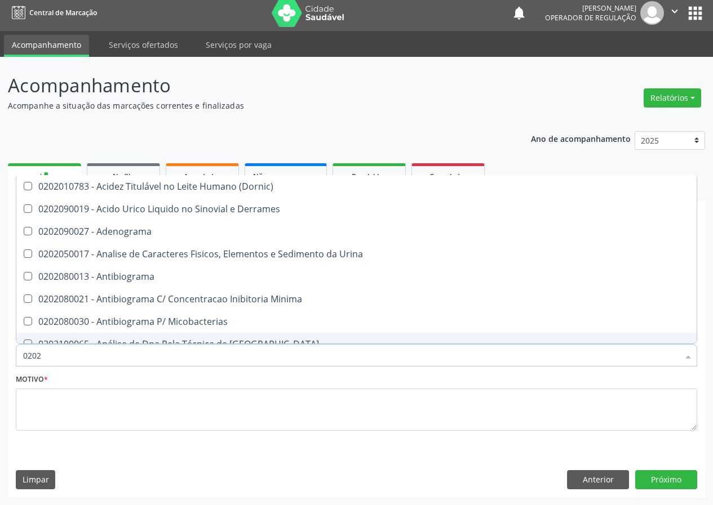
checkbox Zinco "true"
checkbox Completo "false"
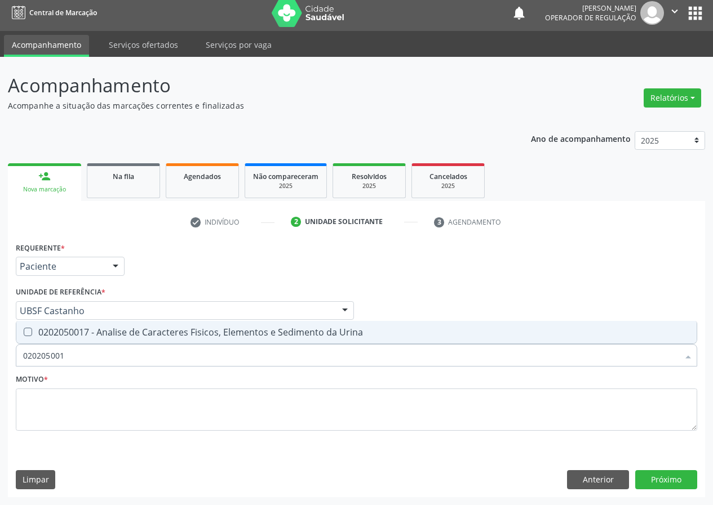
type input "0202050017"
drag, startPoint x: 25, startPoint y: 331, endPoint x: 46, endPoint y: 335, distance: 21.8
click at [29, 331] on Urina at bounding box center [28, 332] width 8 height 8
click at [24, 331] on Urina "checkbox" at bounding box center [19, 332] width 7 height 7
checkbox Urina "true"
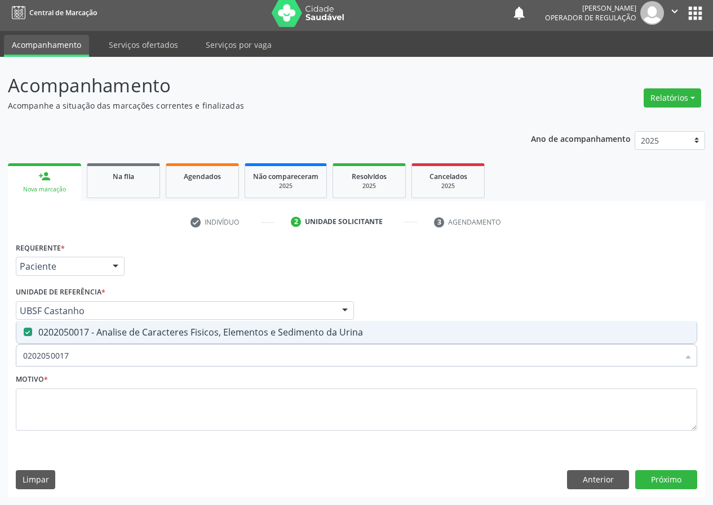
drag, startPoint x: 76, startPoint y: 356, endPoint x: 0, endPoint y: 356, distance: 76.1
click at [0, 356] on div "Acompanhamento Acompanhe a situação das marcações correntes e finalizadas Relat…" at bounding box center [356, 281] width 713 height 449
type input "C"
checkbox Urina "false"
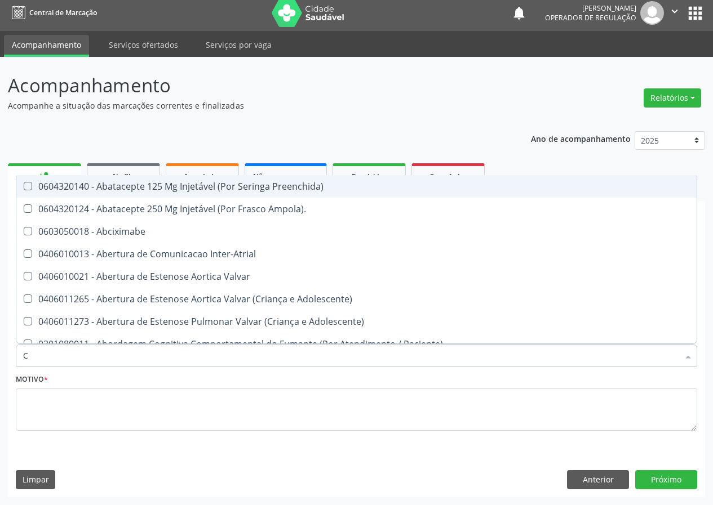
type input "CU"
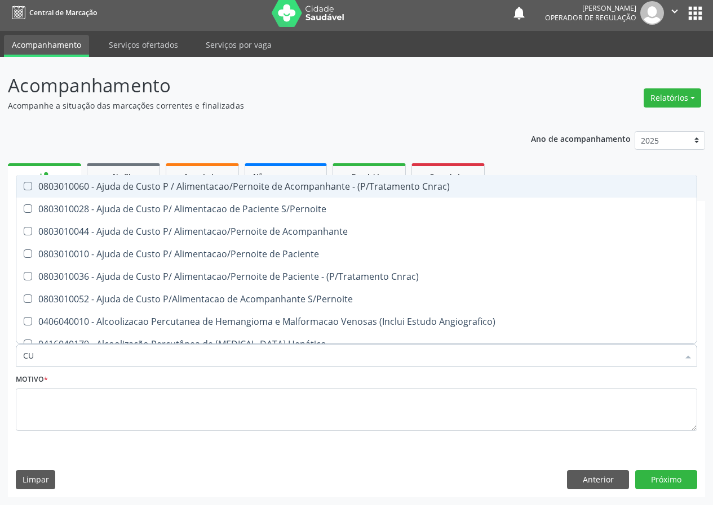
checkbox Medidas\) "false"
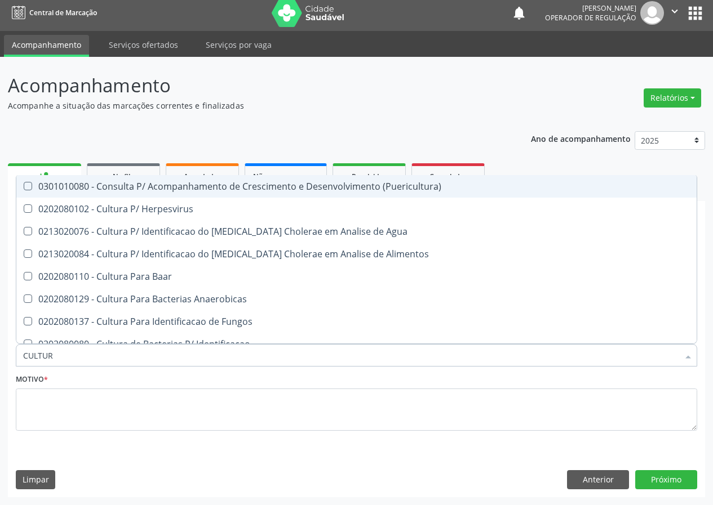
type input "CULTURA"
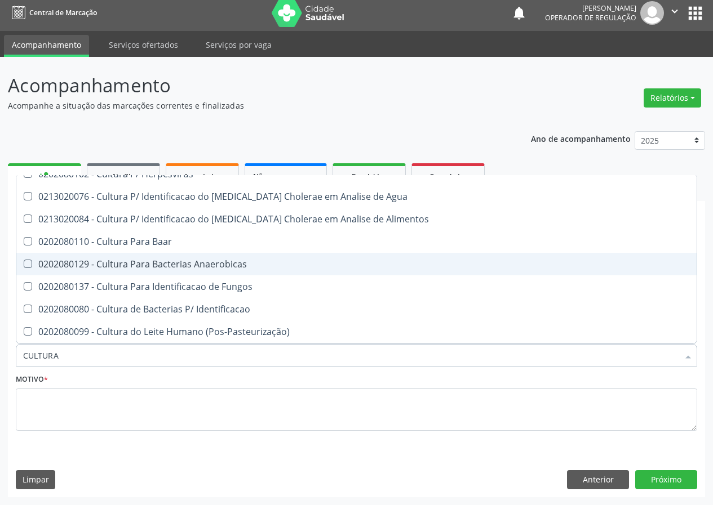
scroll to position [79, 0]
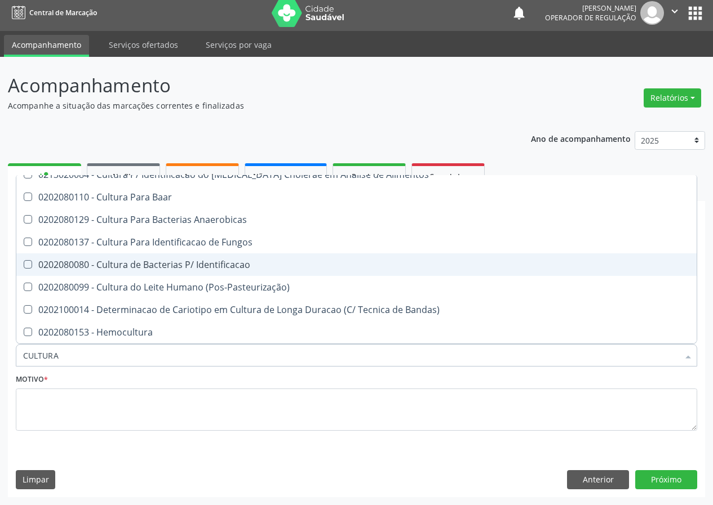
drag, startPoint x: 175, startPoint y: 265, endPoint x: 99, endPoint y: 354, distance: 117.1
click at [172, 267] on div "0202080080 - Cultura de Bacterias P/ Identificacao" at bounding box center [356, 264] width 667 height 9
checkbox Identificacao "true"
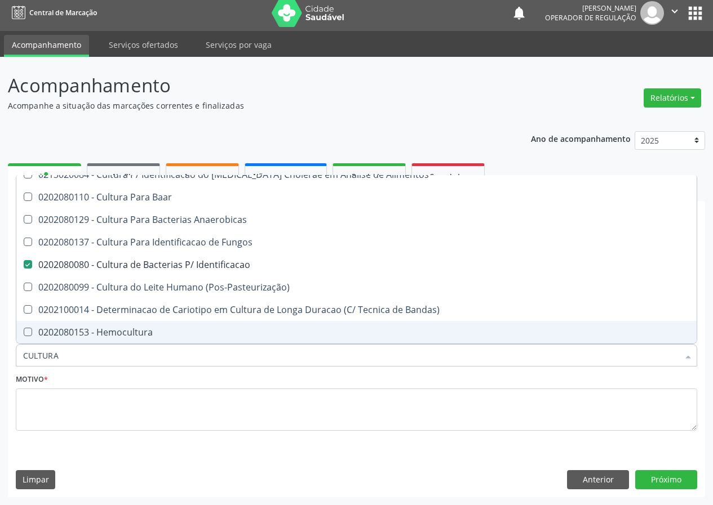
drag, startPoint x: 76, startPoint y: 357, endPoint x: 0, endPoint y: 348, distance: 76.7
click at [0, 354] on div "Acompanhamento Acompanhe a situação das marcações correntes e finalizadas Relat…" at bounding box center [356, 281] width 713 height 449
type input "0"
checkbox Identificacao "false"
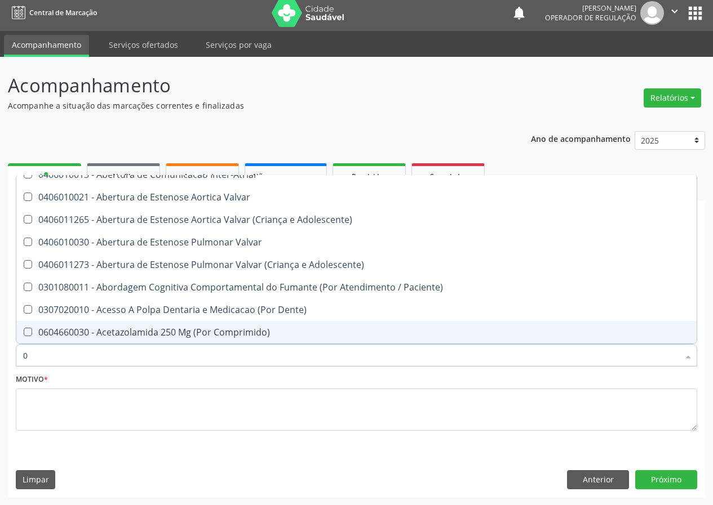
type input "02"
checkbox Psicossocial "true"
checkbox Urina "false"
checkbox Uterino "true"
checkbox \(Frasco\) "true"
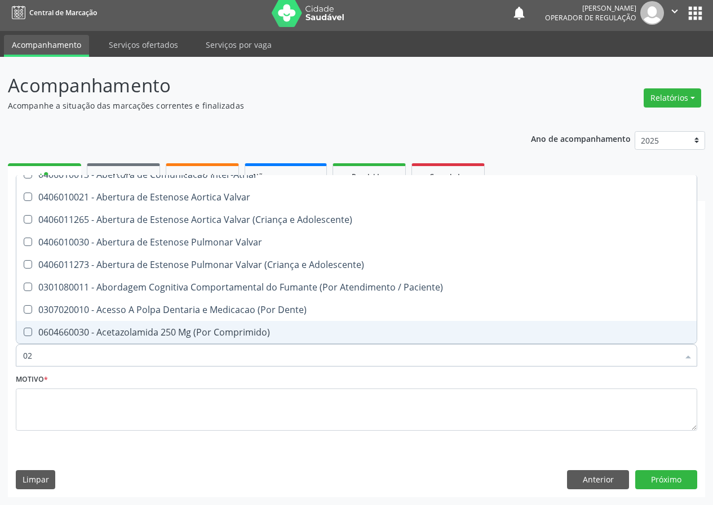
checkbox Pancreas "true"
checkbox Paratireoides "true"
checkbox 67 "true"
checkbox Comprimido\) "true"
checkbox Per-Operatoria "true"
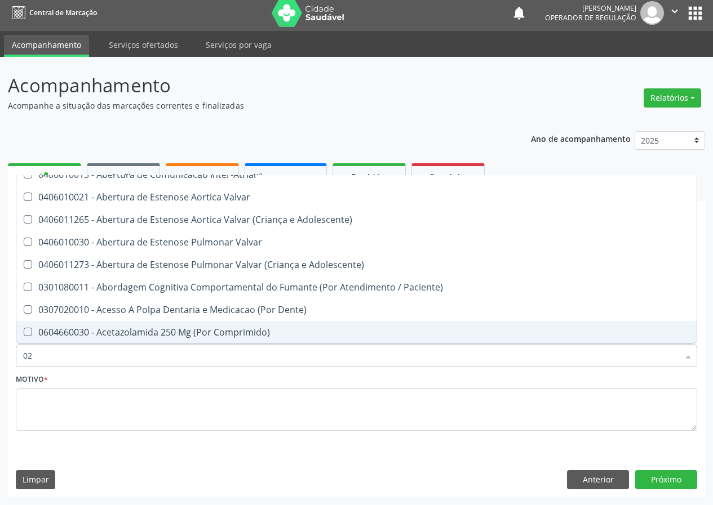
checkbox Posterior "true"
checkbox Colo "true"
checkbox Posterior "true"
checkbox Anterior "true"
checkbox Revisao "true"
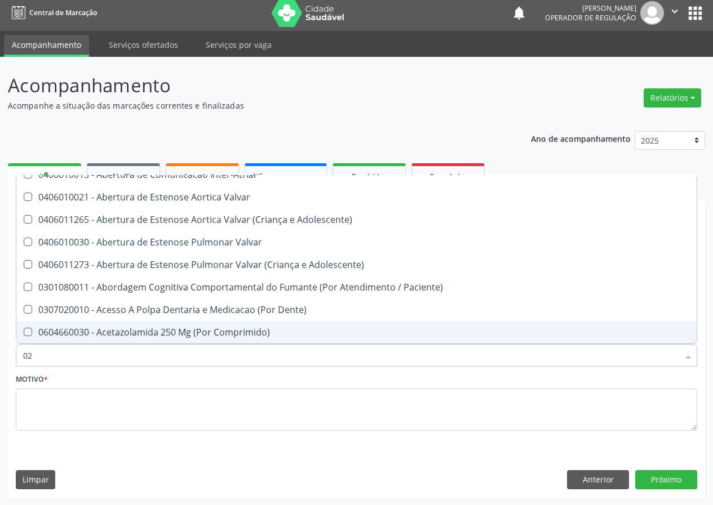
checkbox Revisao "true"
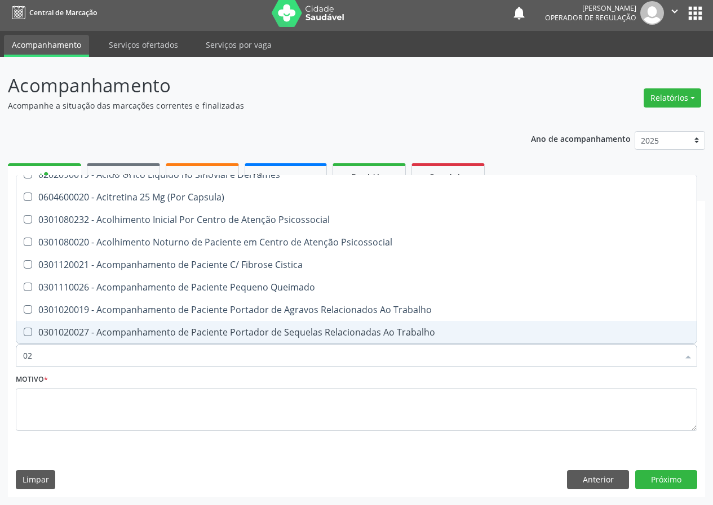
type input "020"
checkbox Frasco-Ampola\) "true"
checkbox Urina "false"
checkbox \(Spcto\) "true"
checkbox Cerebral "true"
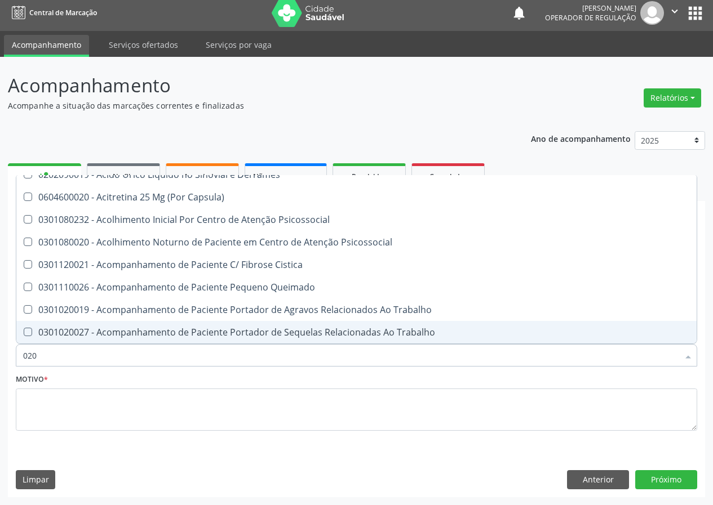
checkbox Identificacao "false"
checkbox \(Pos-Pasteurização\) "true"
checkbox Debridamento "true"
checkbox Dacriocistografia "true"
checkbox Osmolaridade "true"
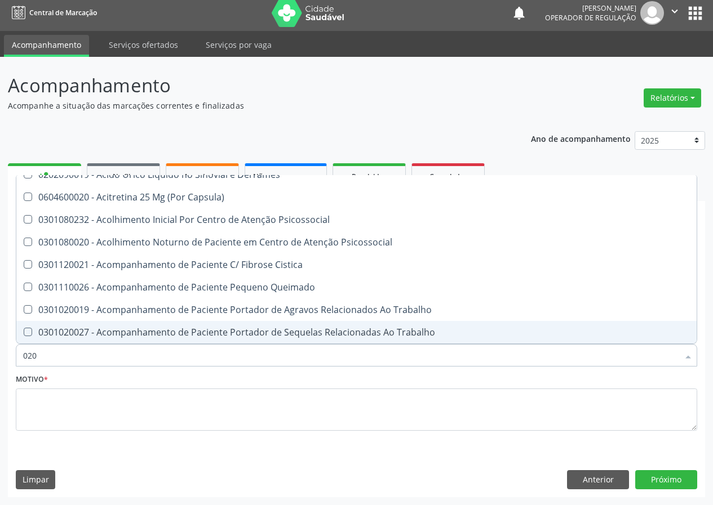
checkbox \(Vhs\) "true"
checkbox Totais "true"
checkbox 17-Hidroxicorticosteroides "true"
checkbox Acetona "true"
checkbox Metil-Hipurico "true"
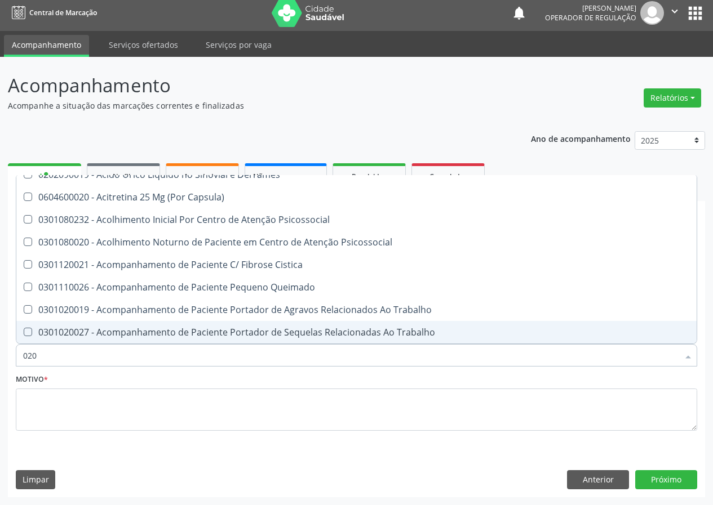
checkbox Urico "true"
checkbox Hdl "false"
checkbox Ldl "false"
checkbox Creatinina "false"
checkbox Glicose "false"
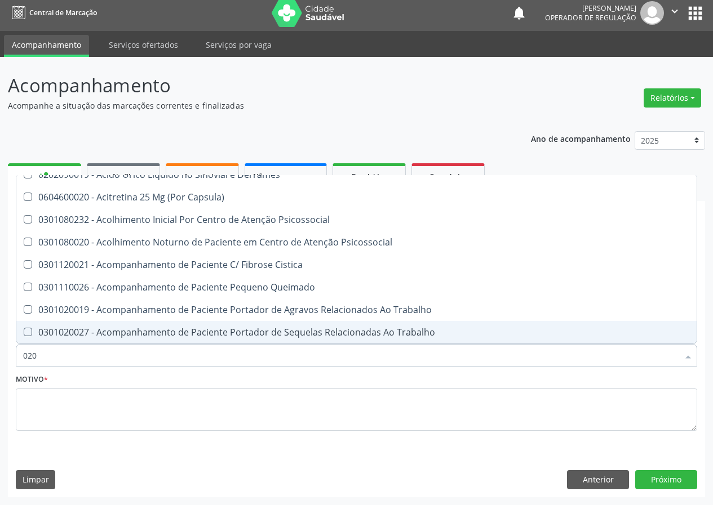
checkbox \(Tsh\) "false"
checkbox Livre\) "false"
checkbox \(Tgo\) "false"
checkbox \(Tgp\) "false"
checkbox Triglicerideos "false"
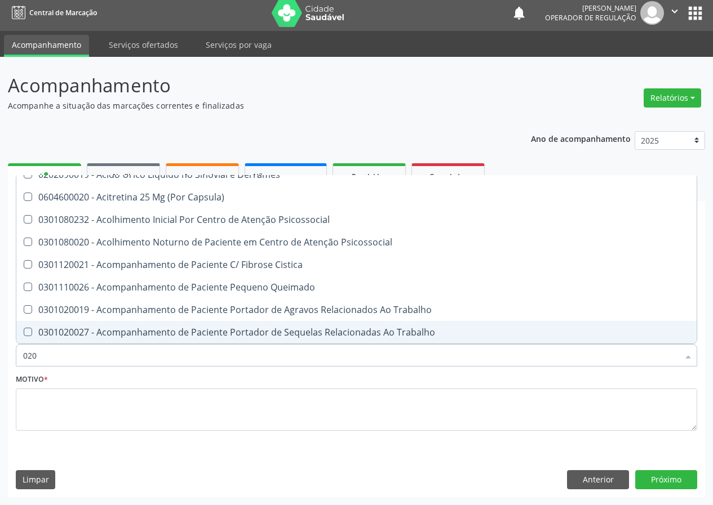
checkbox Ureia "false"
checkbox B12 "false"
checkbox Eletro-Oculografia "true"
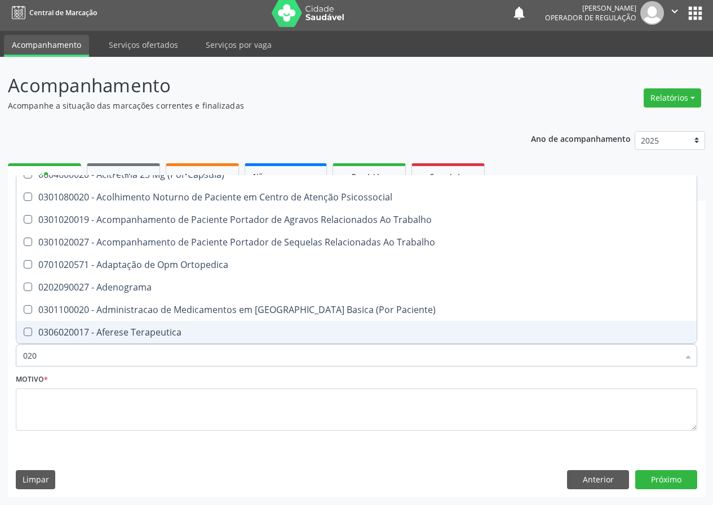
type input "0202"
checkbox Capsula\) "true"
checkbox Urina "false"
checkbox Cerebral "true"
checkbox Esqueléticas "true"
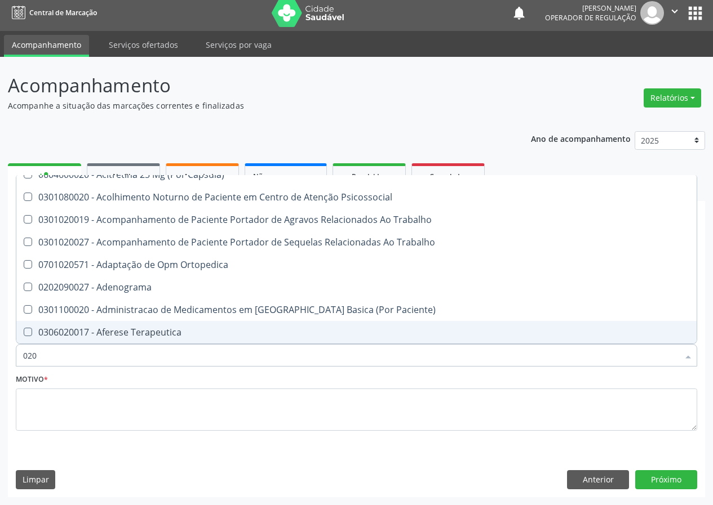
checkbox Ocular "true"
checkbox Aberto\) "true"
checkbox Cortante "true"
checkbox Reservatorio "true"
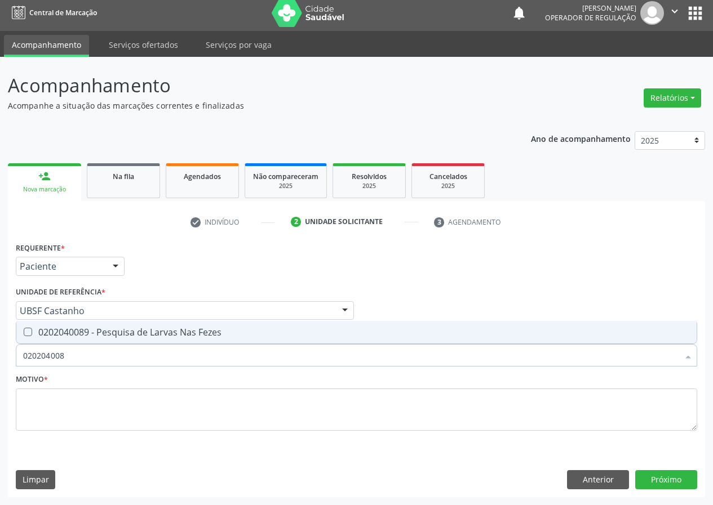
scroll to position [0, 0]
drag, startPoint x: 32, startPoint y: 332, endPoint x: 19, endPoint y: 406, distance: 75.6
click at [33, 336] on div "0202040089 - Pesquisa de Larvas Nas Fezes" at bounding box center [356, 332] width 667 height 9
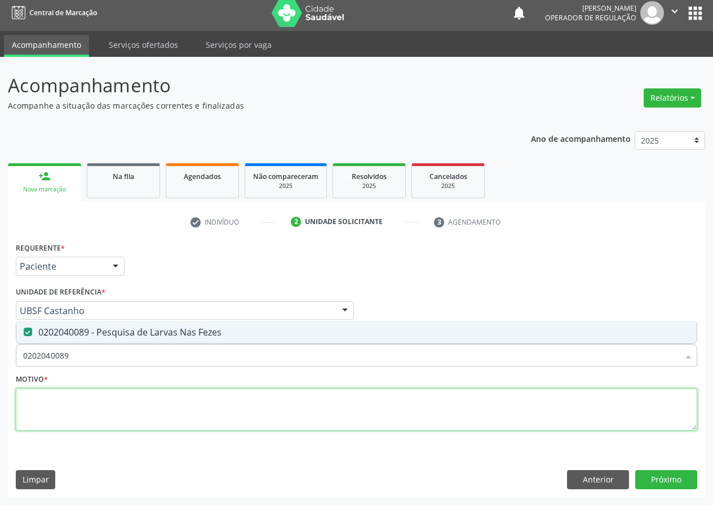
click at [33, 420] on textarea at bounding box center [356, 410] width 681 height 43
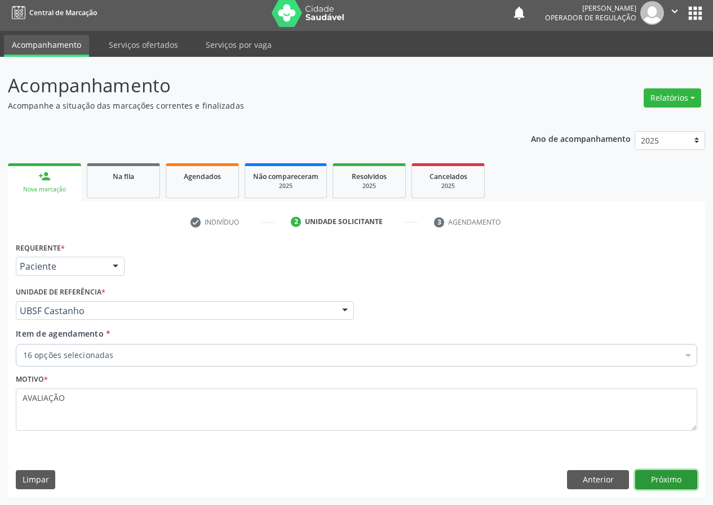
click at [665, 478] on button "Próximo" at bounding box center [666, 479] width 62 height 19
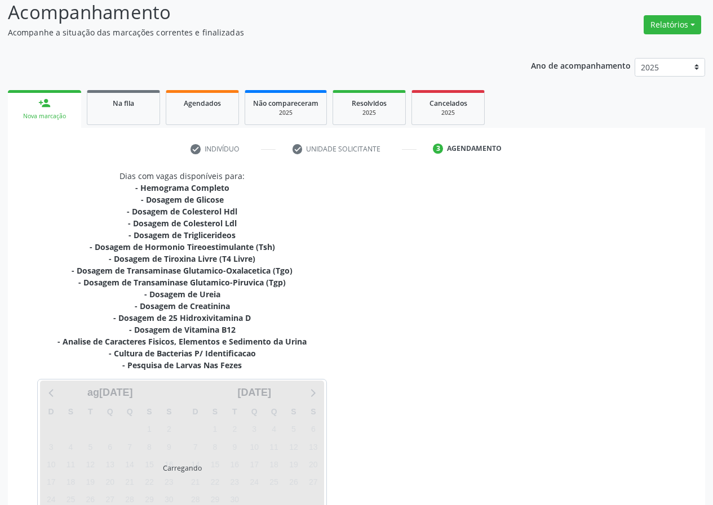
scroll to position [162, 0]
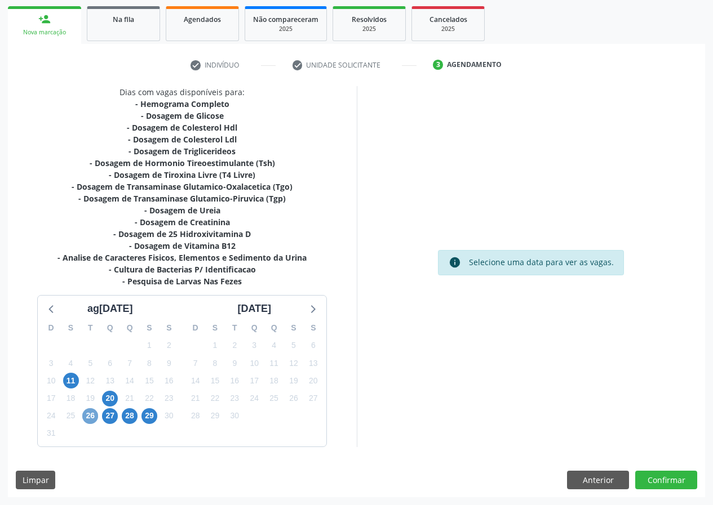
click at [90, 418] on span "26" at bounding box center [90, 417] width 16 height 16
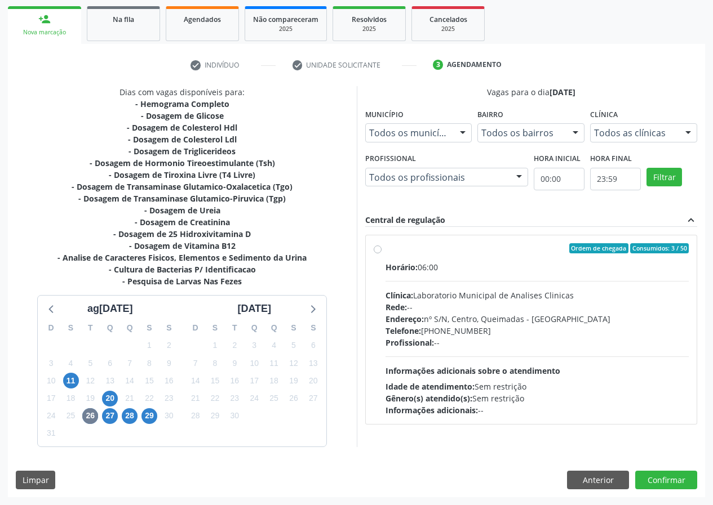
click at [385, 250] on label "Ordem de chegada Consumidos: 3 / 50 Horário: 06:00 Clínica: Laboratorio Municip…" at bounding box center [537, 329] width 304 height 173
click at [375, 250] on input "Ordem de chegada Consumidos: 3 / 50 Horário: 06:00 Clínica: Laboratorio Municip…" at bounding box center [378, 248] width 8 height 10
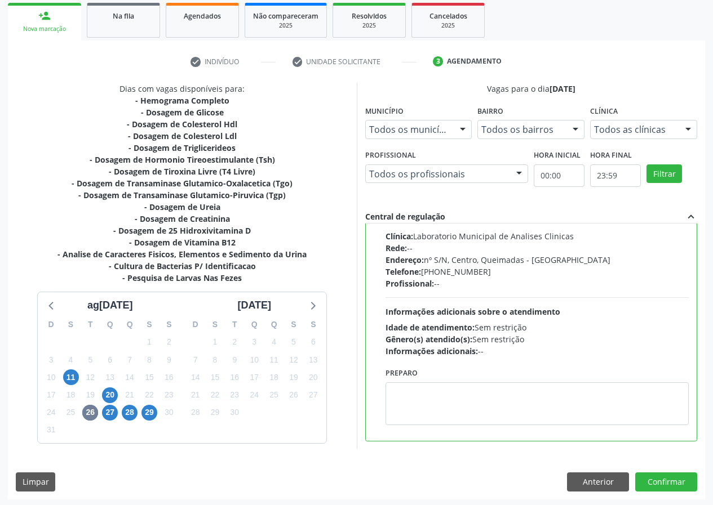
scroll to position [168, 0]
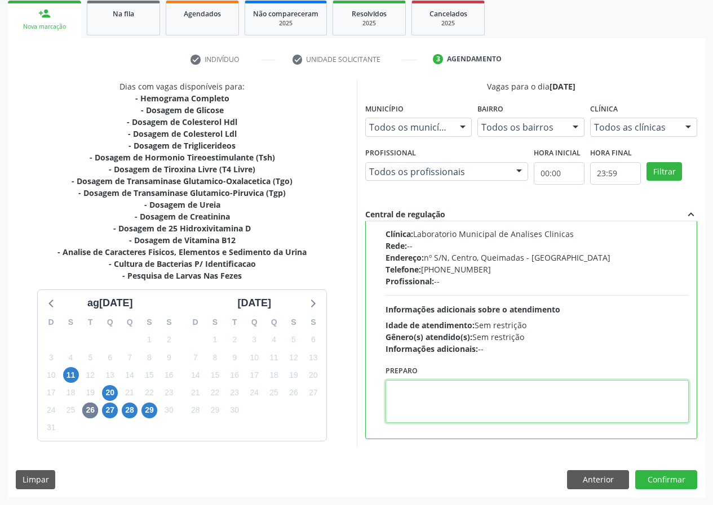
click at [440, 389] on textarea at bounding box center [537, 401] width 304 height 43
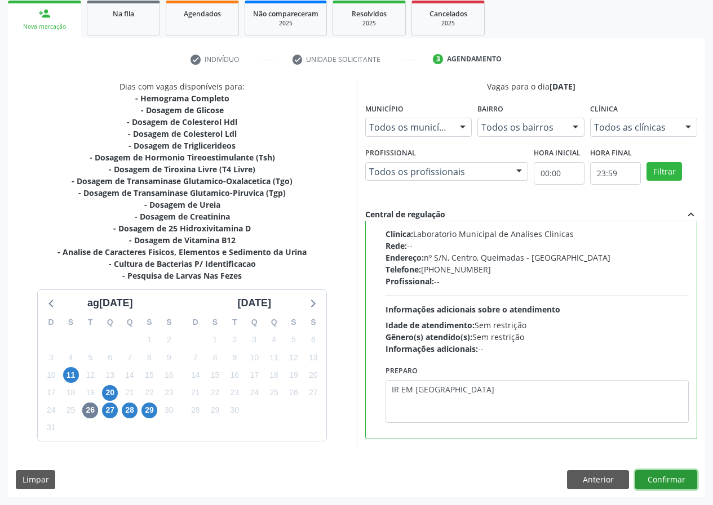
click at [653, 481] on button "Confirmar" at bounding box center [666, 479] width 62 height 19
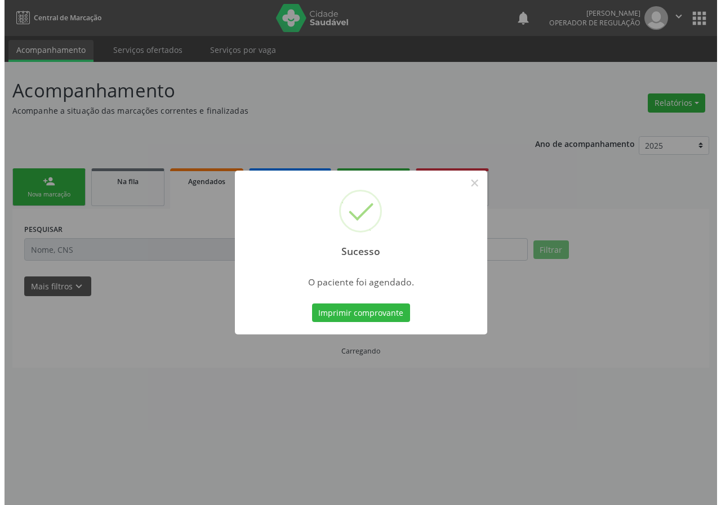
scroll to position [0, 0]
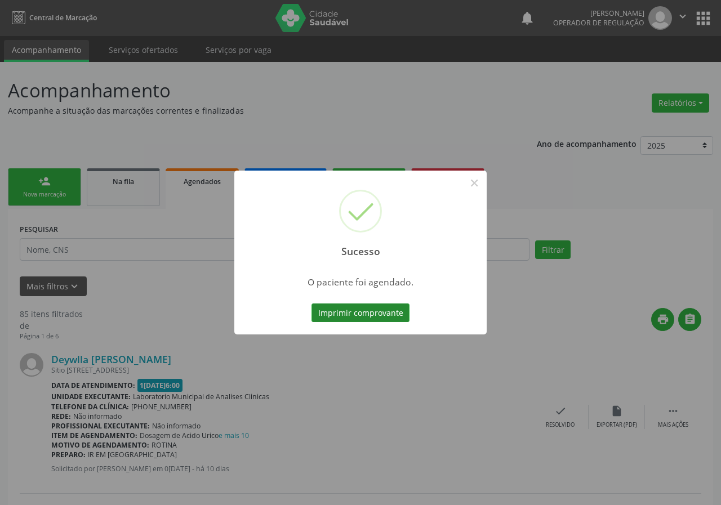
click at [366, 315] on button "Imprimir comprovante" at bounding box center [361, 313] width 98 height 19
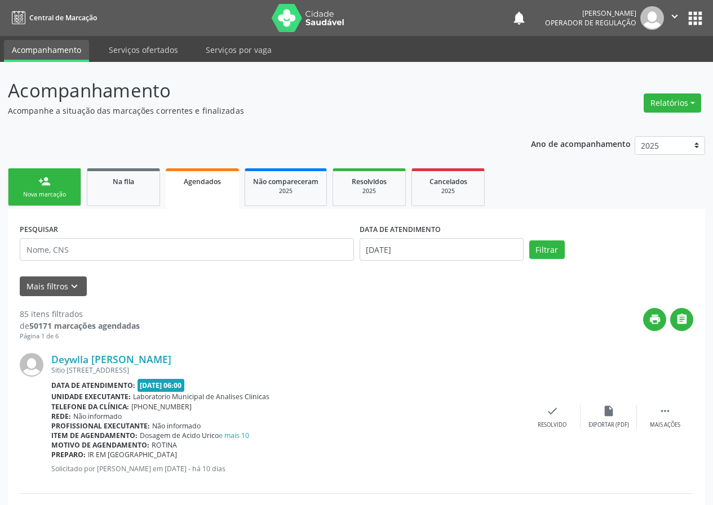
click at [45, 193] on div "Nova marcação" at bounding box center [44, 194] width 56 height 8
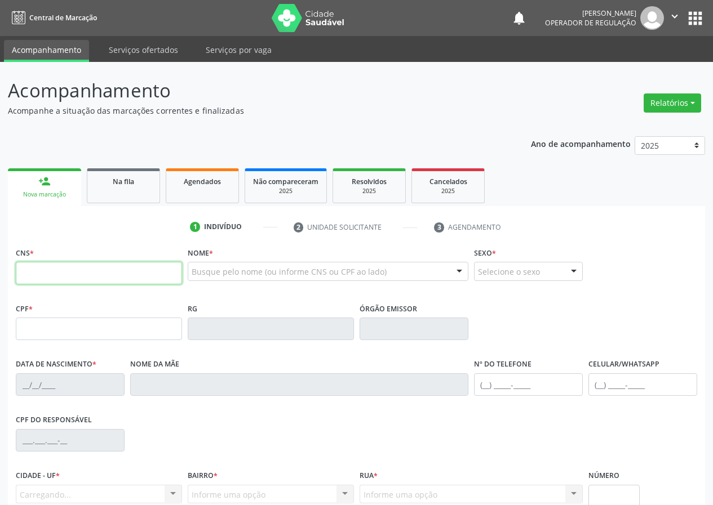
click at [35, 276] on input "text" at bounding box center [99, 273] width 166 height 23
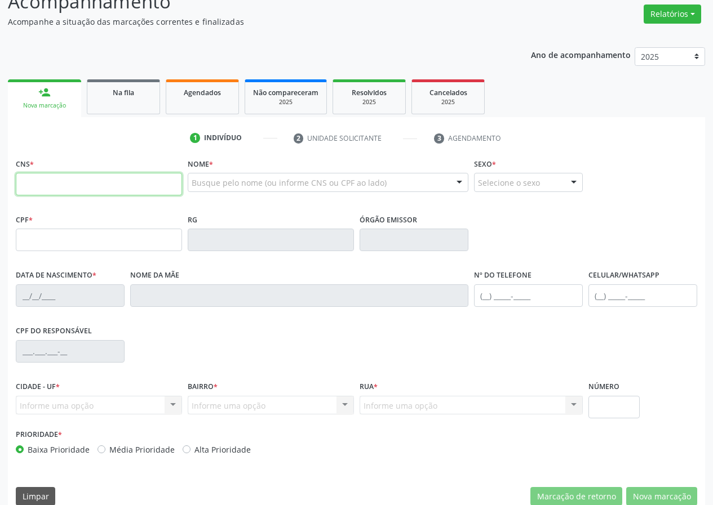
scroll to position [105, 0]
